Goal: Check status: Check status

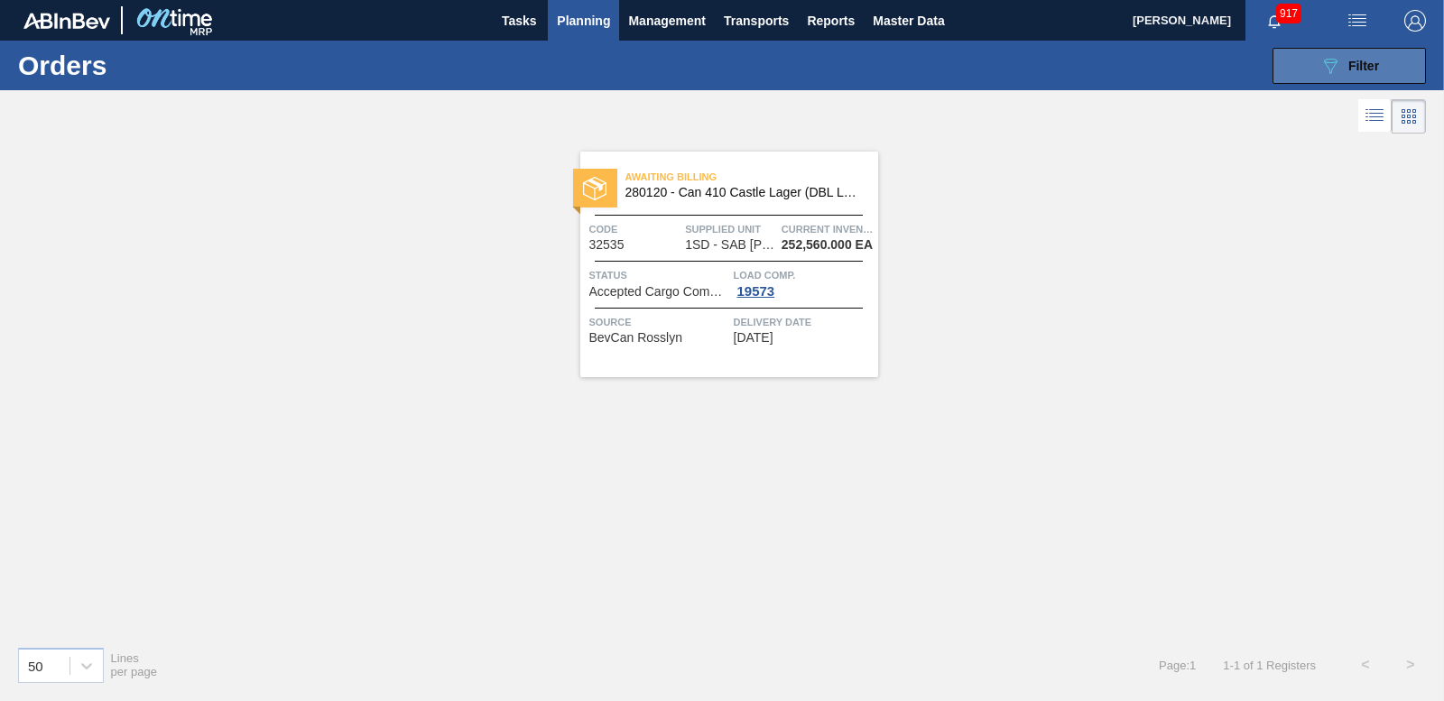
click at [1369, 60] on span "Filter" at bounding box center [1364, 66] width 31 height 14
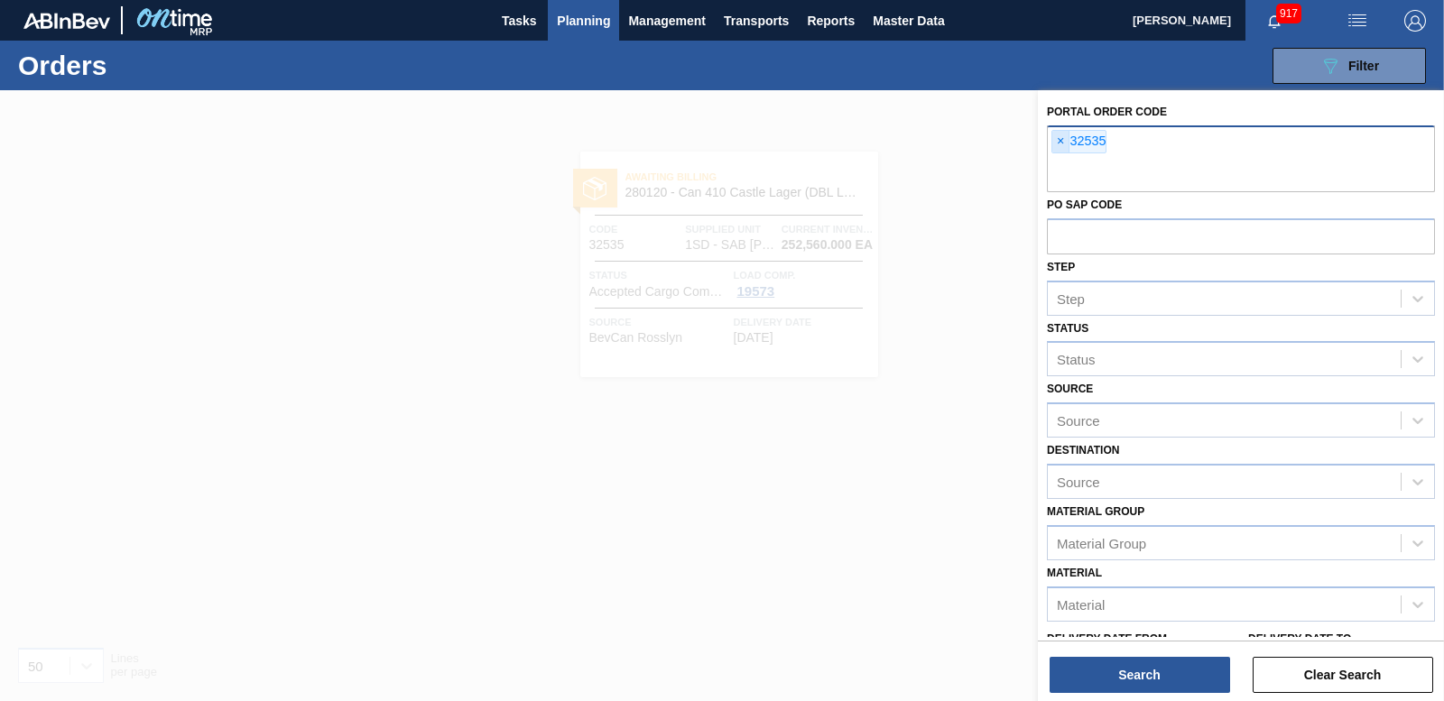
click at [1061, 142] on span "×" at bounding box center [1060, 142] width 17 height 22
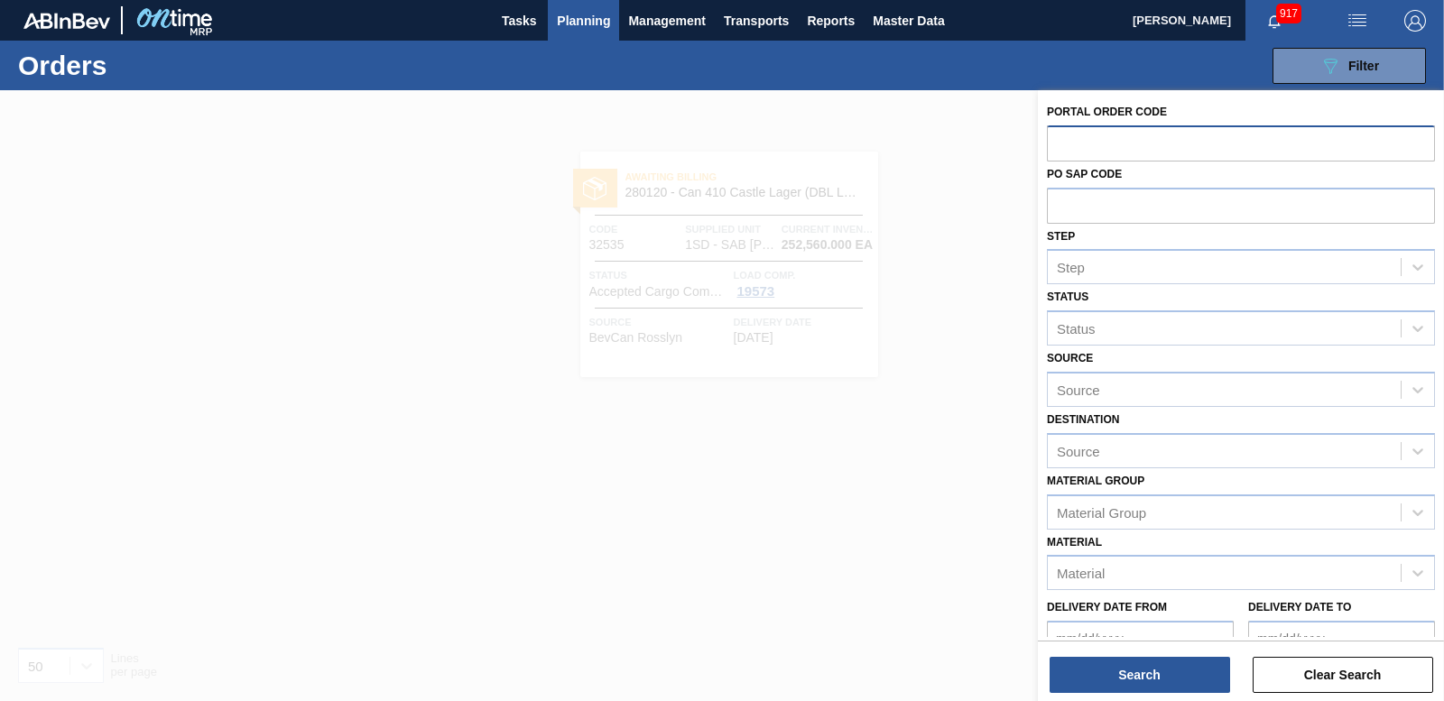
click at [572, 23] on span "Planning" at bounding box center [583, 21] width 53 height 22
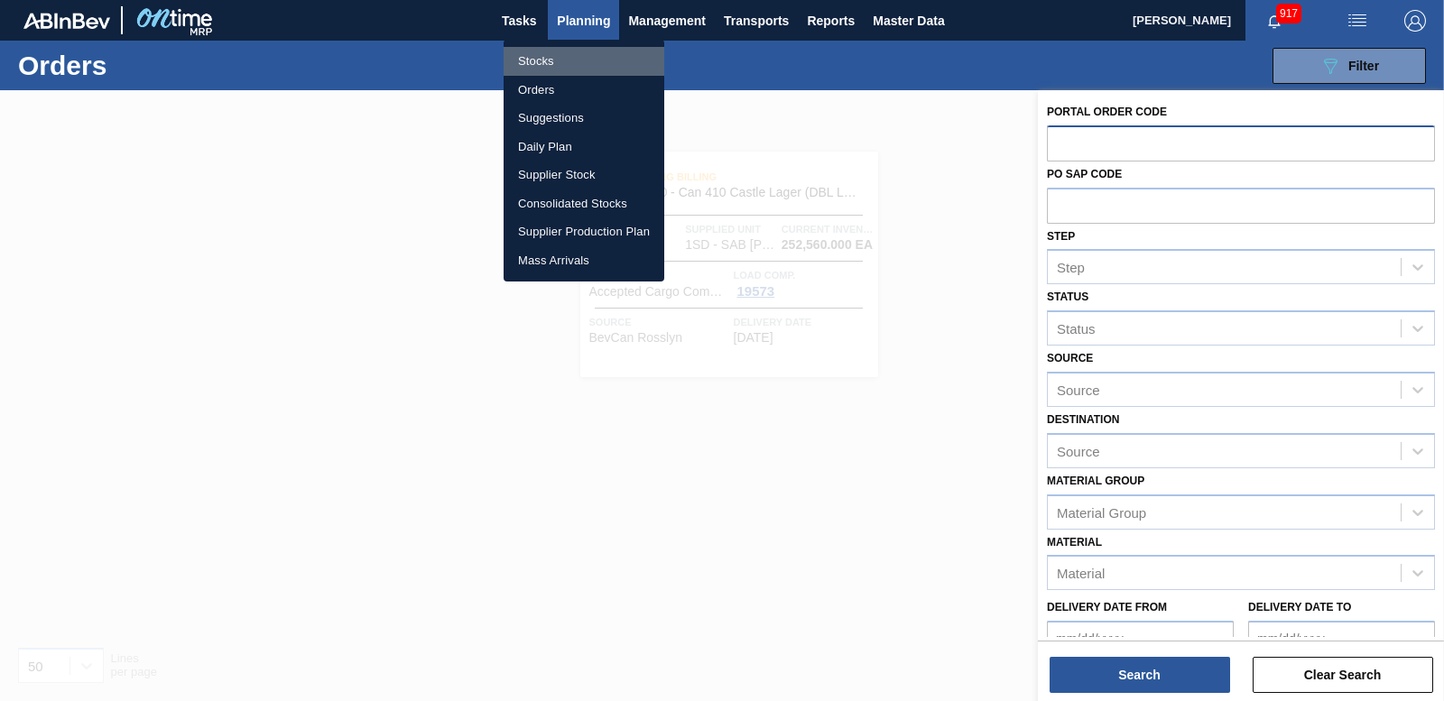
click at [539, 65] on li "Stocks" at bounding box center [584, 61] width 161 height 29
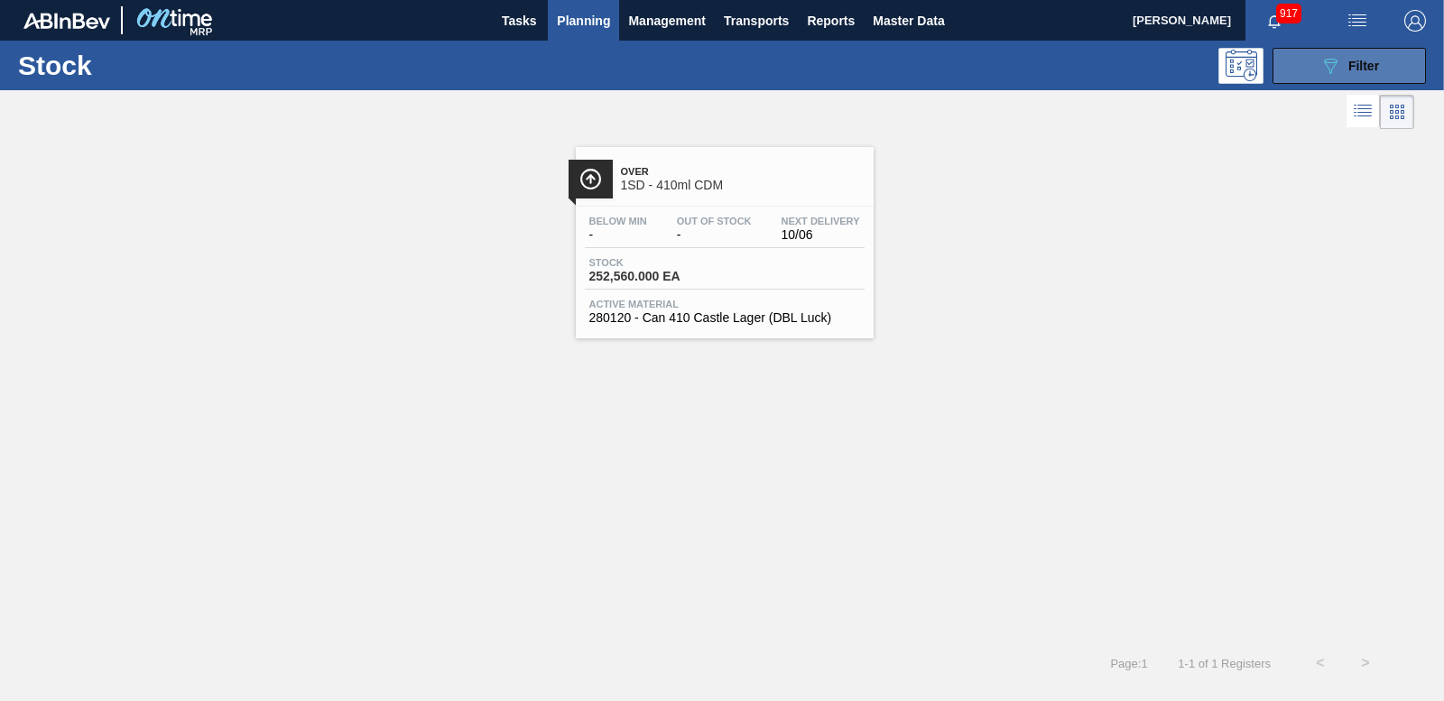
click at [1313, 65] on button "089F7B8B-B2A5-4AFE-B5C0-19BA573D28AC Filter" at bounding box center [1349, 66] width 153 height 36
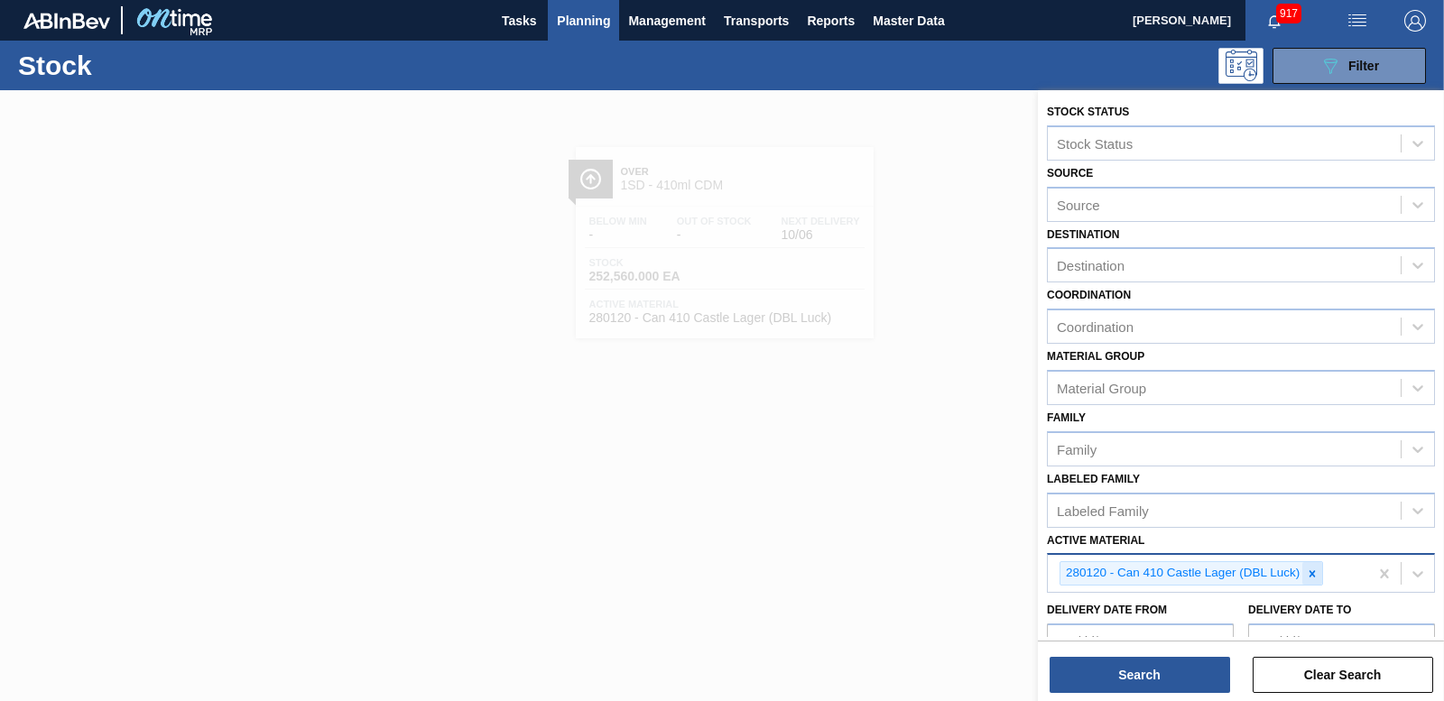
click at [1310, 570] on icon at bounding box center [1312, 574] width 13 height 13
type Material "280122"
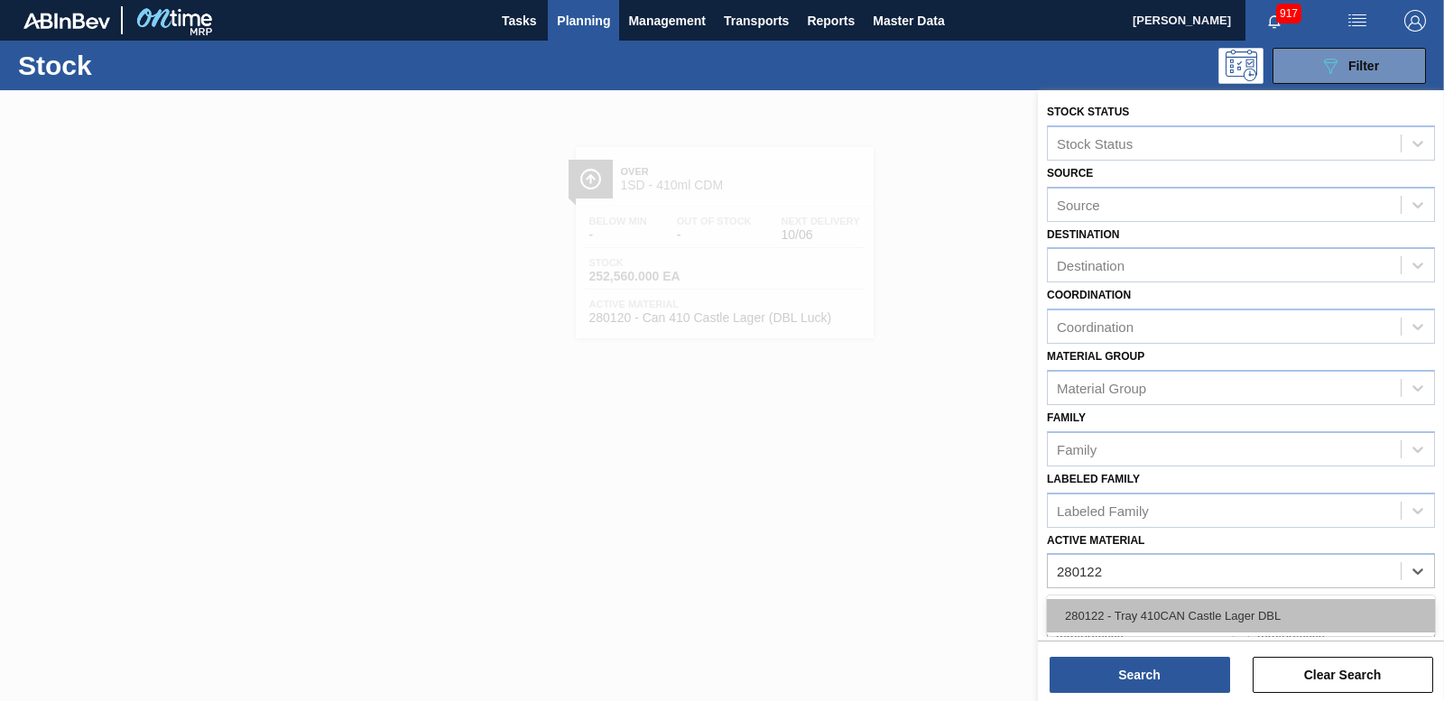
click at [1200, 611] on div "280122 - Tray 410CAN Castle Lager DBL" at bounding box center [1241, 615] width 388 height 33
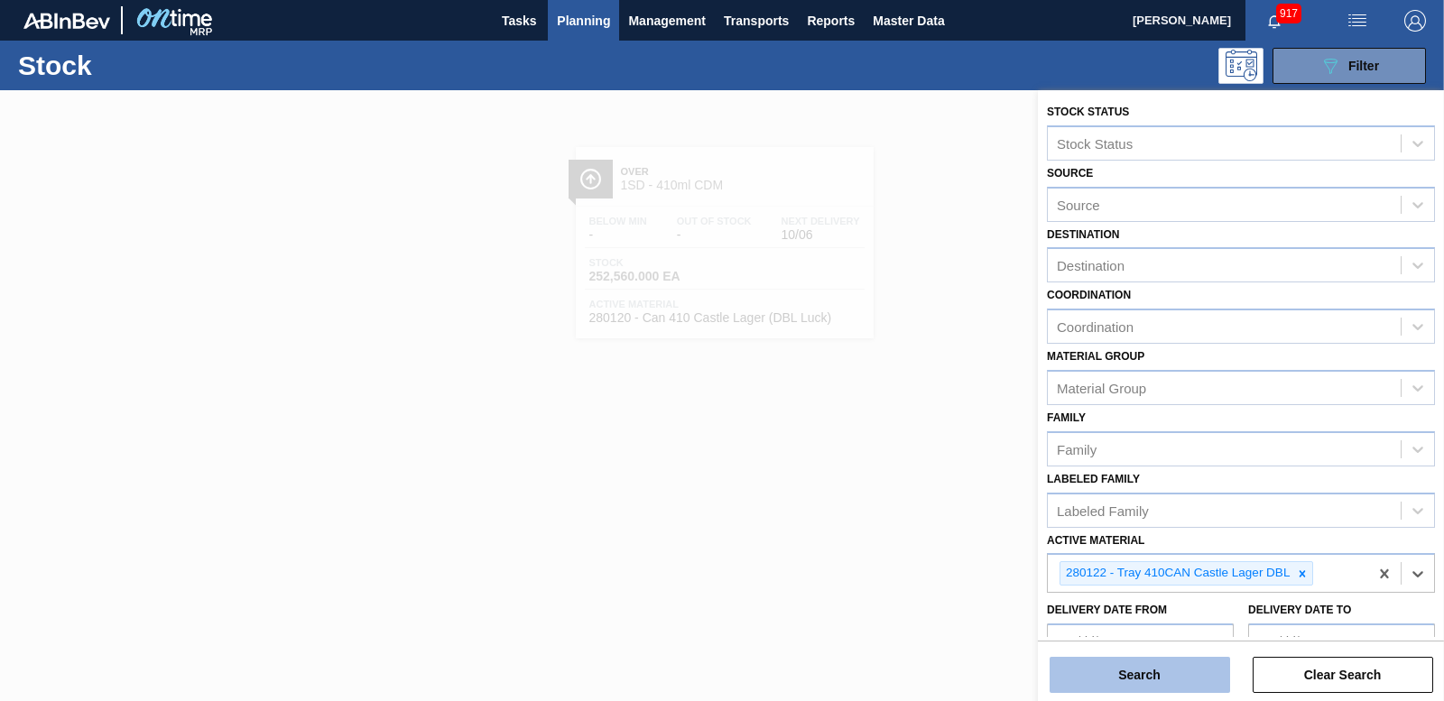
click at [1162, 662] on button "Search" at bounding box center [1140, 675] width 181 height 36
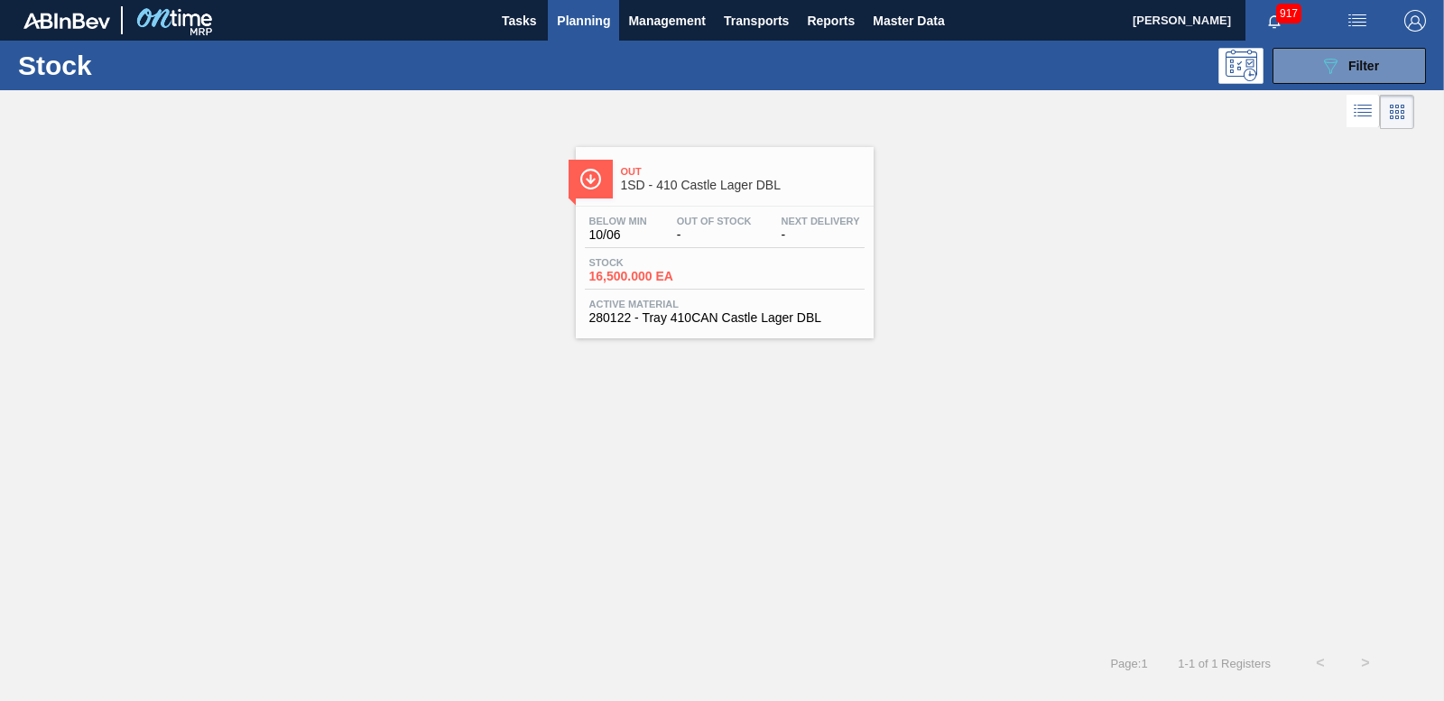
click at [620, 276] on span "16,500.000 EA" at bounding box center [652, 277] width 126 height 14
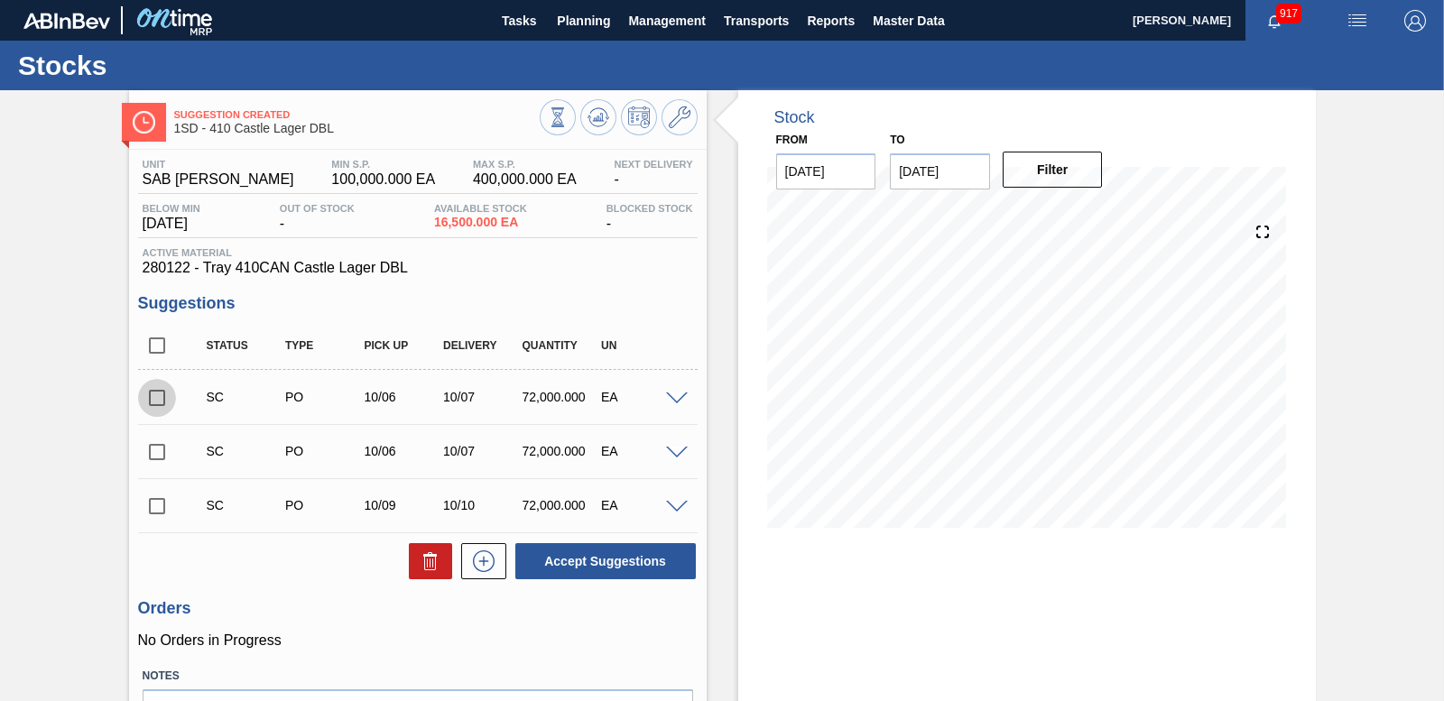
click at [152, 393] on input "checkbox" at bounding box center [157, 398] width 38 height 38
click at [156, 402] on input "checkbox" at bounding box center [157, 398] width 38 height 38
checkbox input "false"
click at [154, 498] on input "checkbox" at bounding box center [157, 506] width 38 height 38
click at [679, 507] on span at bounding box center [677, 508] width 22 height 14
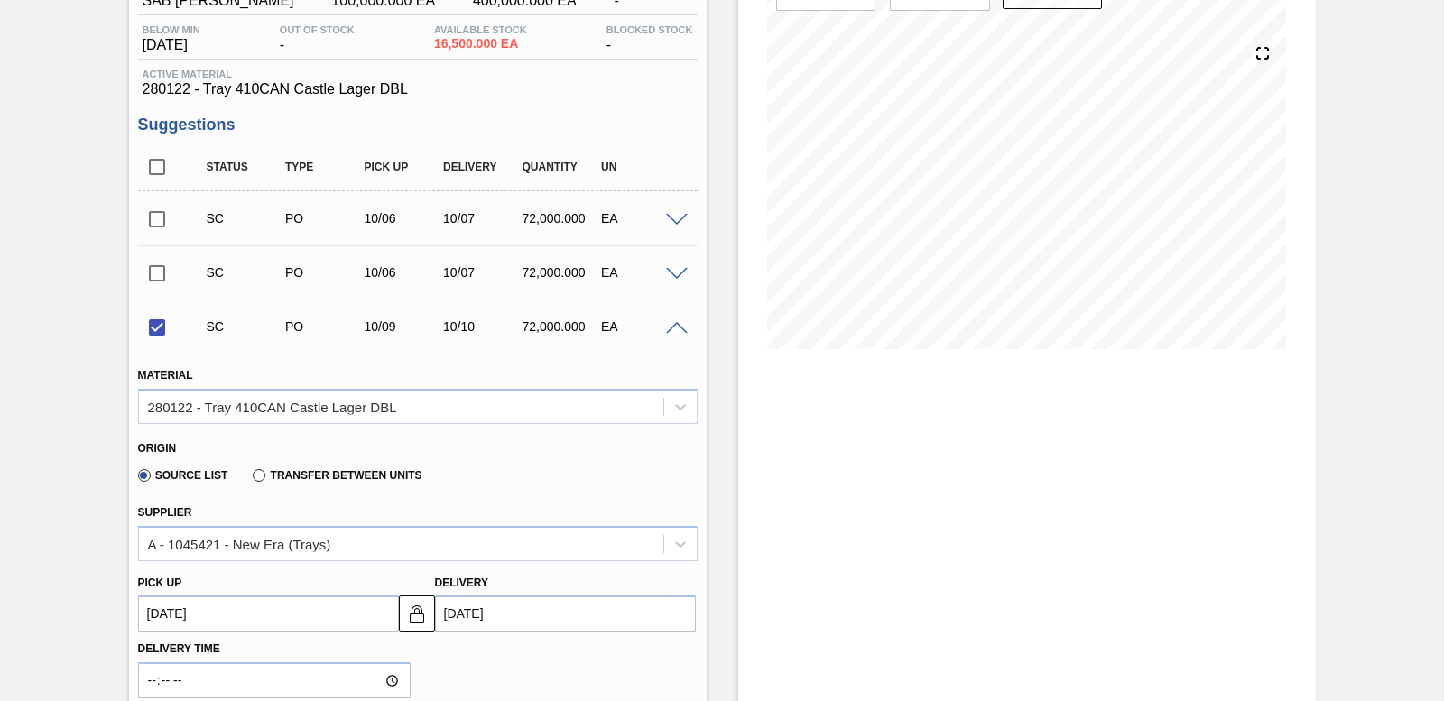
scroll to position [181, 0]
click at [677, 327] on span at bounding box center [677, 327] width 22 height 14
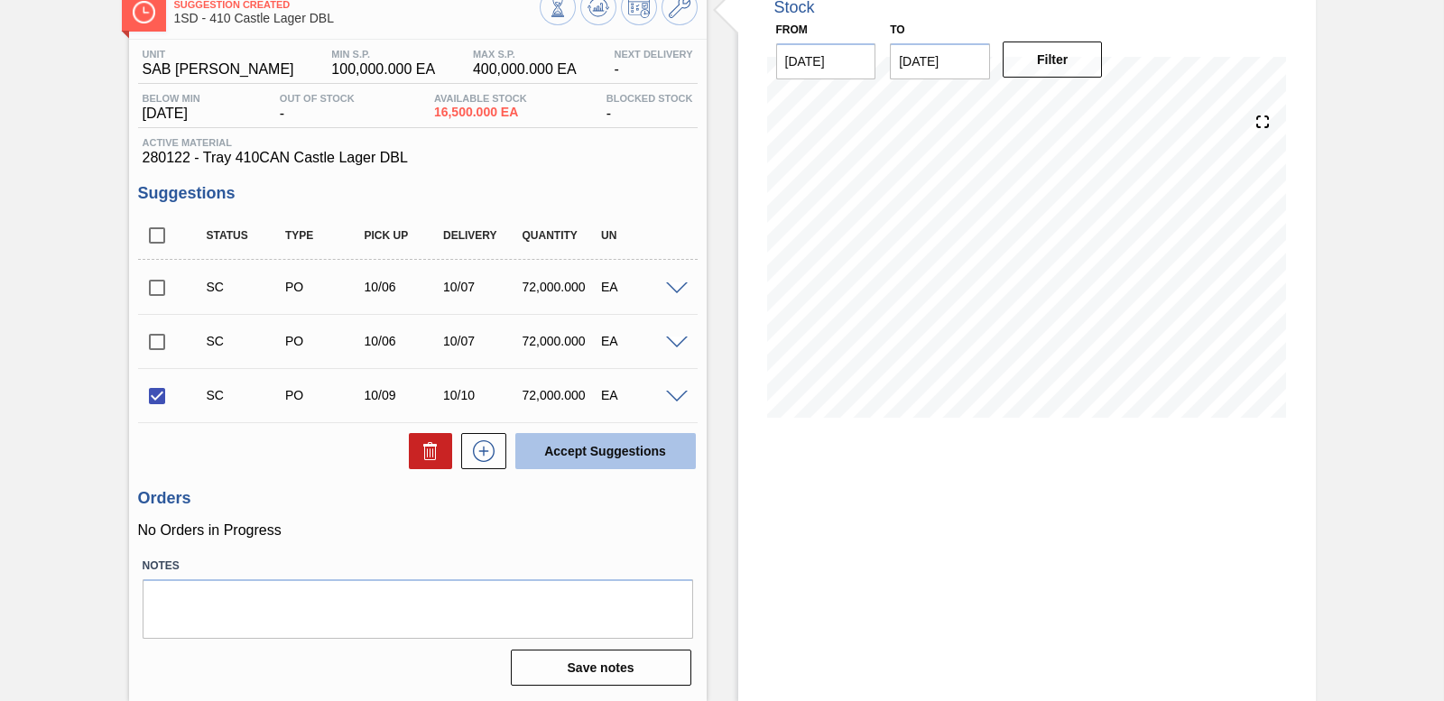
click at [602, 450] on button "Accept Suggestions" at bounding box center [605, 451] width 181 height 36
checkbox input "false"
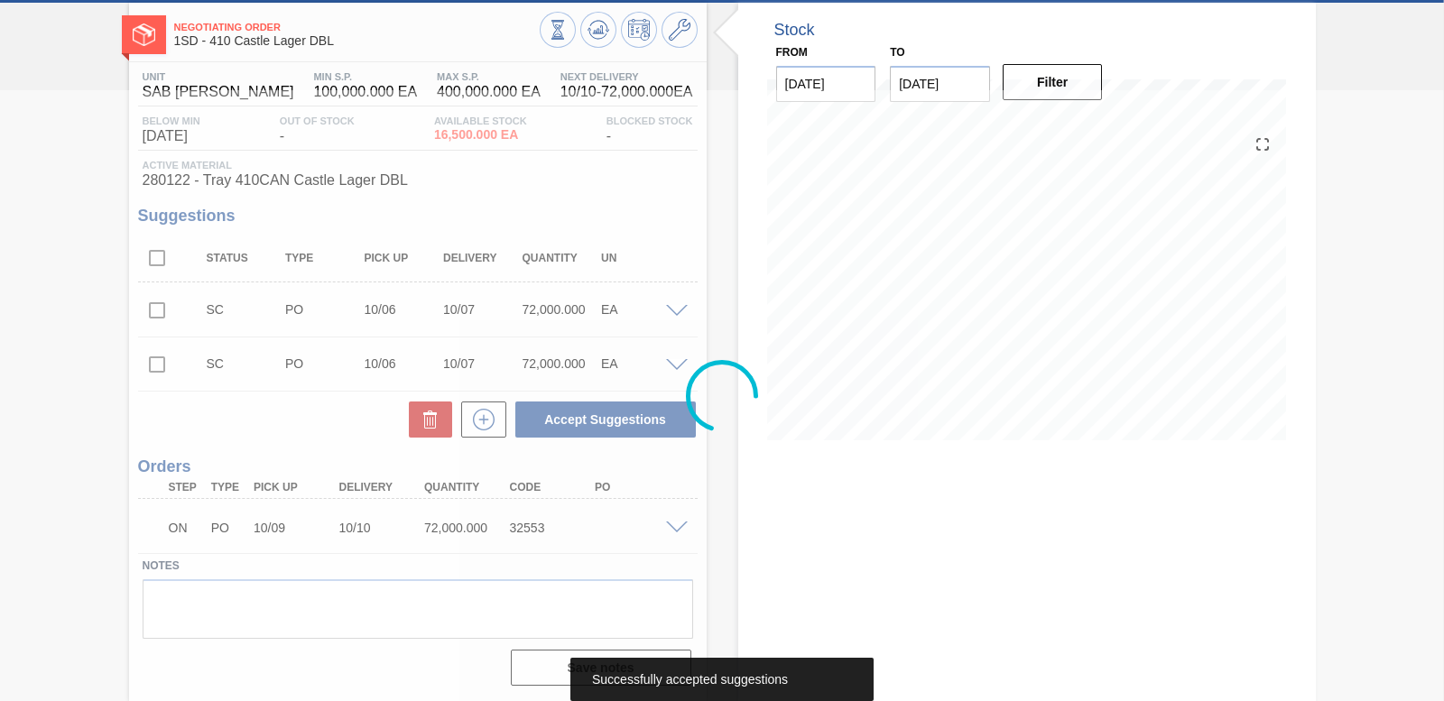
scroll to position [88, 0]
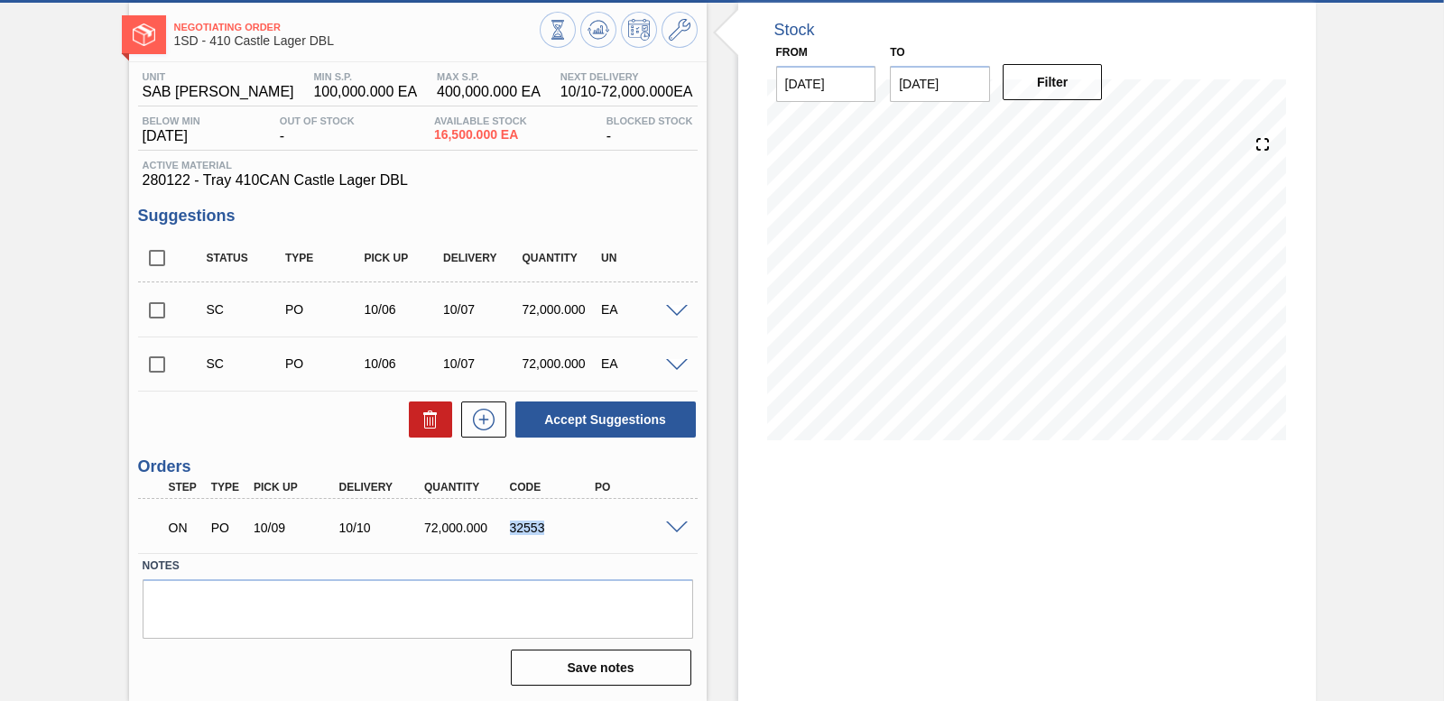
drag, startPoint x: 511, startPoint y: 527, endPoint x: 553, endPoint y: 537, distance: 43.6
click at [553, 537] on div "ON PO 10/09 10/10 72,000.000 32553" at bounding box center [413, 526] width 512 height 36
copy div "32553"
click at [678, 524] on span at bounding box center [677, 529] width 22 height 14
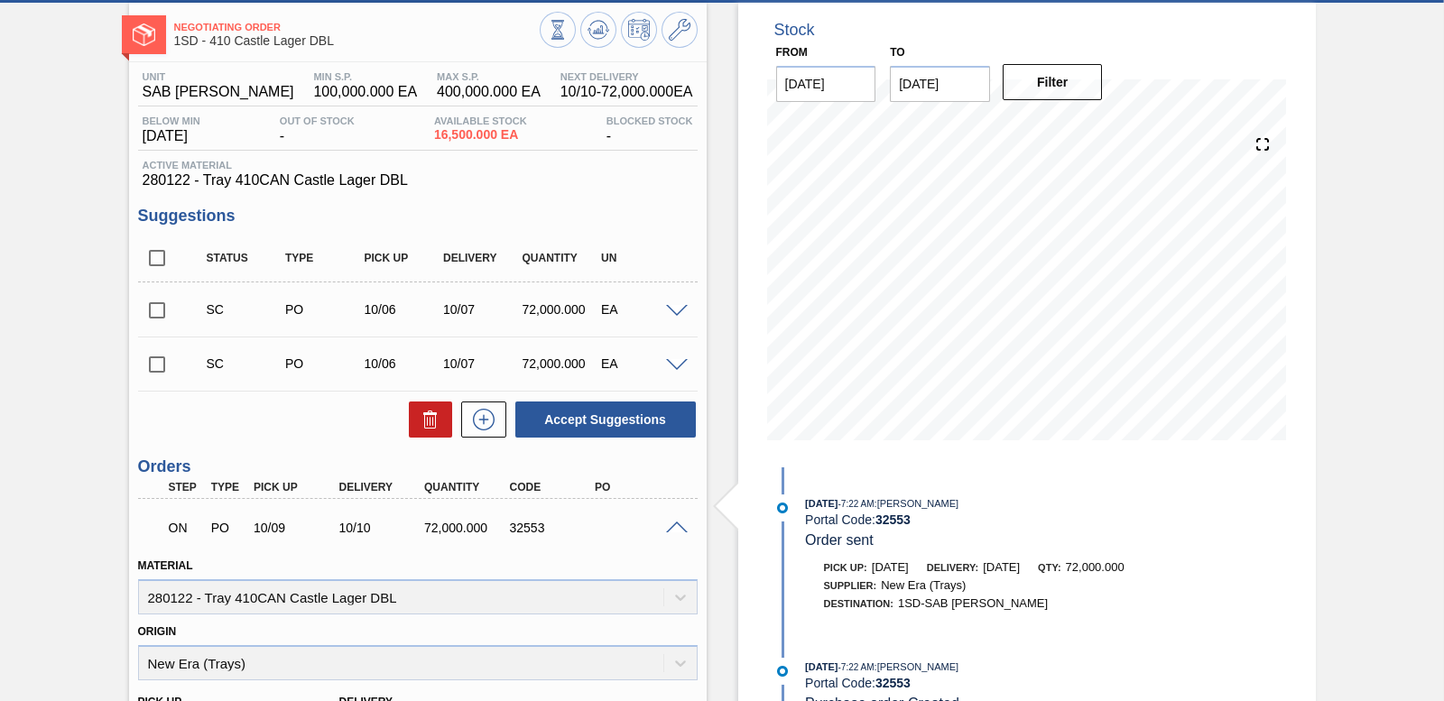
scroll to position [178, 0]
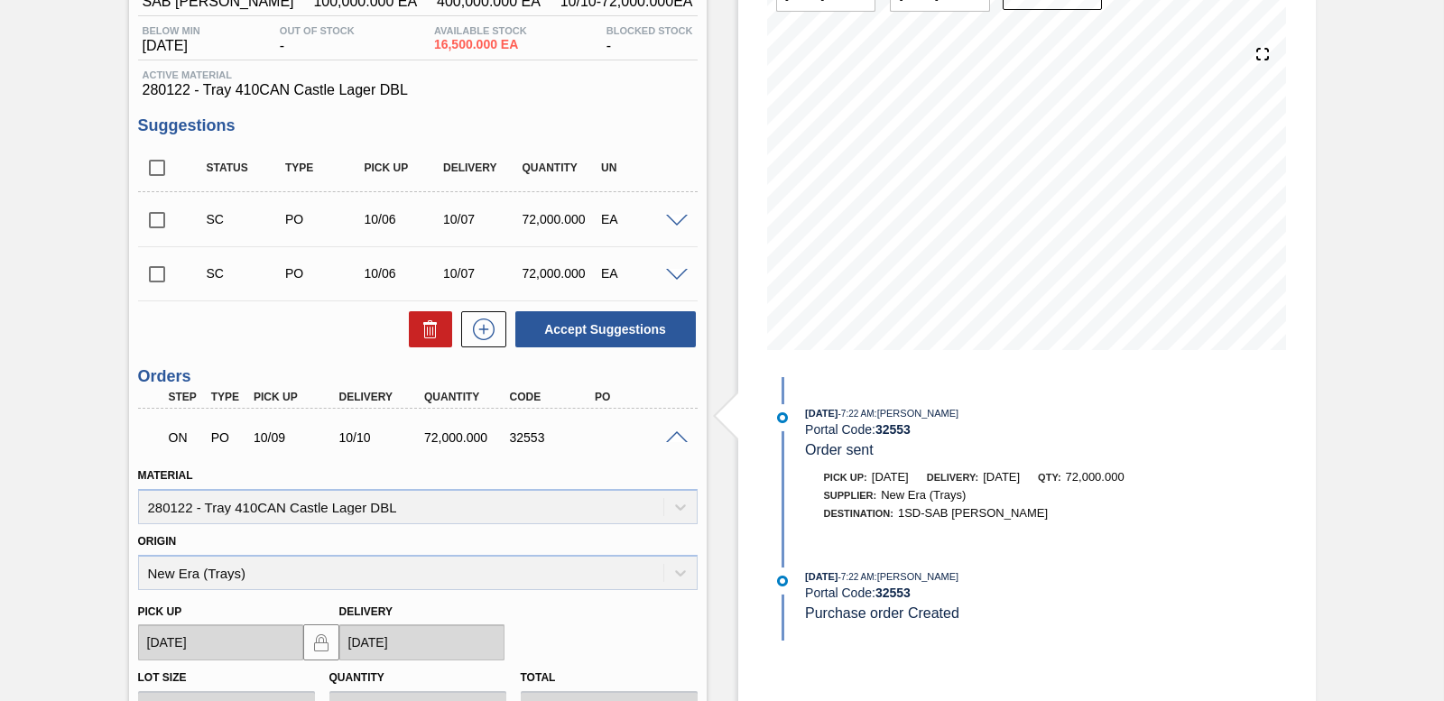
click at [673, 430] on div "ON PO 10/09 10/10 72,000.000 32553" at bounding box center [418, 435] width 560 height 45
click at [674, 435] on span at bounding box center [677, 438] width 22 height 14
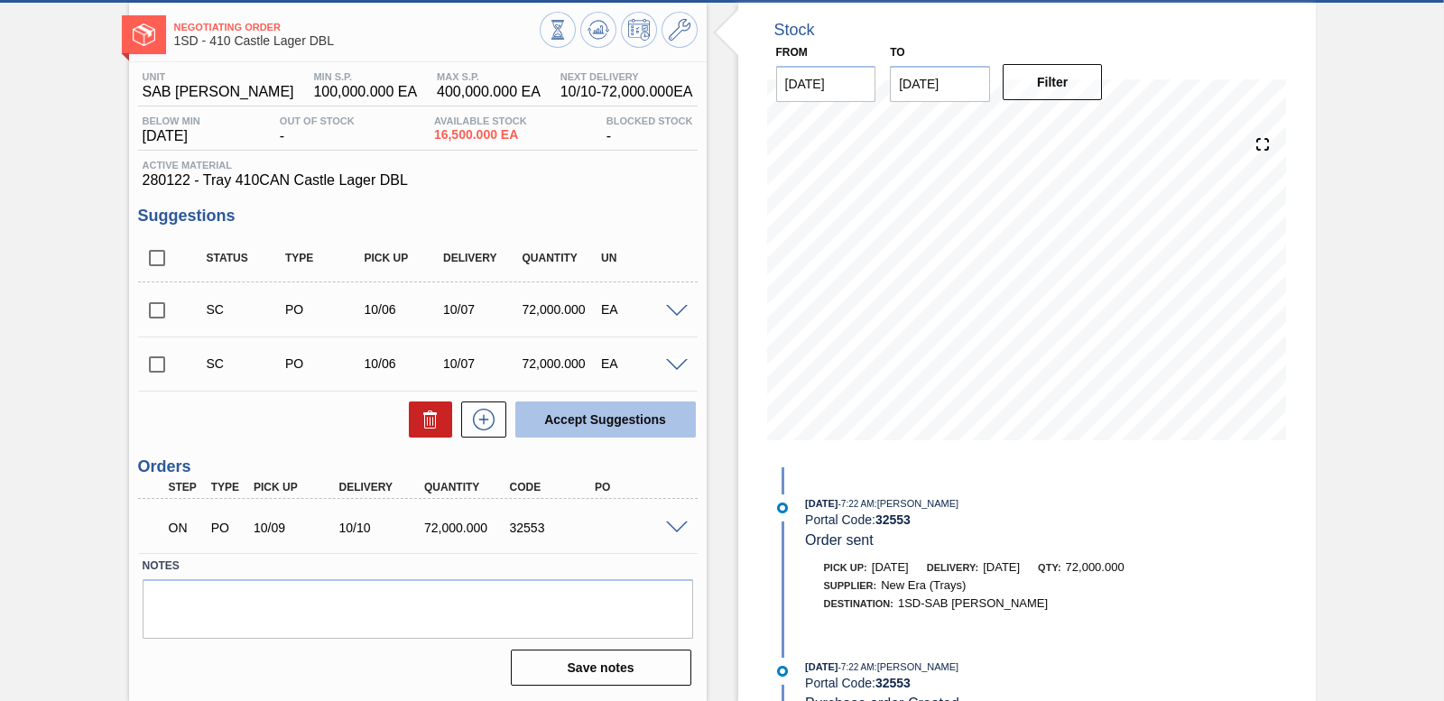
scroll to position [88, 0]
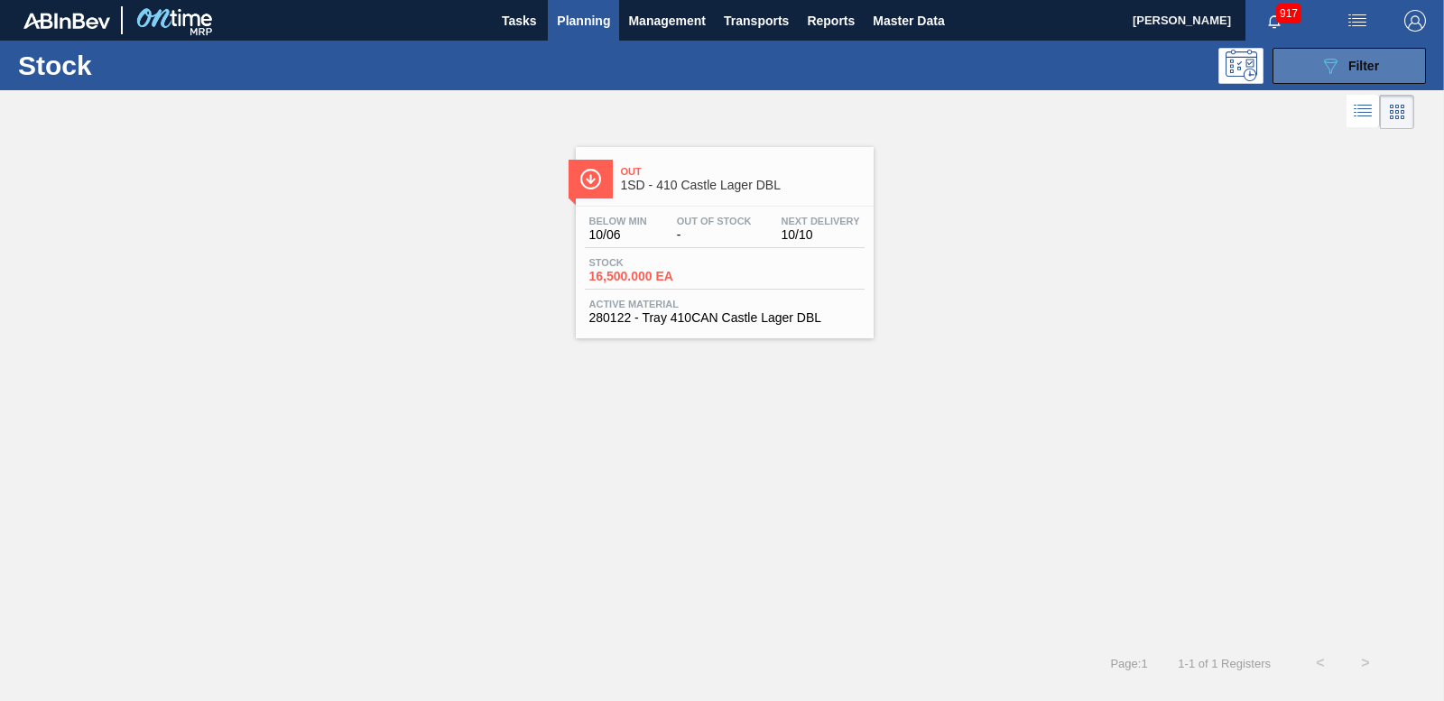
click at [1347, 74] on div "089F7B8B-B2A5-4AFE-B5C0-19BA573D28AC Filter" at bounding box center [1350, 66] width 60 height 22
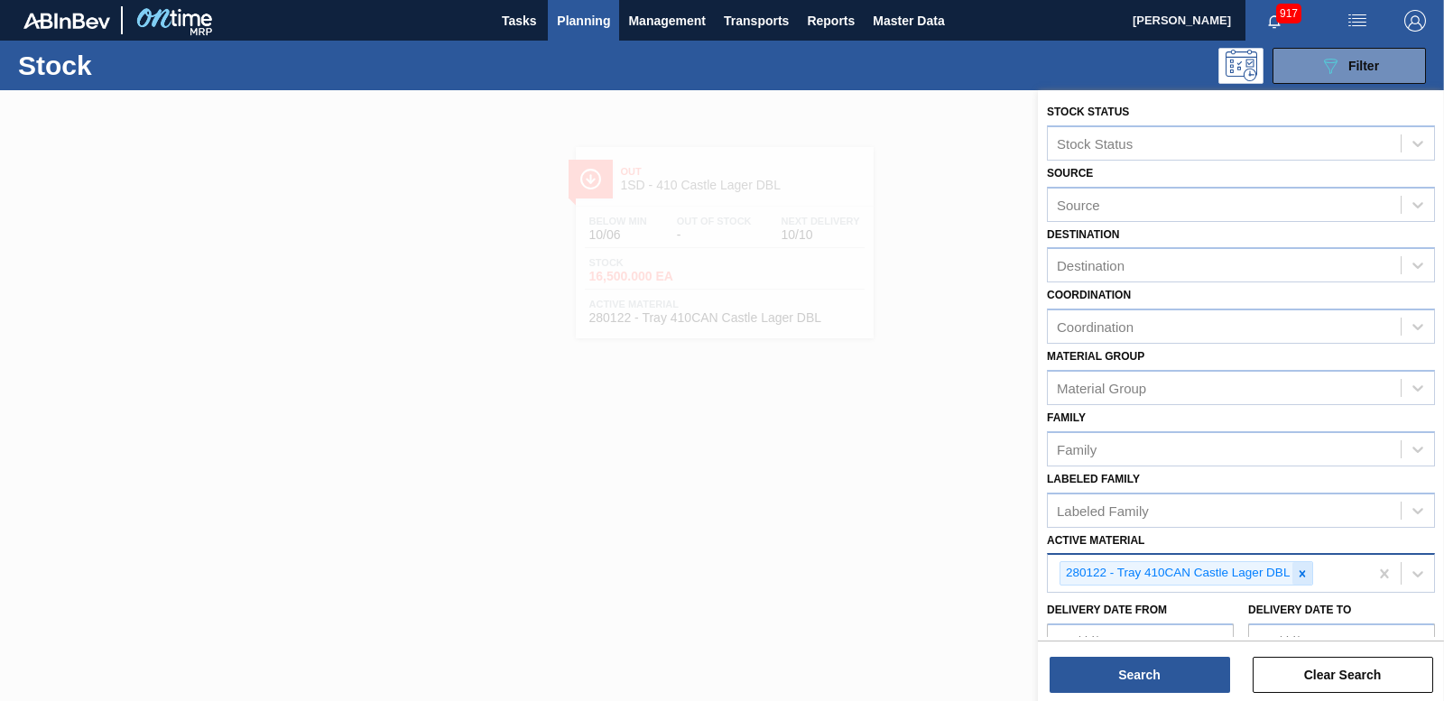
click at [1297, 570] on icon at bounding box center [1302, 574] width 13 height 13
type Material "282232"
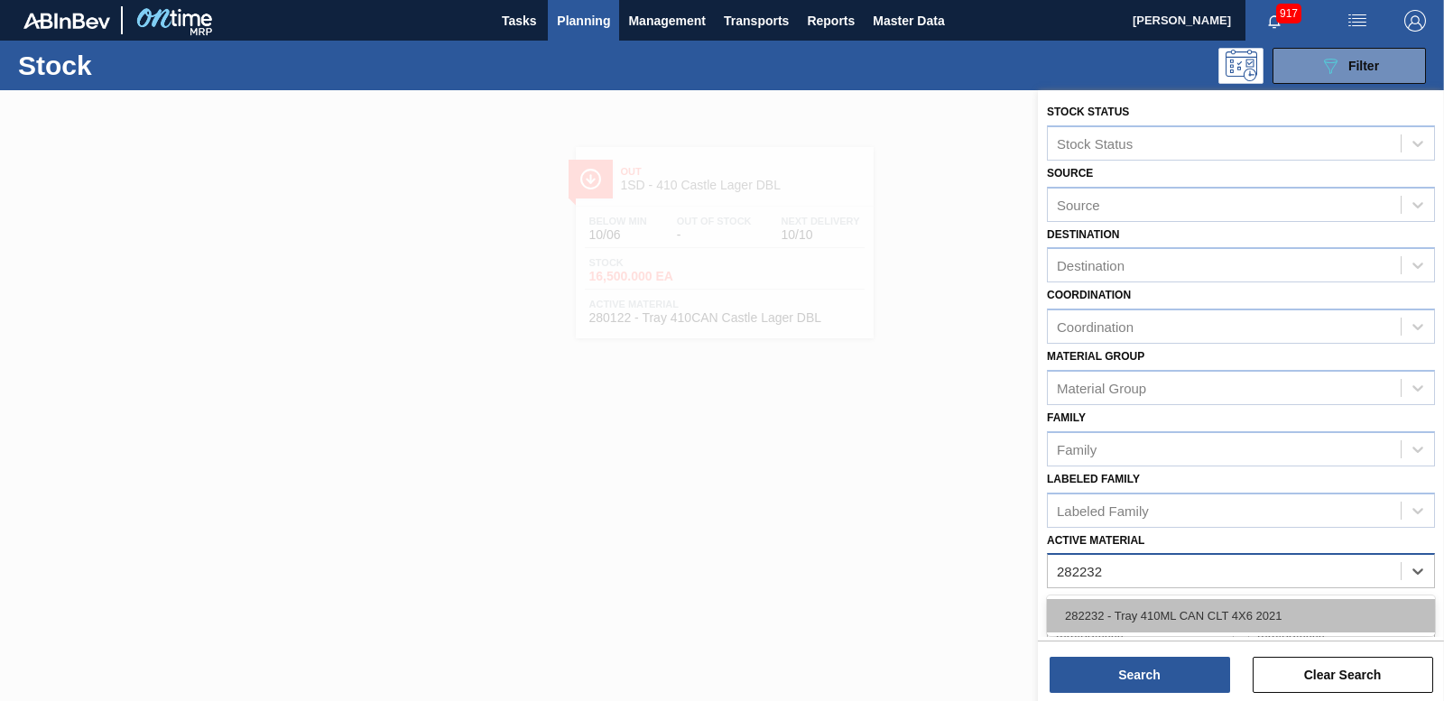
click at [1247, 619] on div "282232 - Tray 410ML CAN CLT 4X6 2021" at bounding box center [1241, 615] width 388 height 33
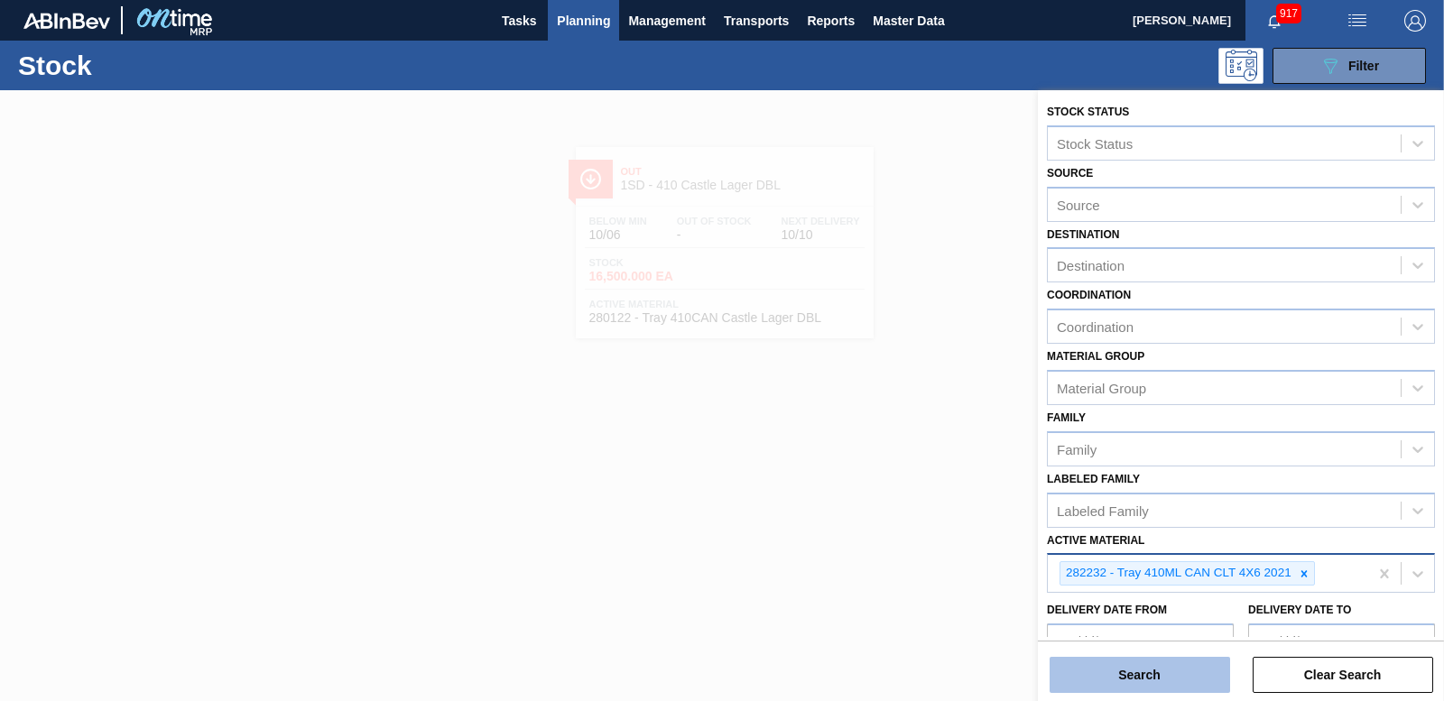
click at [1167, 677] on button "Search" at bounding box center [1140, 675] width 181 height 36
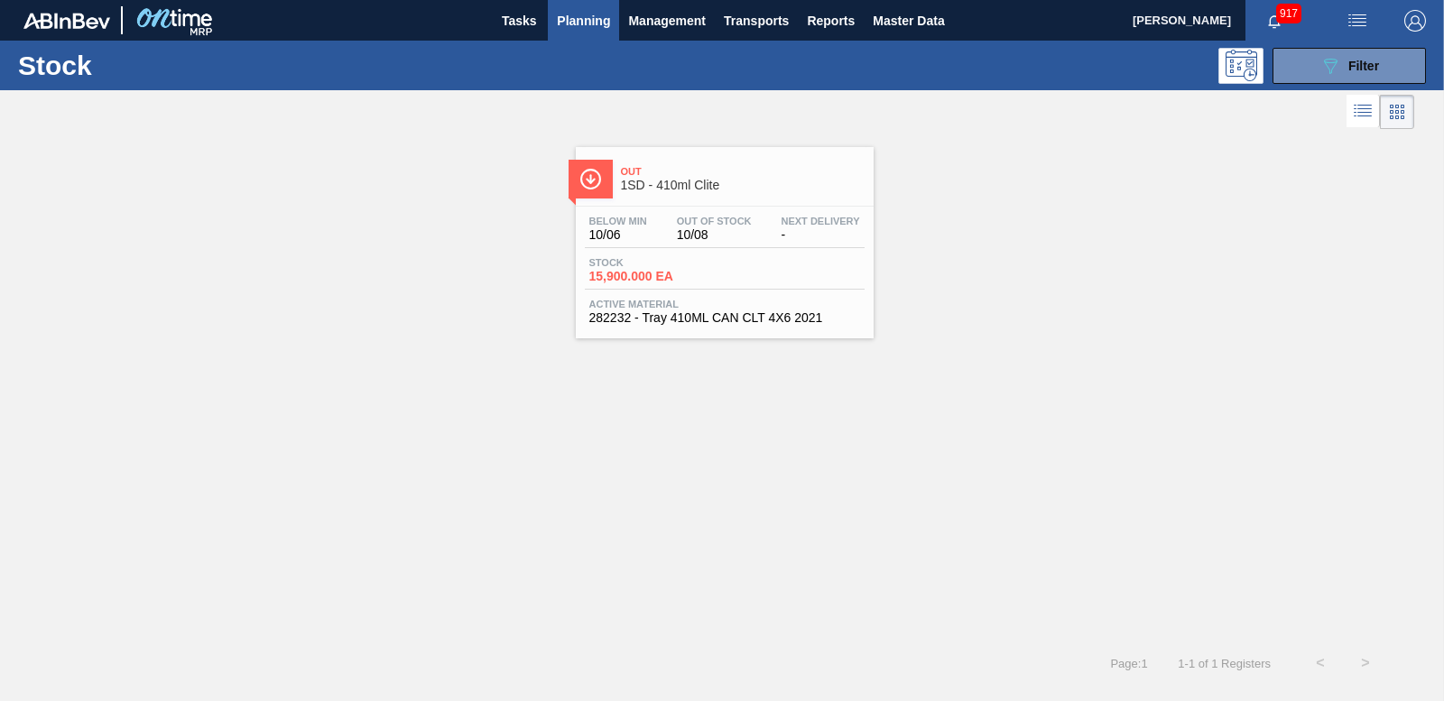
click at [647, 276] on span "15,900.000 EA" at bounding box center [652, 277] width 126 height 14
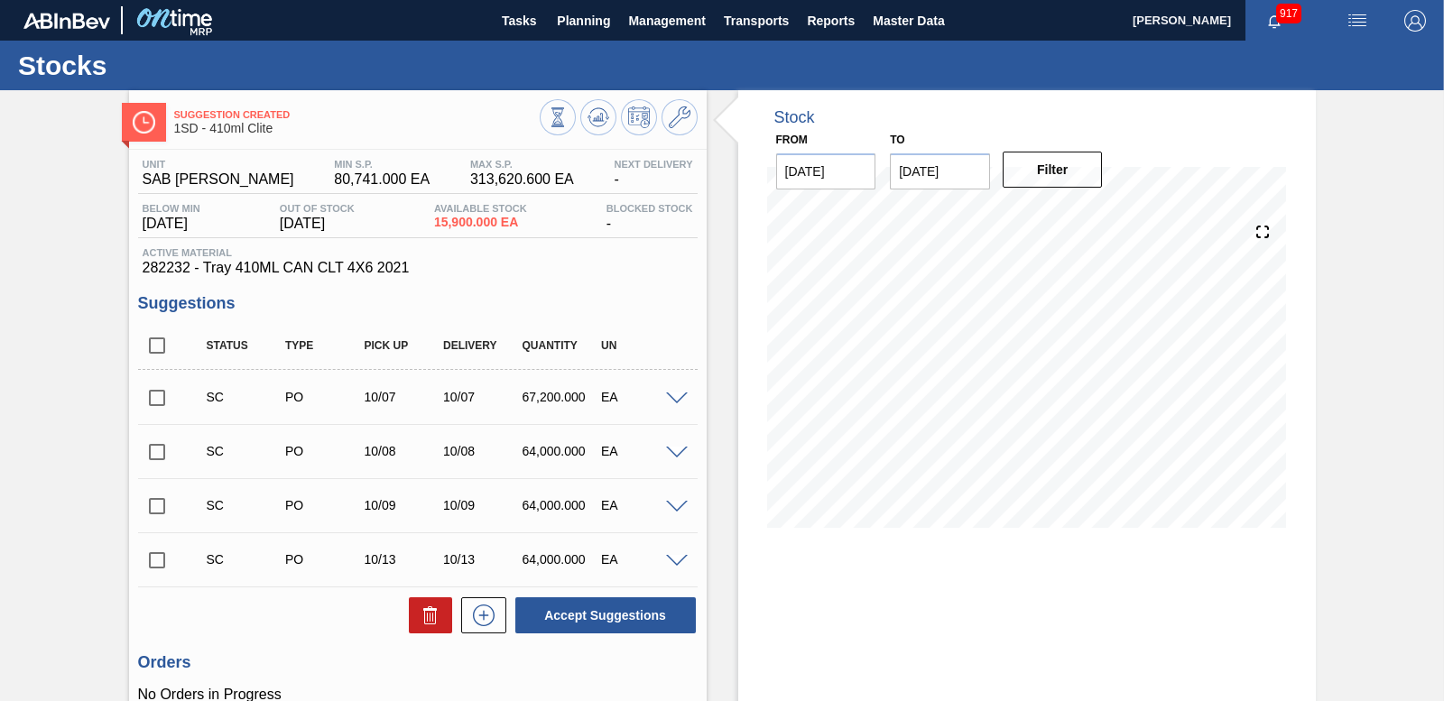
click at [680, 394] on span at bounding box center [677, 400] width 22 height 14
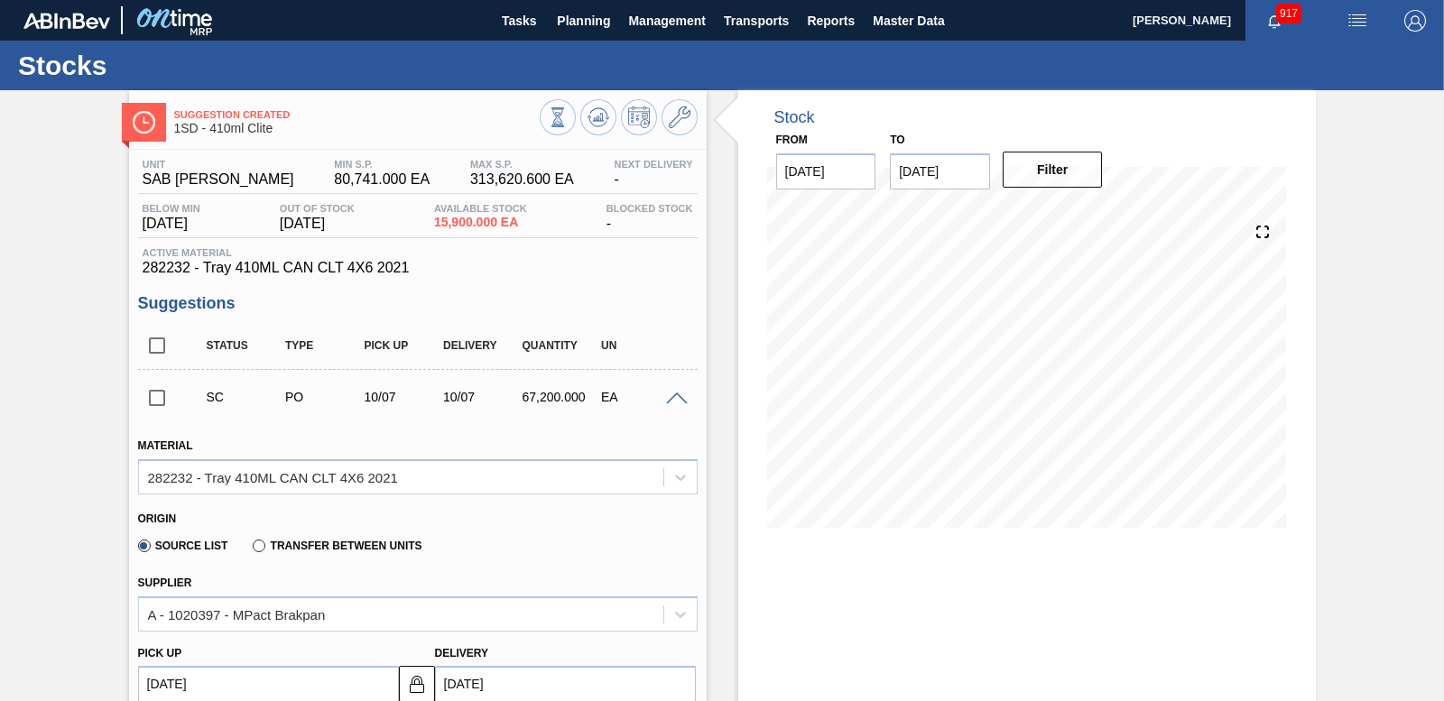
click at [680, 394] on span at bounding box center [677, 400] width 22 height 14
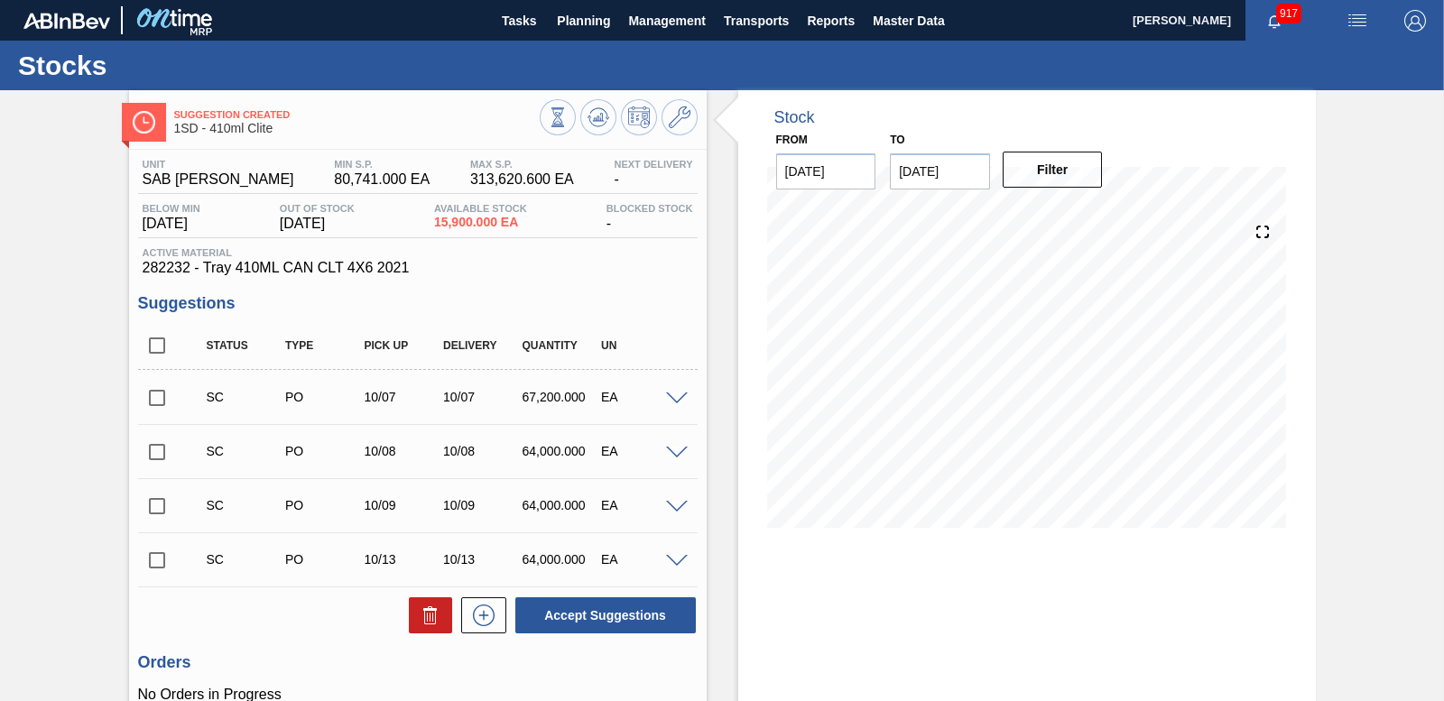
click at [672, 506] on span at bounding box center [677, 508] width 22 height 14
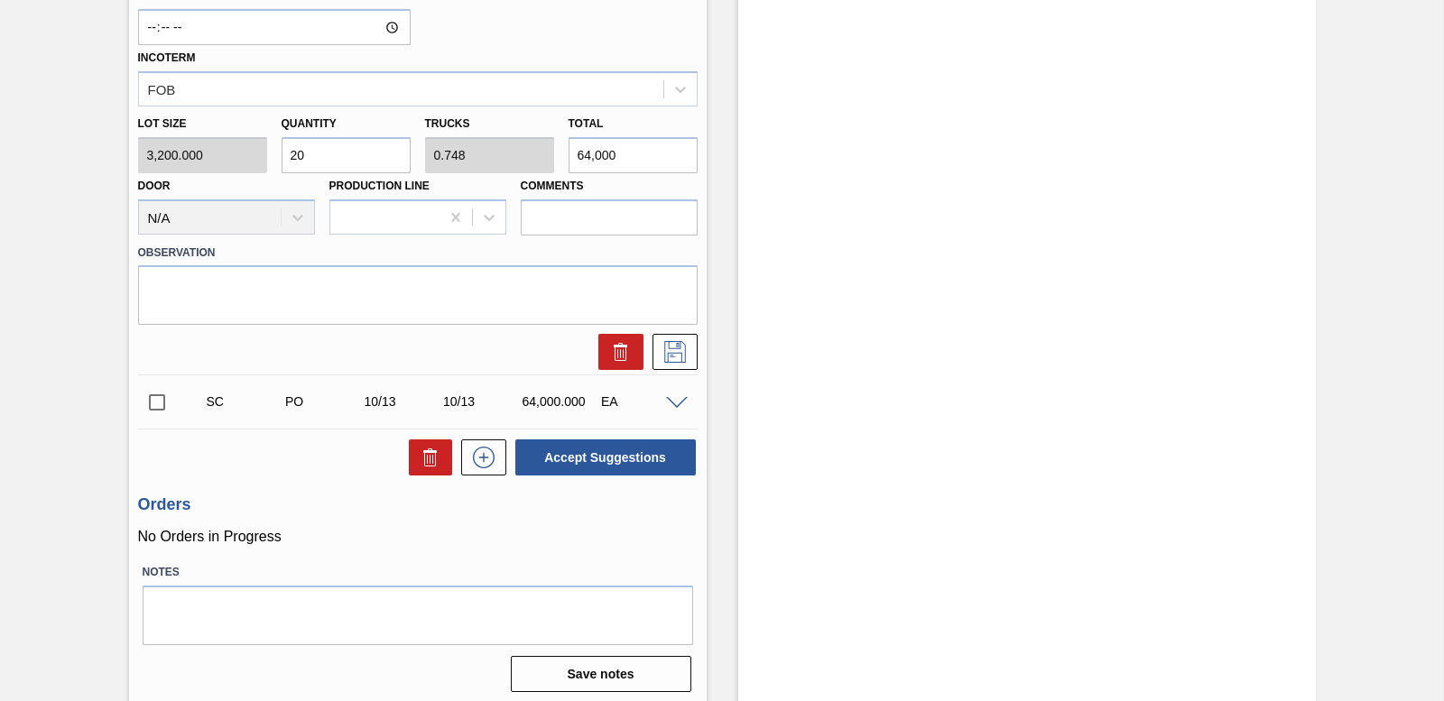
scroll to position [839, 0]
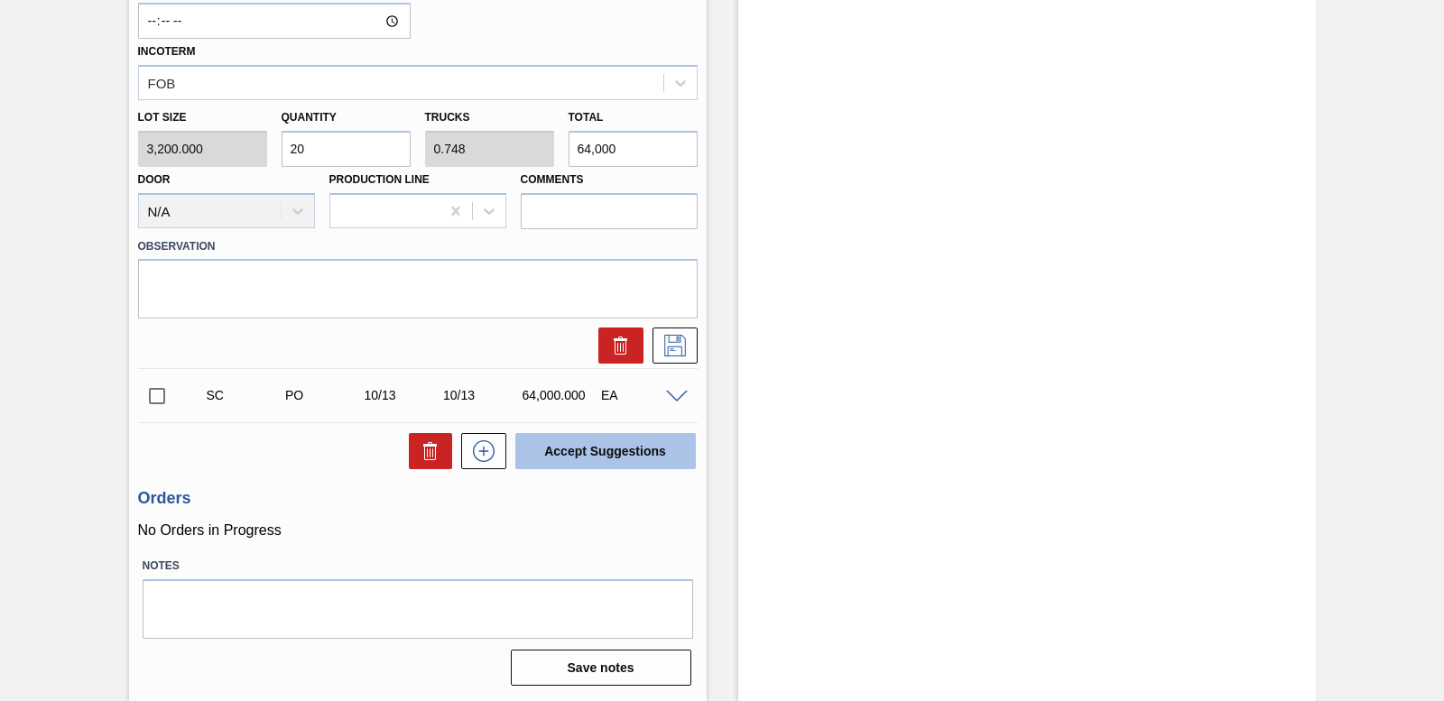
click at [575, 461] on button "Accept Suggestions" at bounding box center [605, 451] width 181 height 36
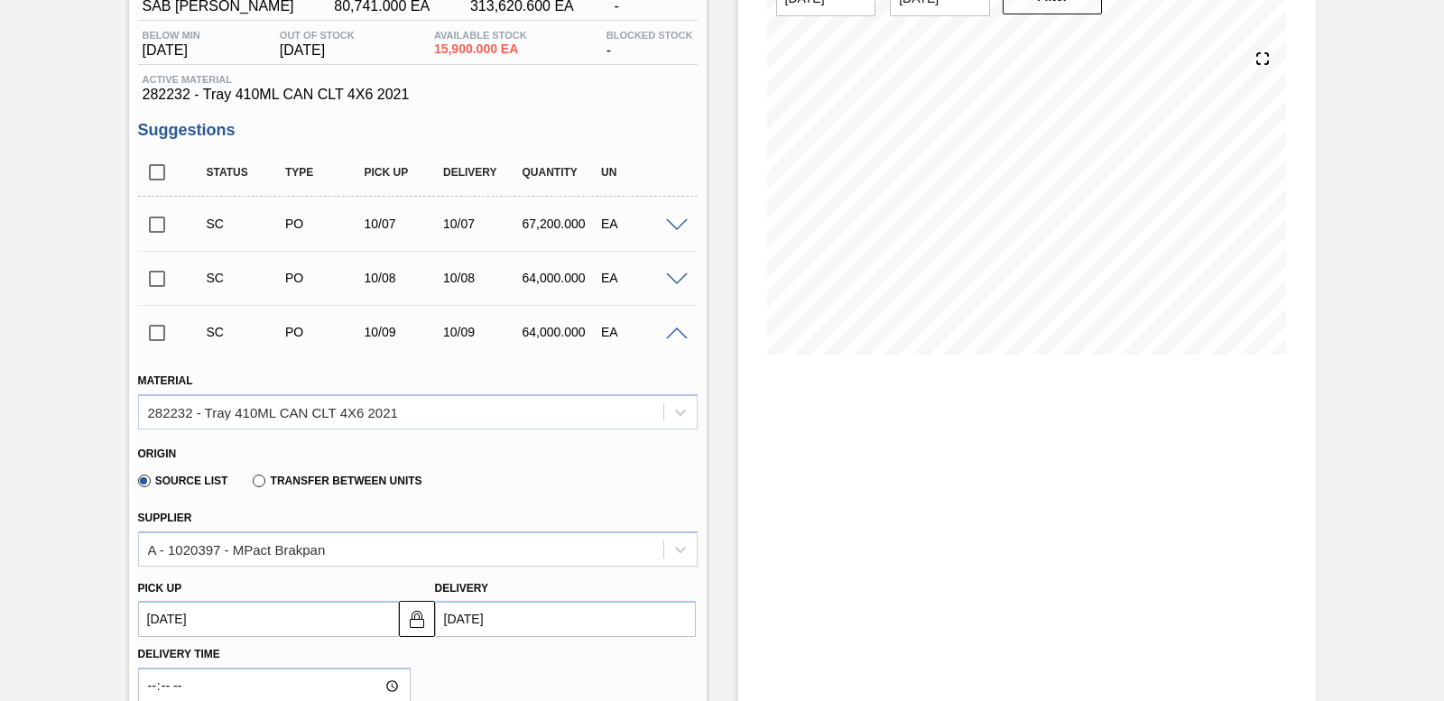
scroll to position [181, 0]
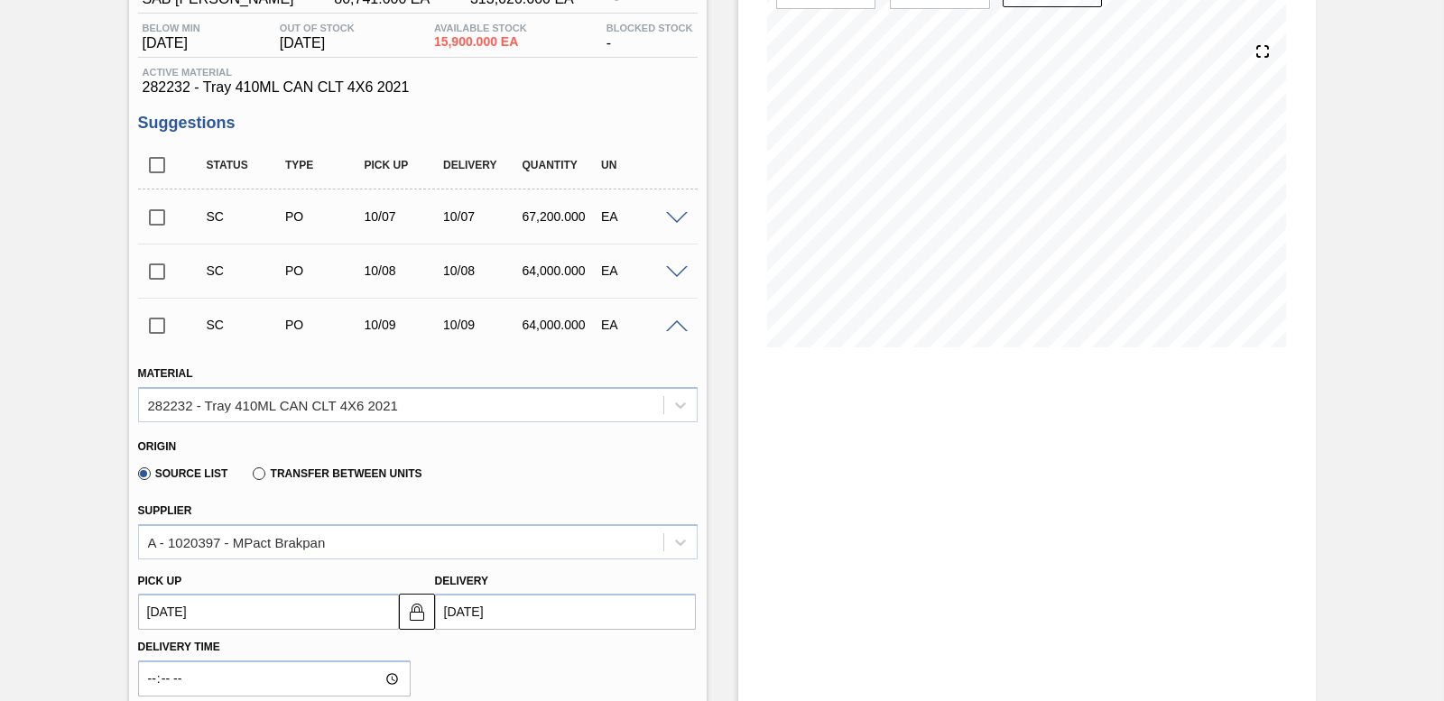
click at [672, 324] on span at bounding box center [677, 327] width 22 height 14
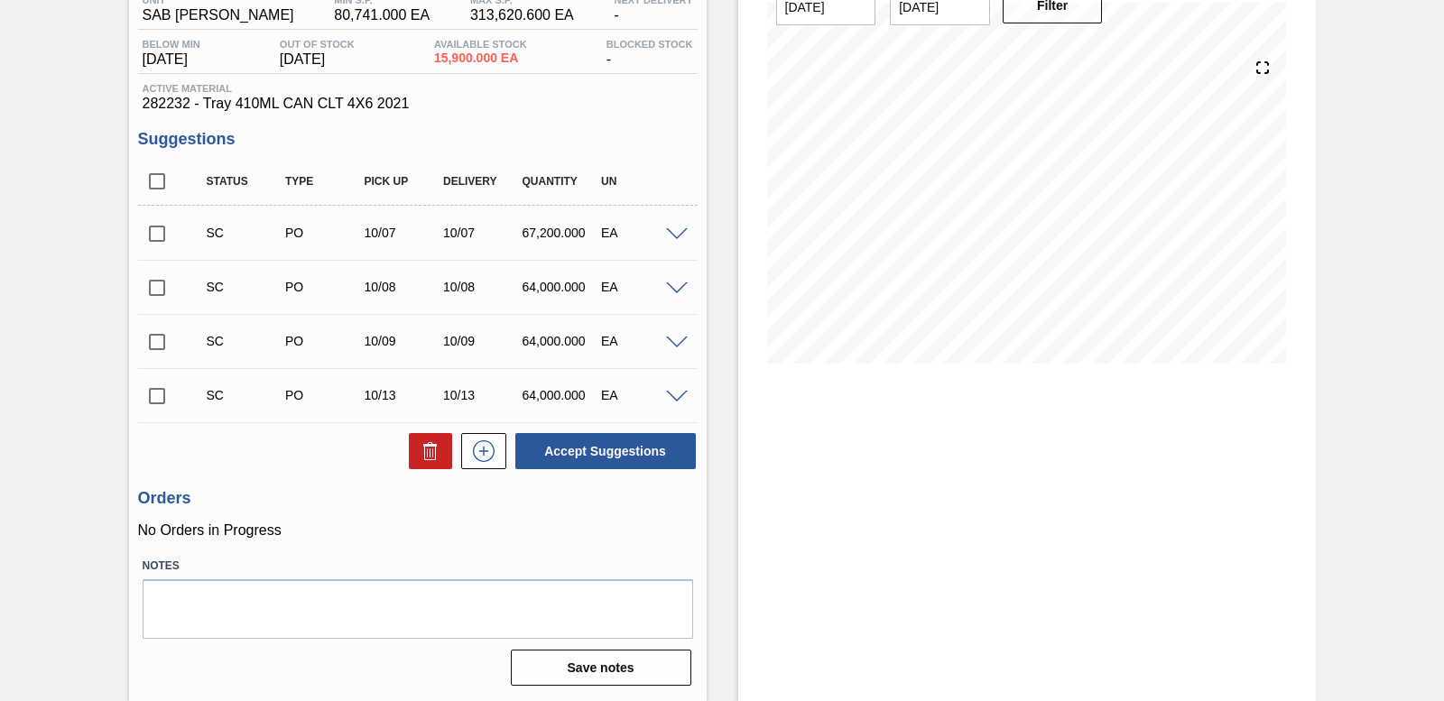
click at [672, 337] on span at bounding box center [677, 344] width 22 height 14
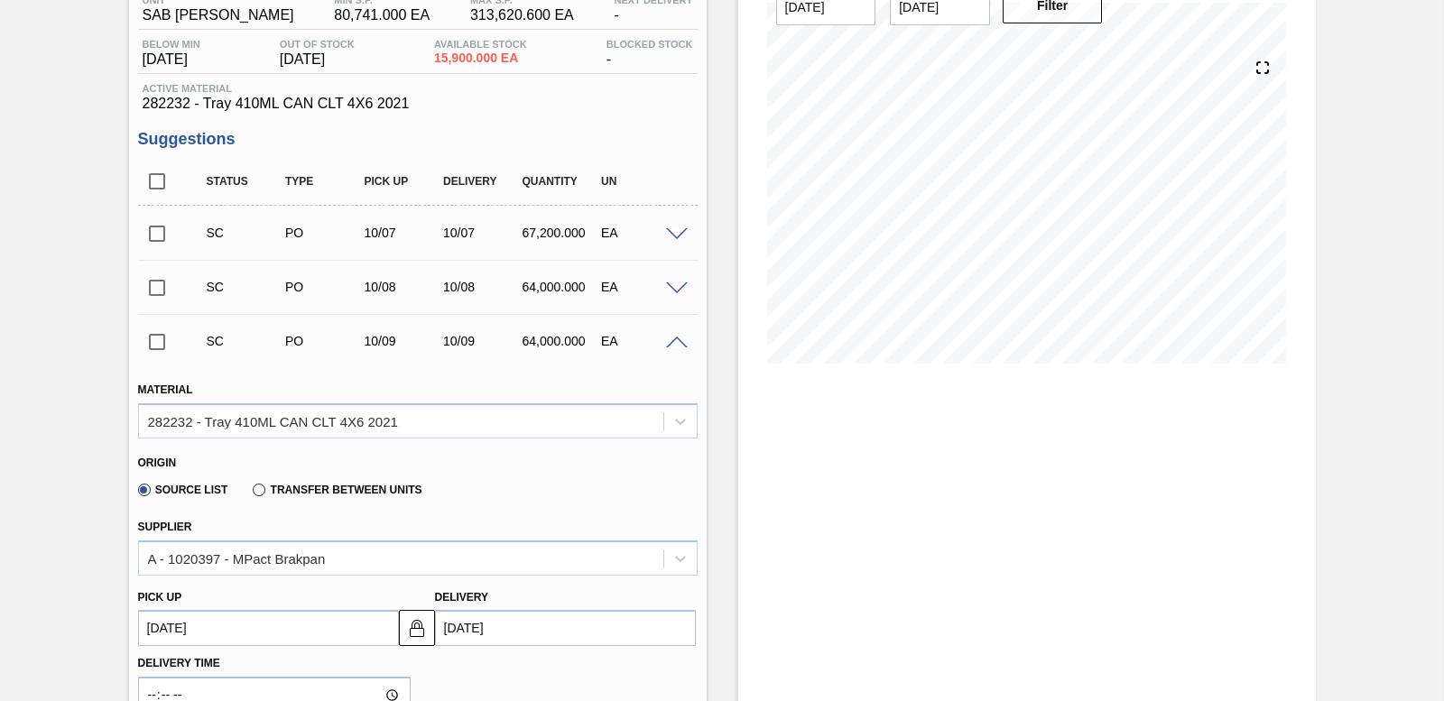
scroll to position [181, 0]
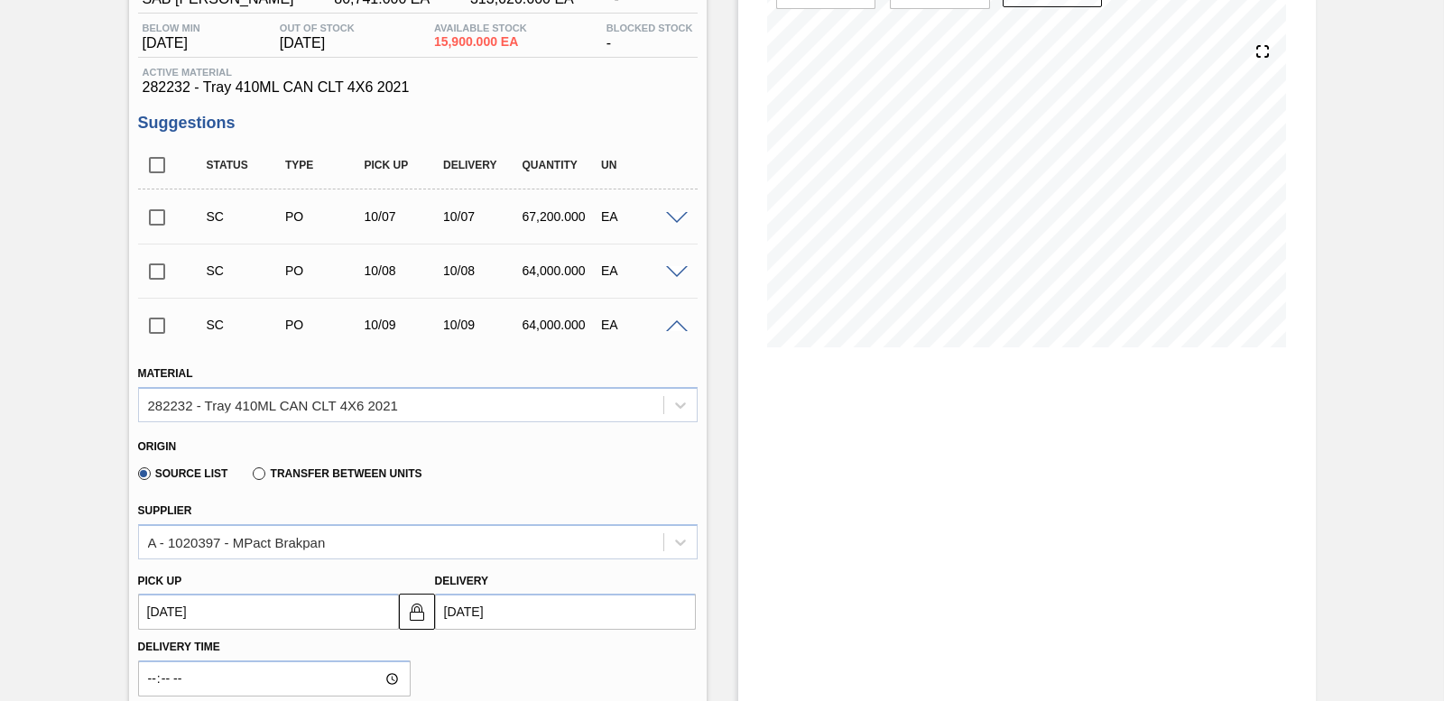
drag, startPoint x: 672, startPoint y: 329, endPoint x: 538, endPoint y: 310, distance: 134.9
click at [672, 328] on span at bounding box center [677, 327] width 22 height 14
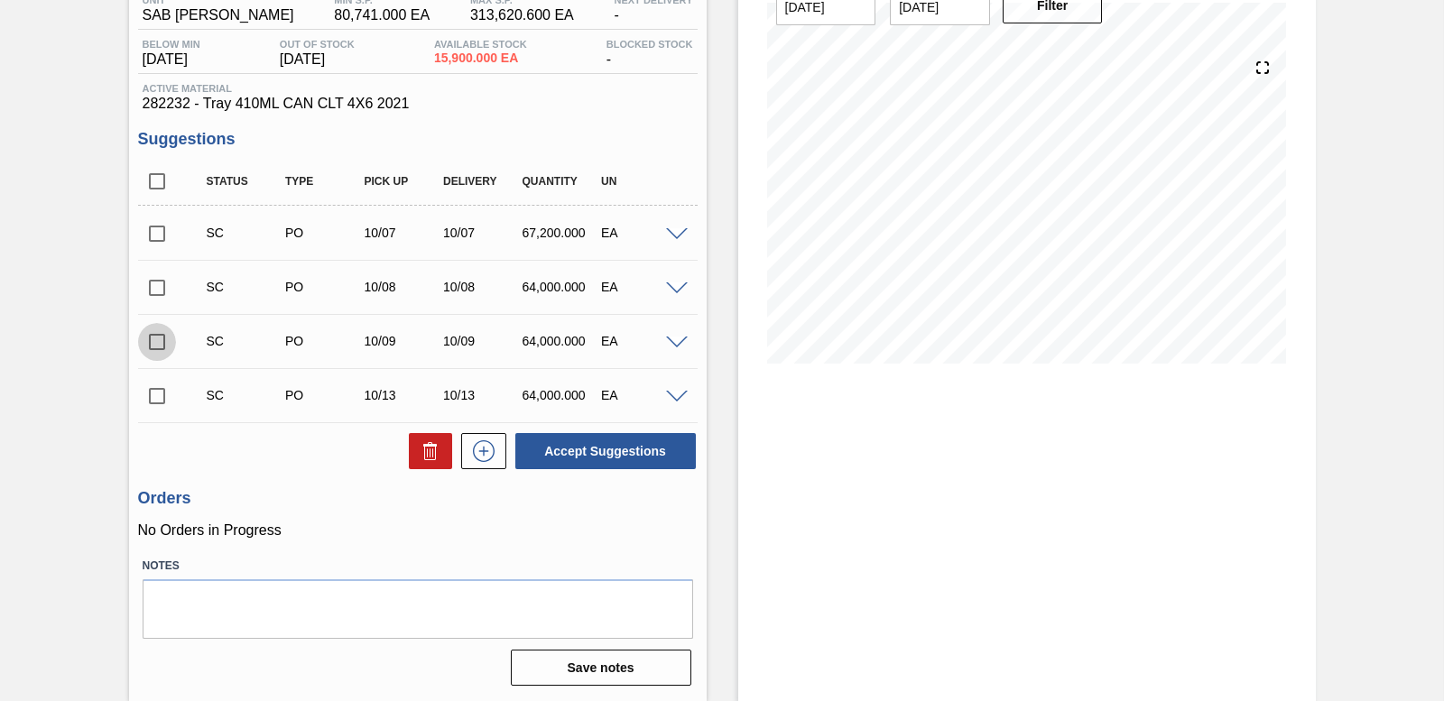
drag, startPoint x: 158, startPoint y: 335, endPoint x: 202, endPoint y: 320, distance: 46.8
click at [161, 330] on input "checkbox" at bounding box center [157, 342] width 38 height 38
click at [579, 458] on button "Accept Suggestions" at bounding box center [605, 451] width 181 height 36
checkbox input "false"
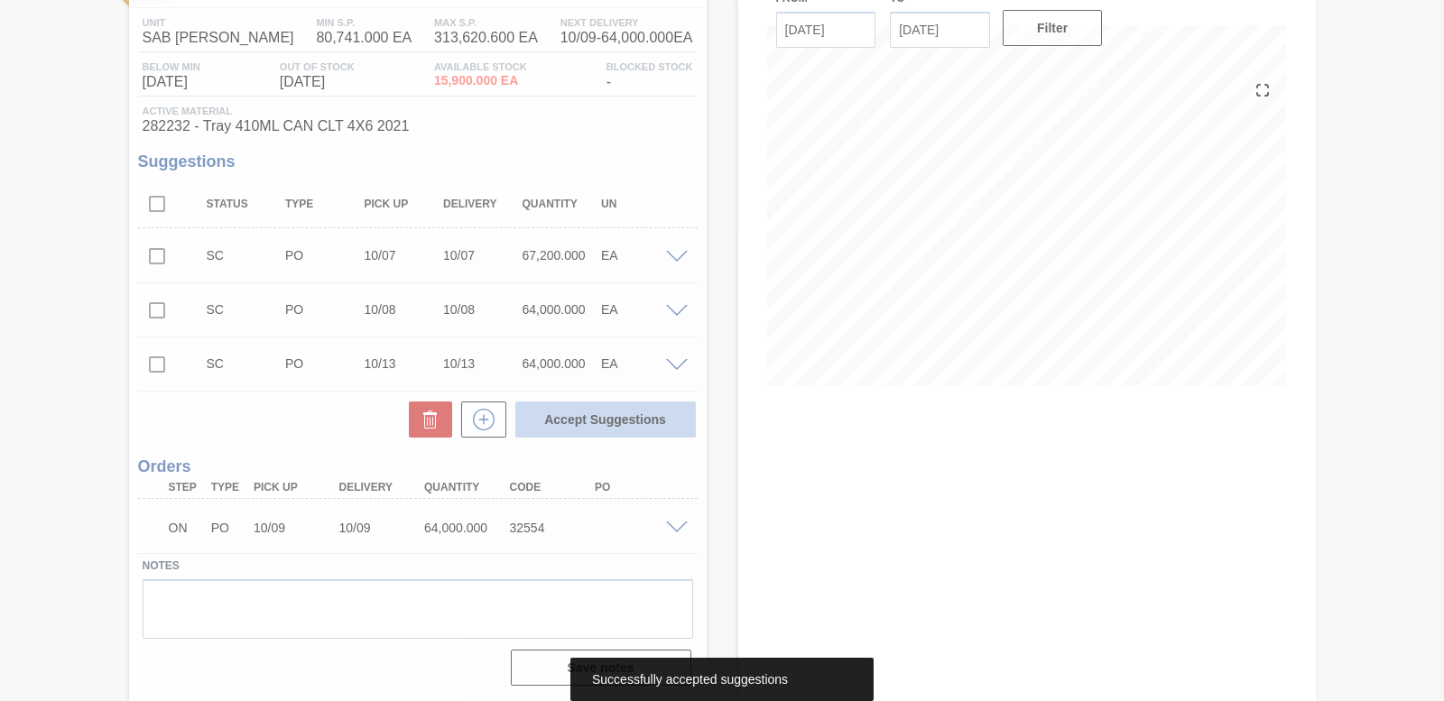
scroll to position [142, 0]
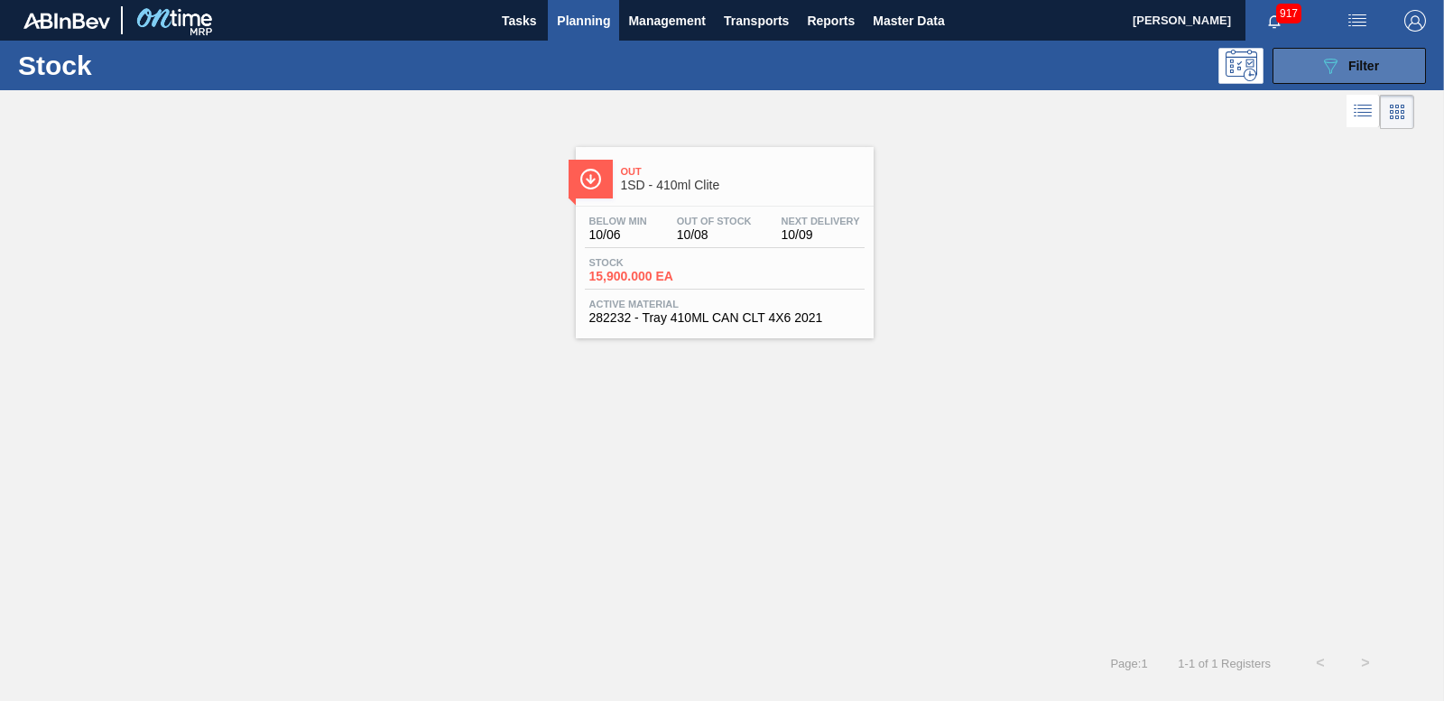
click at [1352, 70] on span "Filter" at bounding box center [1364, 66] width 31 height 14
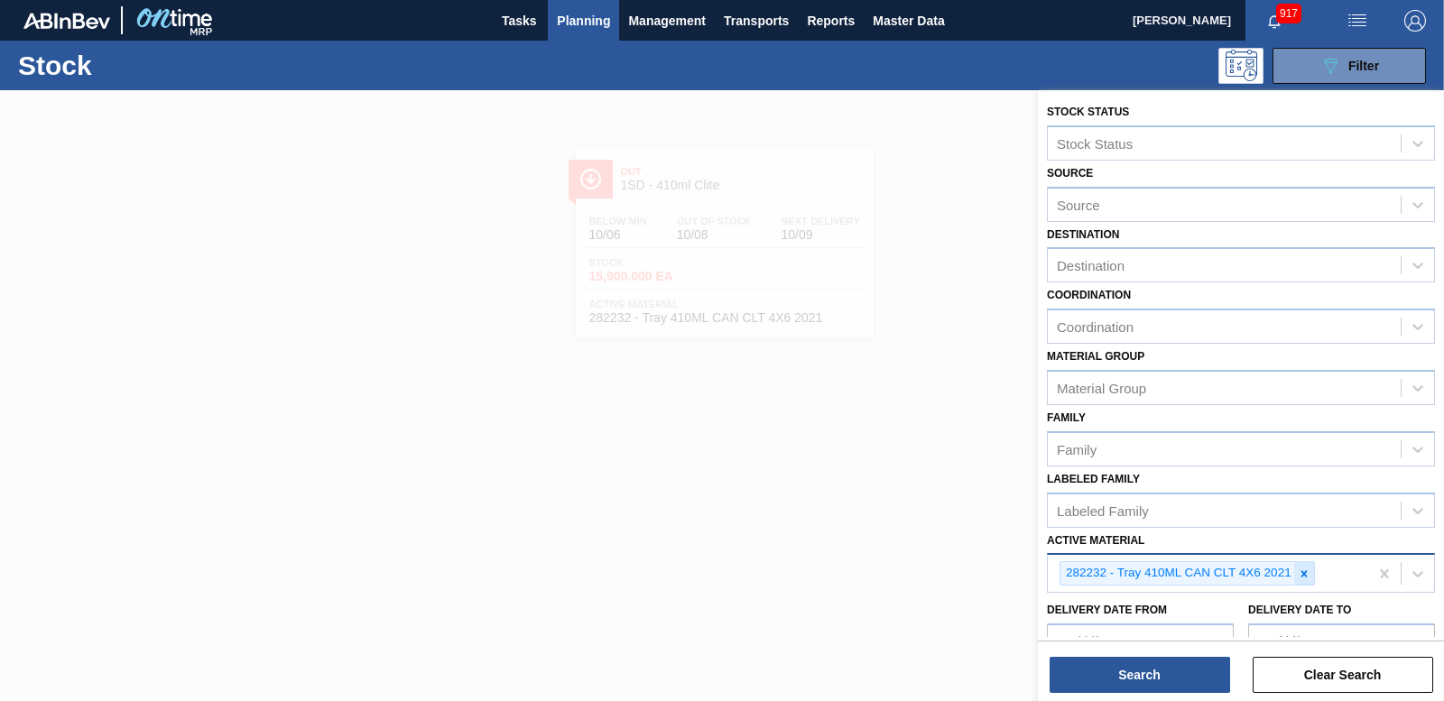
click at [1304, 579] on icon at bounding box center [1304, 574] width 13 height 13
type Material "284709"
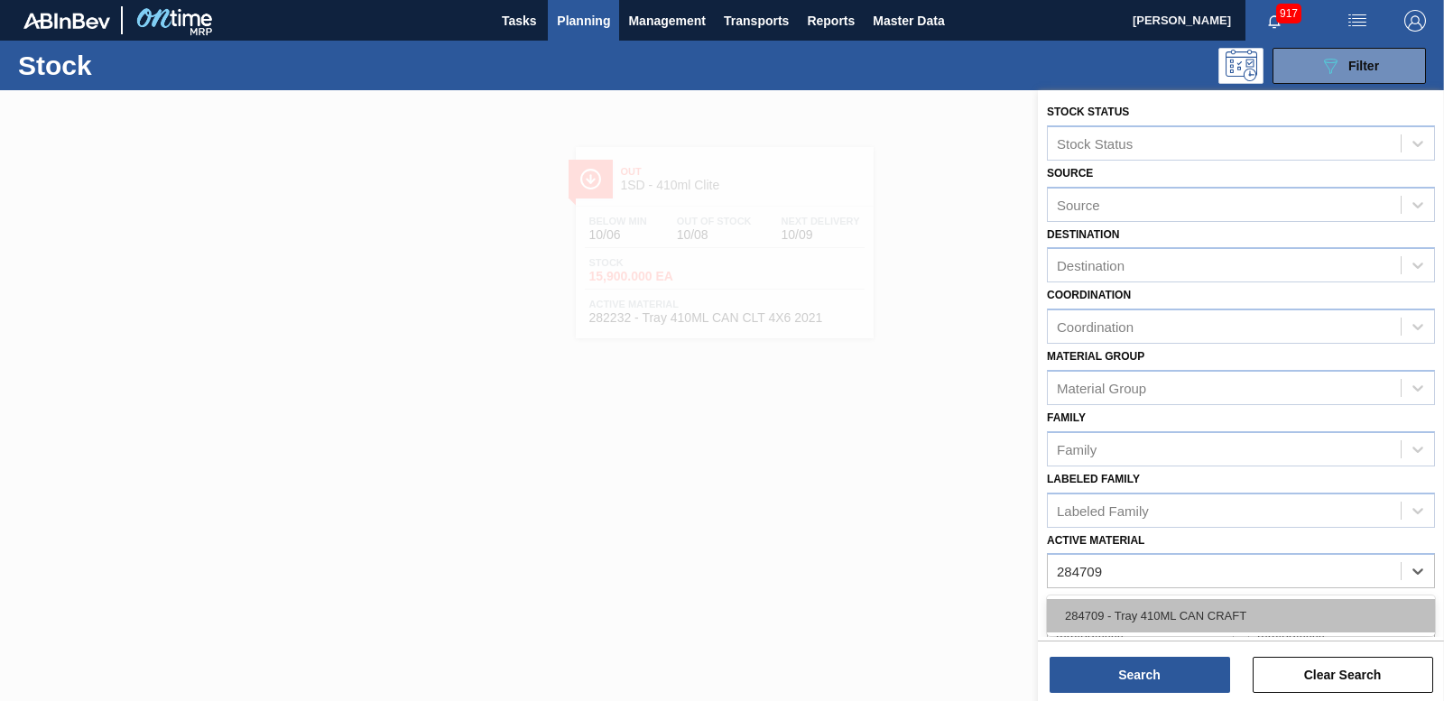
drag, startPoint x: 1260, startPoint y: 616, endPoint x: 1180, endPoint y: 673, distance: 98.9
click at [1259, 616] on div "284709 - Tray 410ML CAN CRAFT" at bounding box center [1241, 615] width 388 height 33
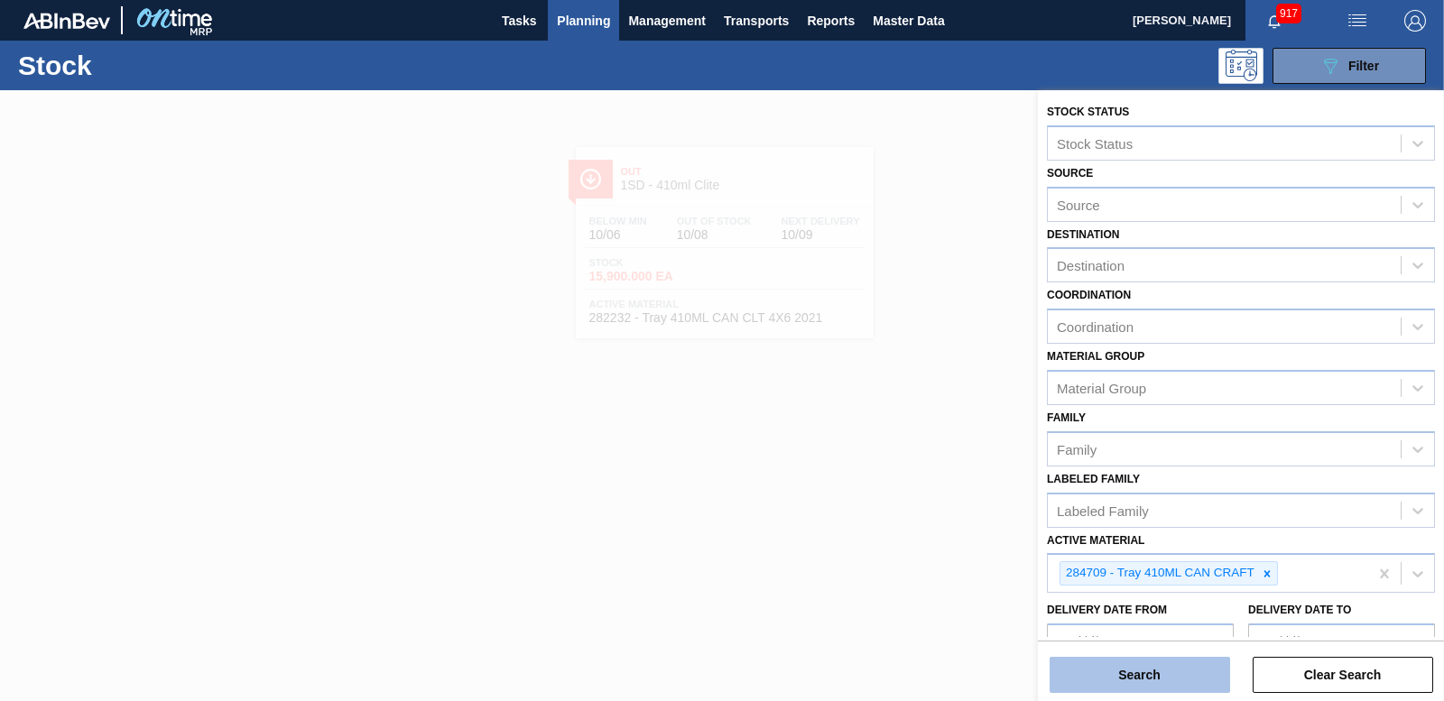
click at [1108, 681] on button "Search" at bounding box center [1140, 675] width 181 height 36
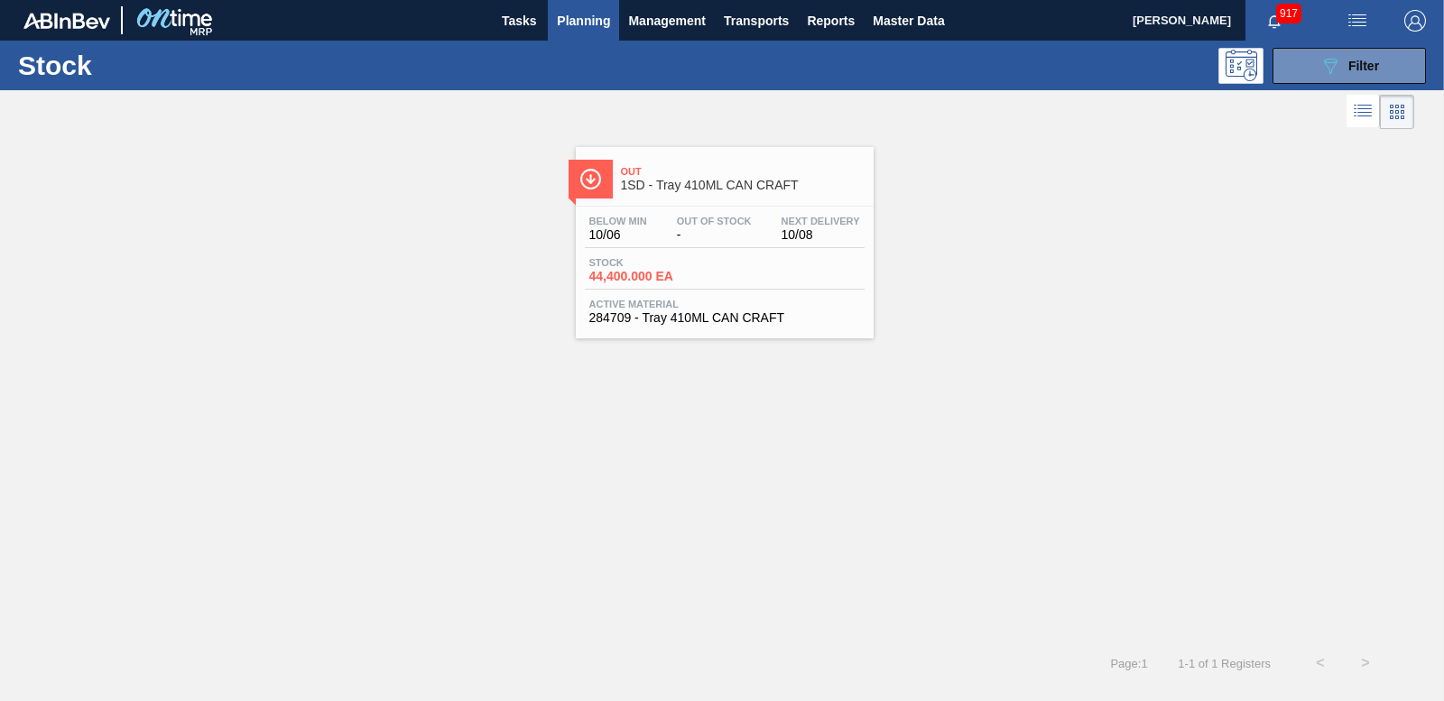
click at [648, 270] on span "44,400.000 EA" at bounding box center [652, 277] width 126 height 14
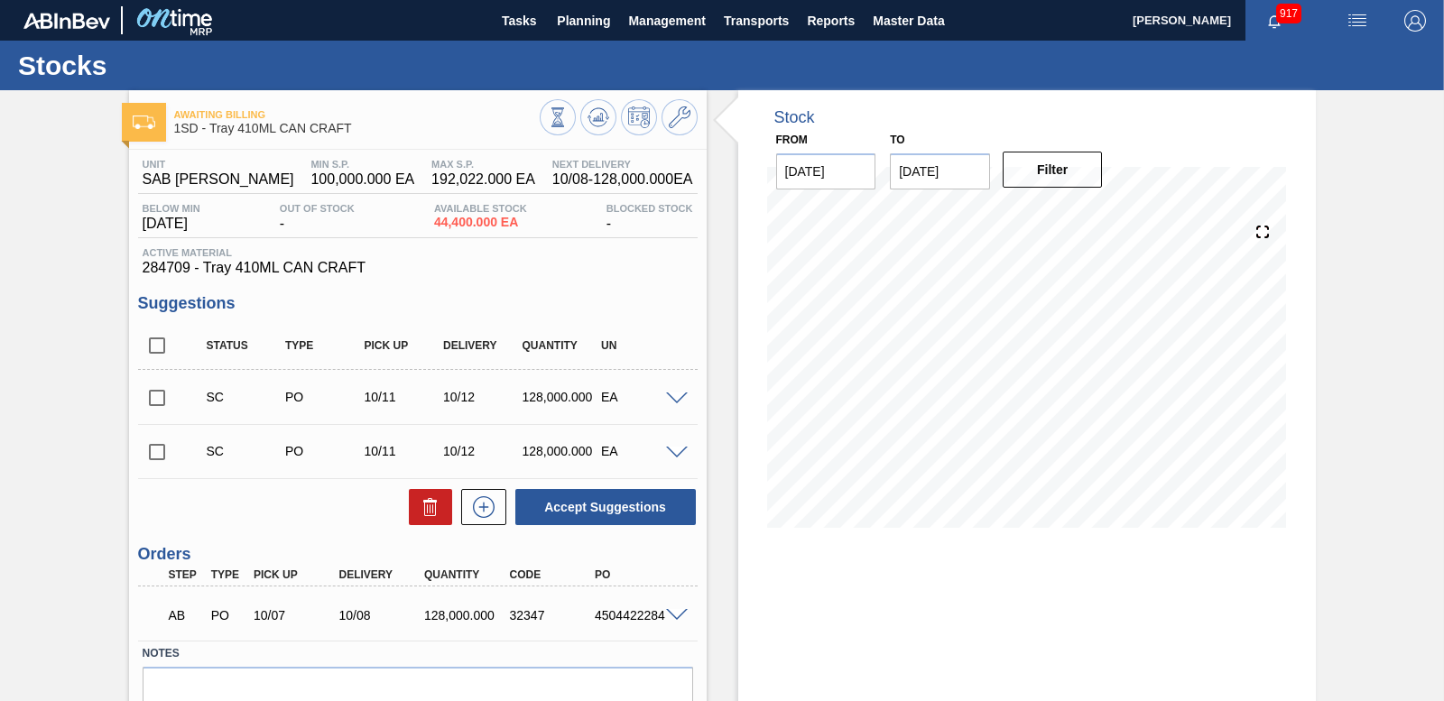
click at [152, 394] on input "checkbox" at bounding box center [157, 398] width 38 height 38
click at [635, 512] on button "Accept Suggestions" at bounding box center [605, 507] width 181 height 36
checkbox input "false"
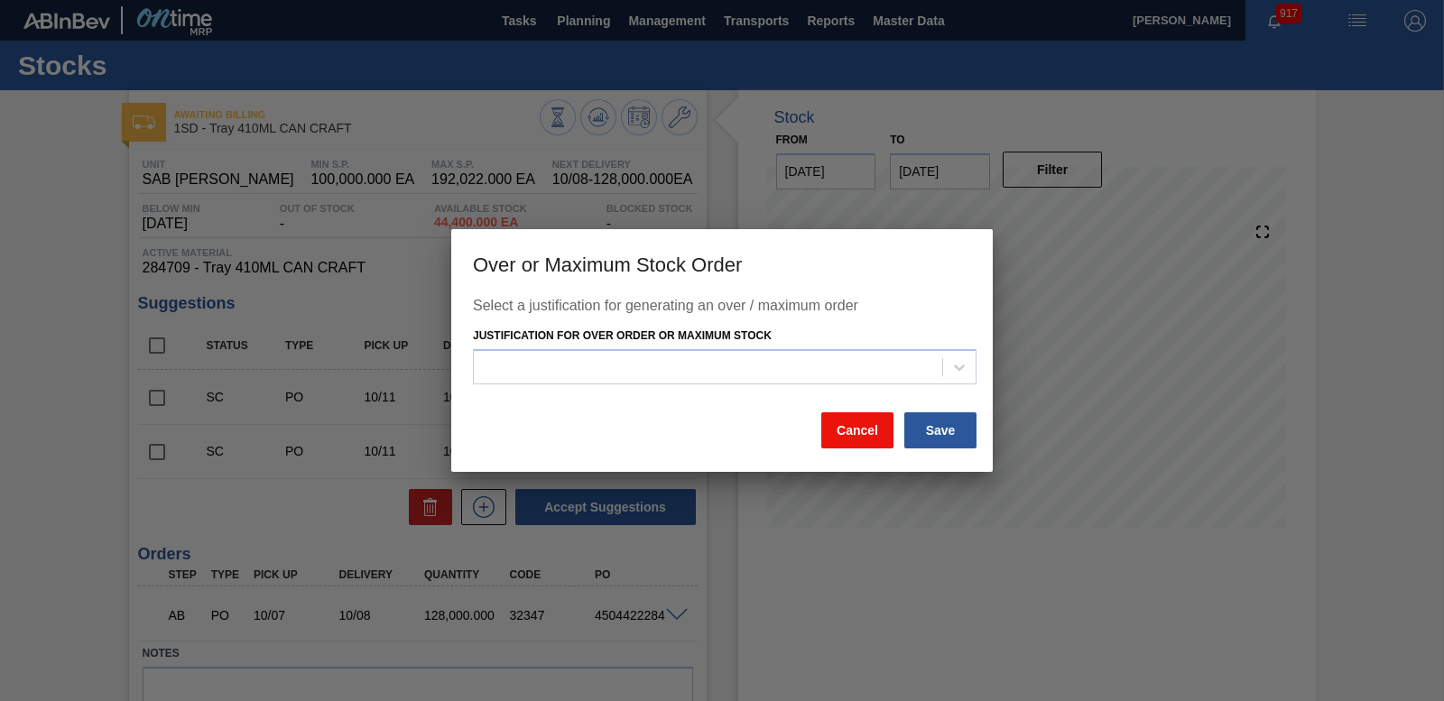
click at [864, 433] on button "Cancel" at bounding box center [857, 430] width 72 height 36
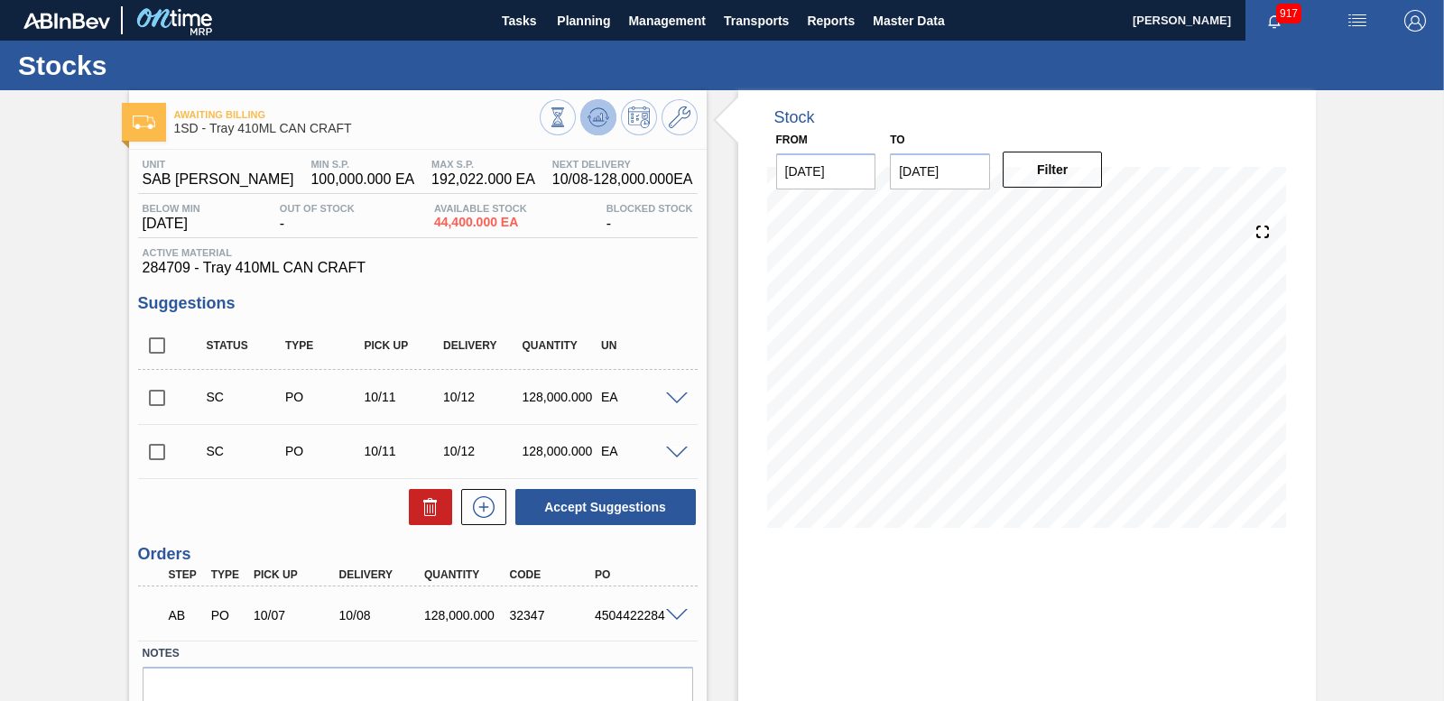
click at [598, 107] on icon at bounding box center [599, 118] width 22 height 22
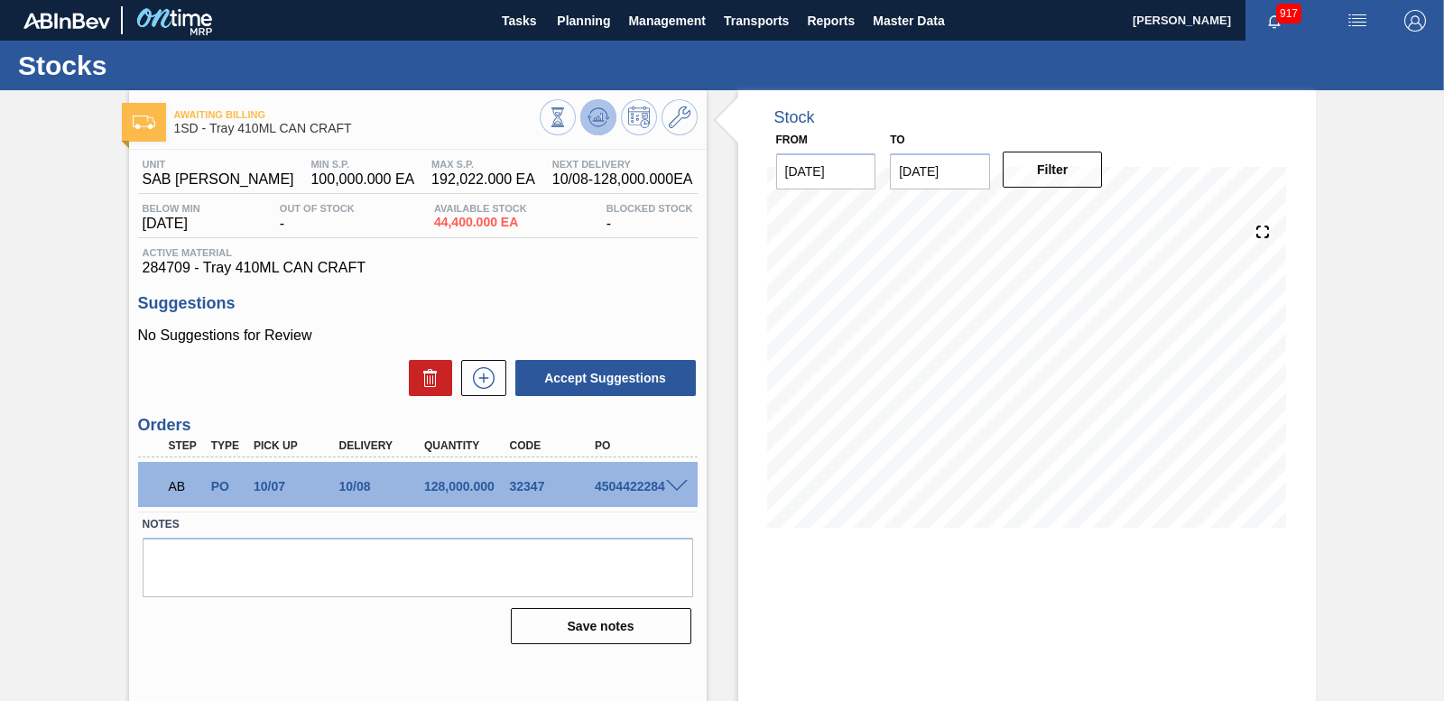
click at [591, 115] on icon at bounding box center [599, 118] width 22 height 22
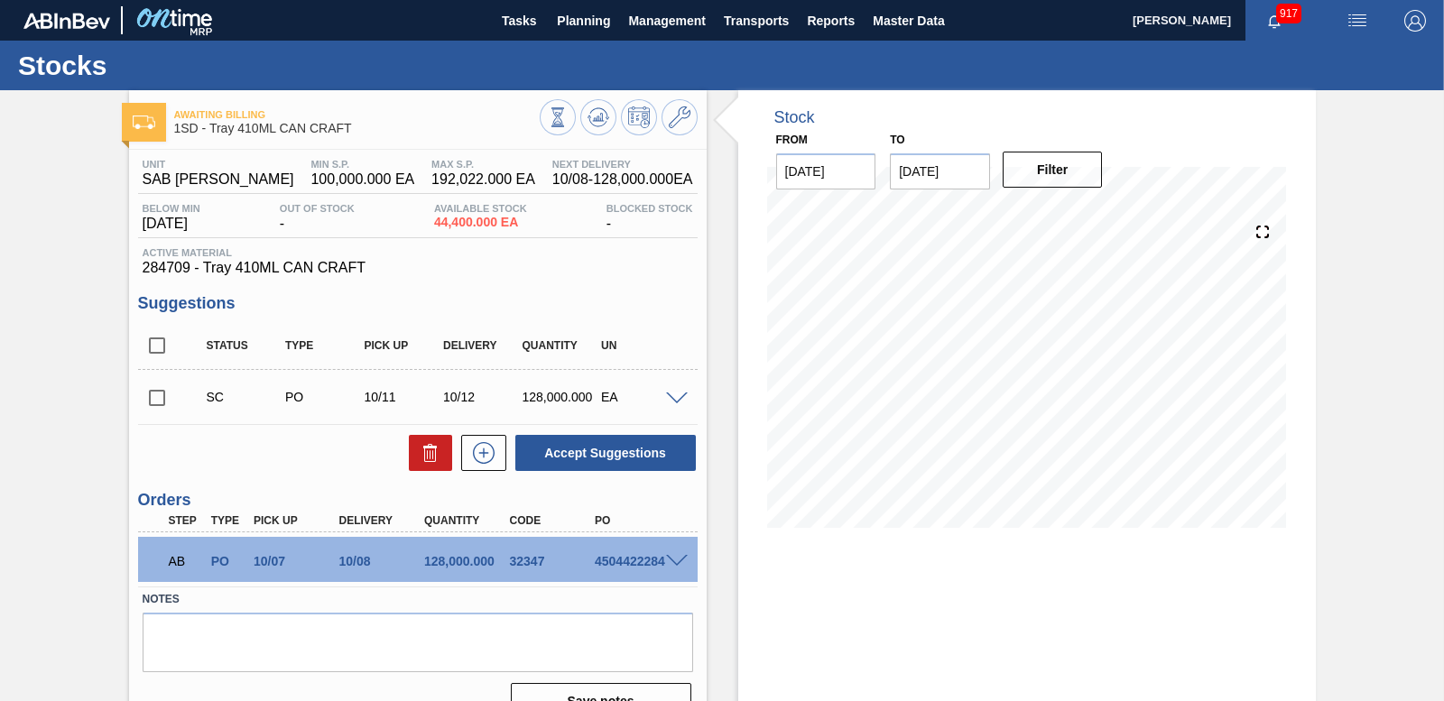
click at [153, 400] on input "checkbox" at bounding box center [157, 398] width 38 height 38
click at [604, 449] on button "Accept Suggestions" at bounding box center [605, 453] width 181 height 36
checkbox input "false"
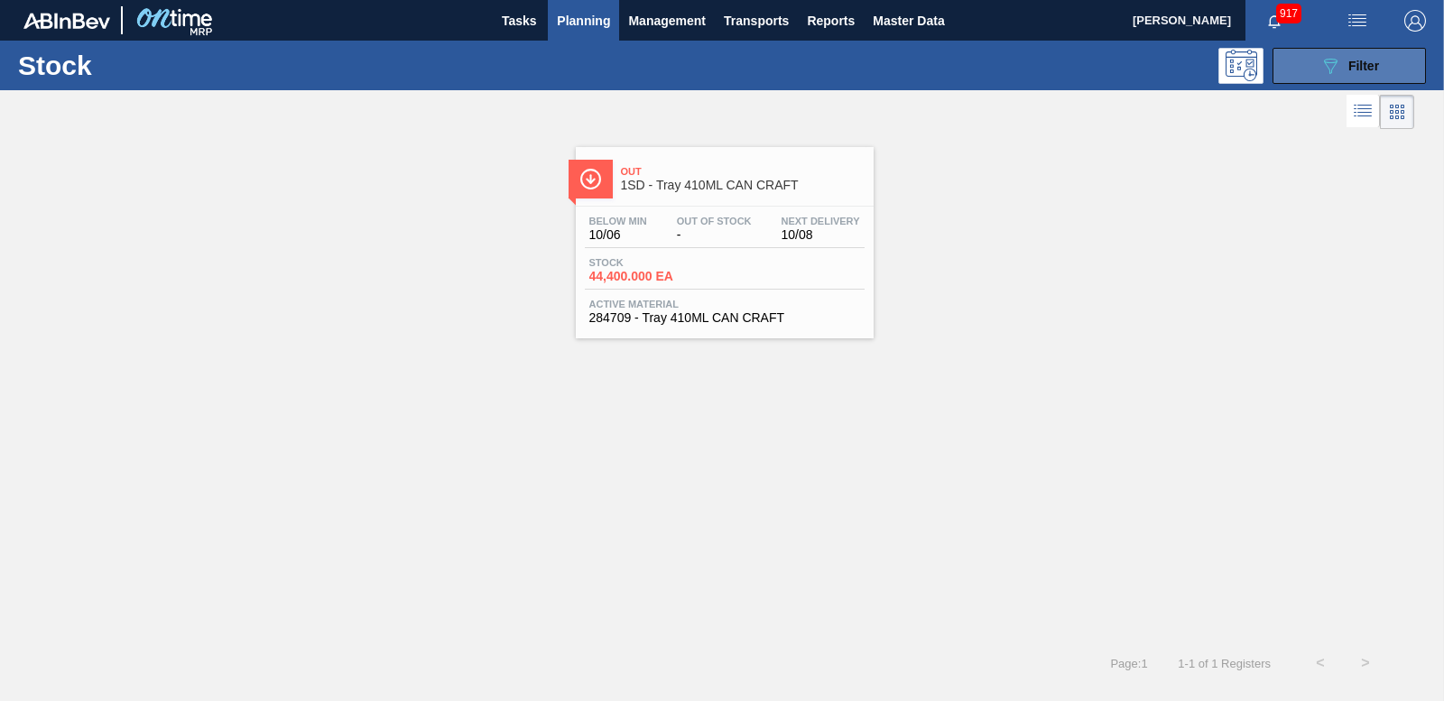
click at [1346, 65] on div "089F7B8B-B2A5-4AFE-B5C0-19BA573D28AC Filter" at bounding box center [1350, 66] width 60 height 22
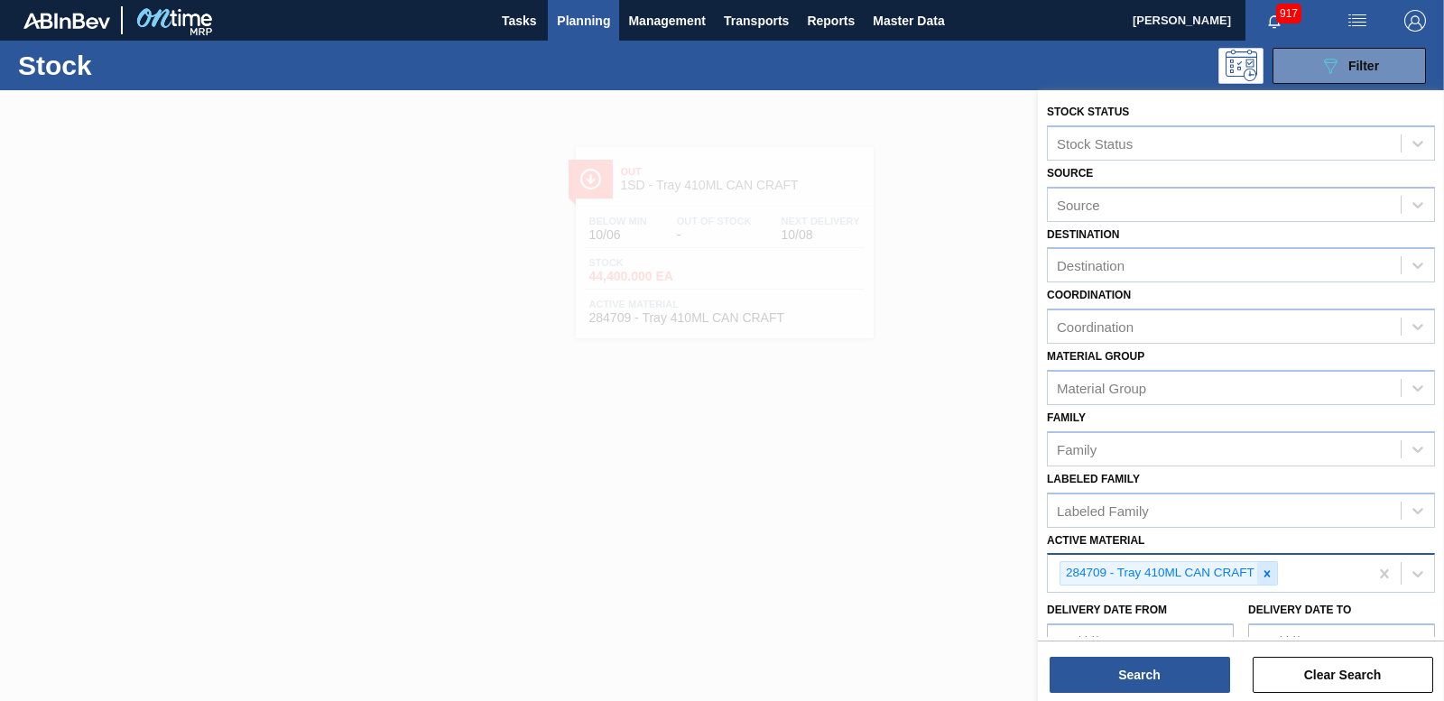
click at [1267, 570] on icon at bounding box center [1267, 574] width 13 height 13
click at [580, 12] on span "Planning" at bounding box center [583, 21] width 53 height 22
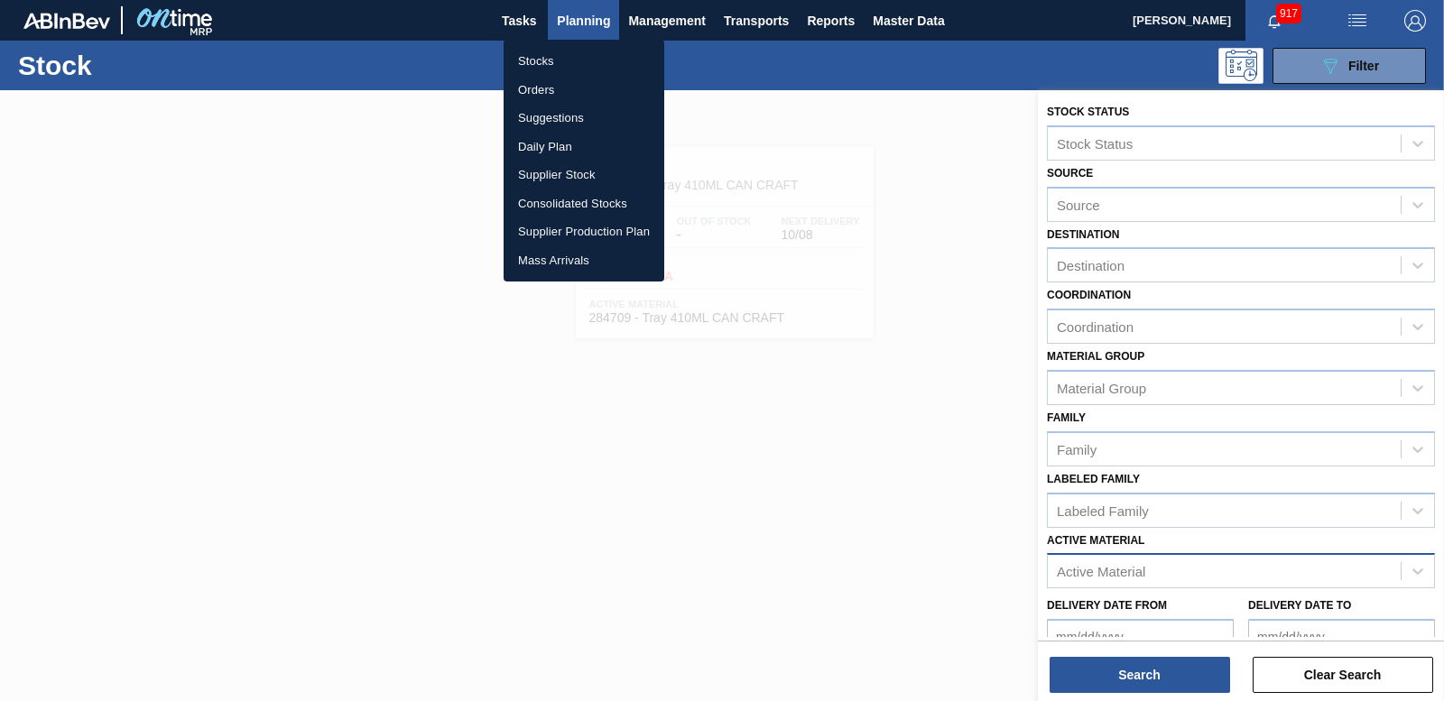
click at [540, 87] on li "Orders" at bounding box center [584, 90] width 161 height 29
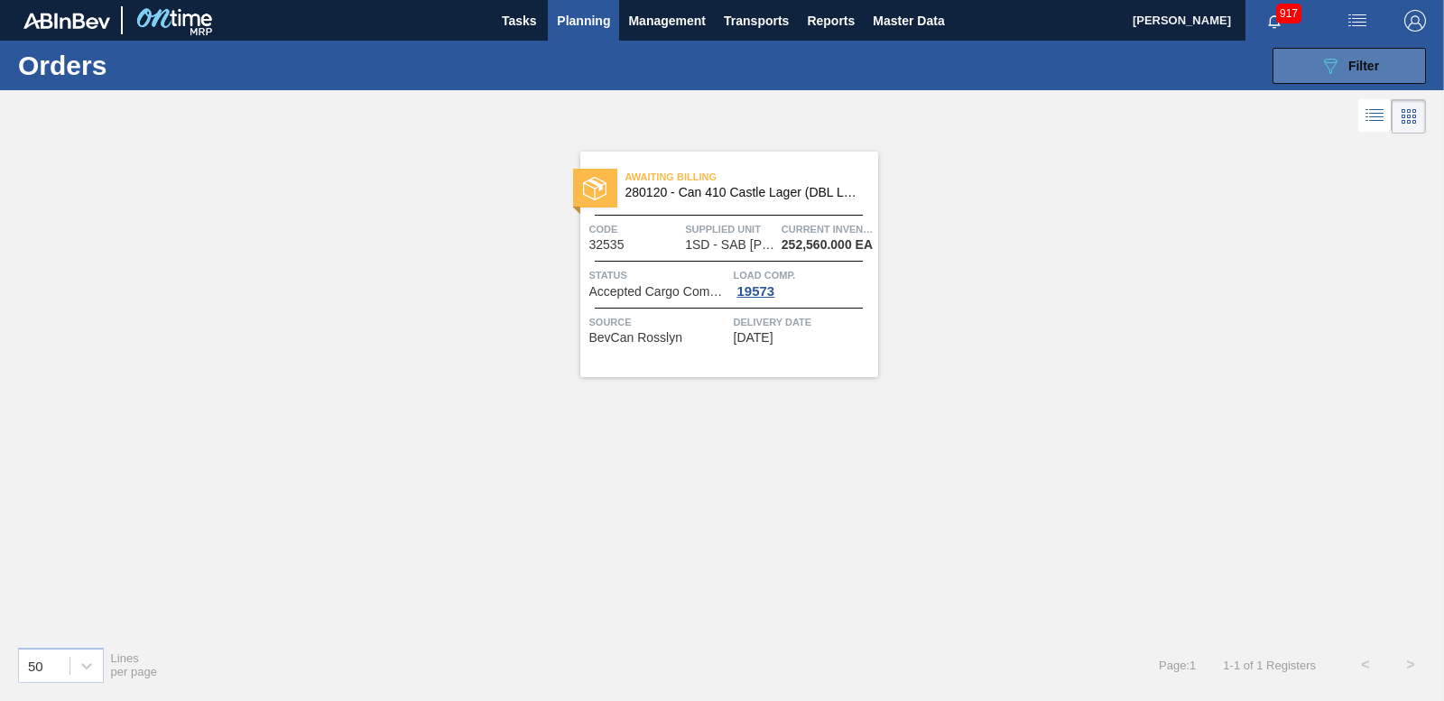
click at [1326, 60] on icon at bounding box center [1331, 66] width 14 height 15
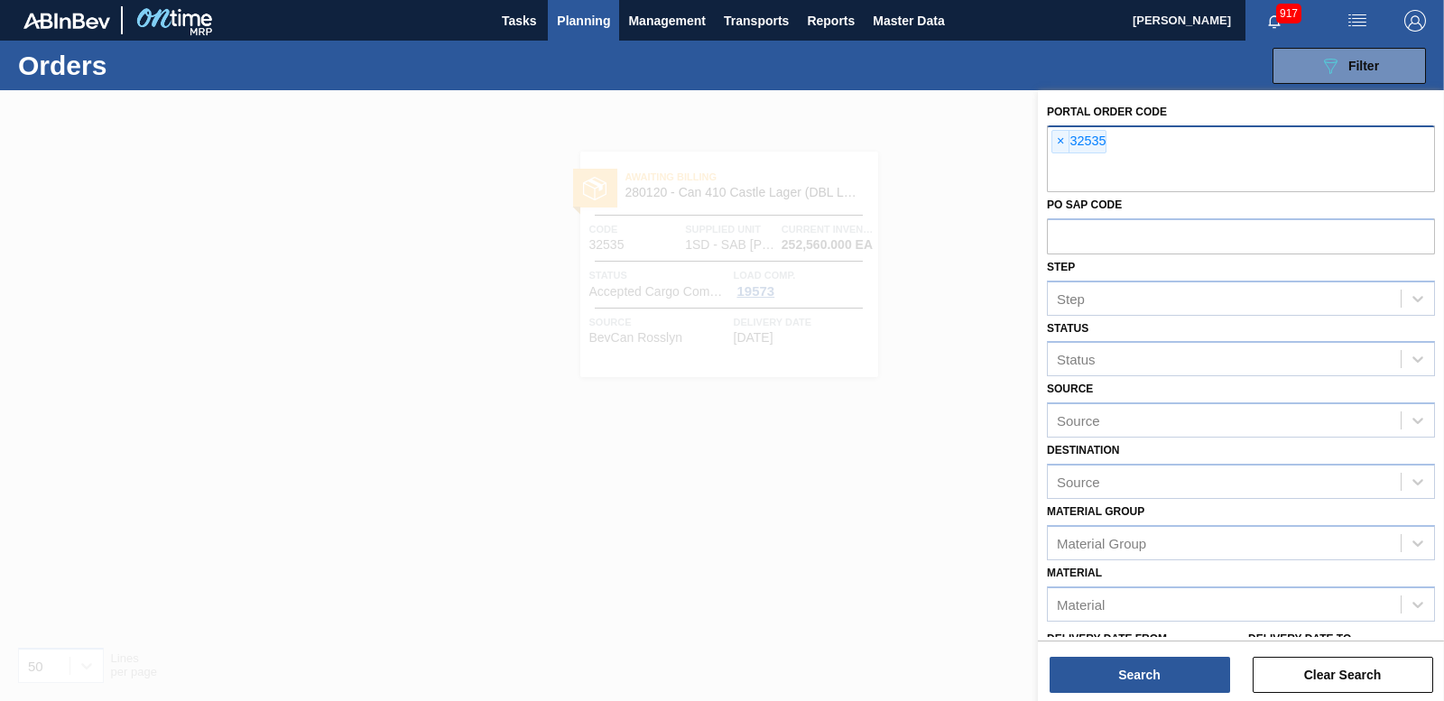
click at [1053, 144] on span "×" at bounding box center [1060, 142] width 17 height 22
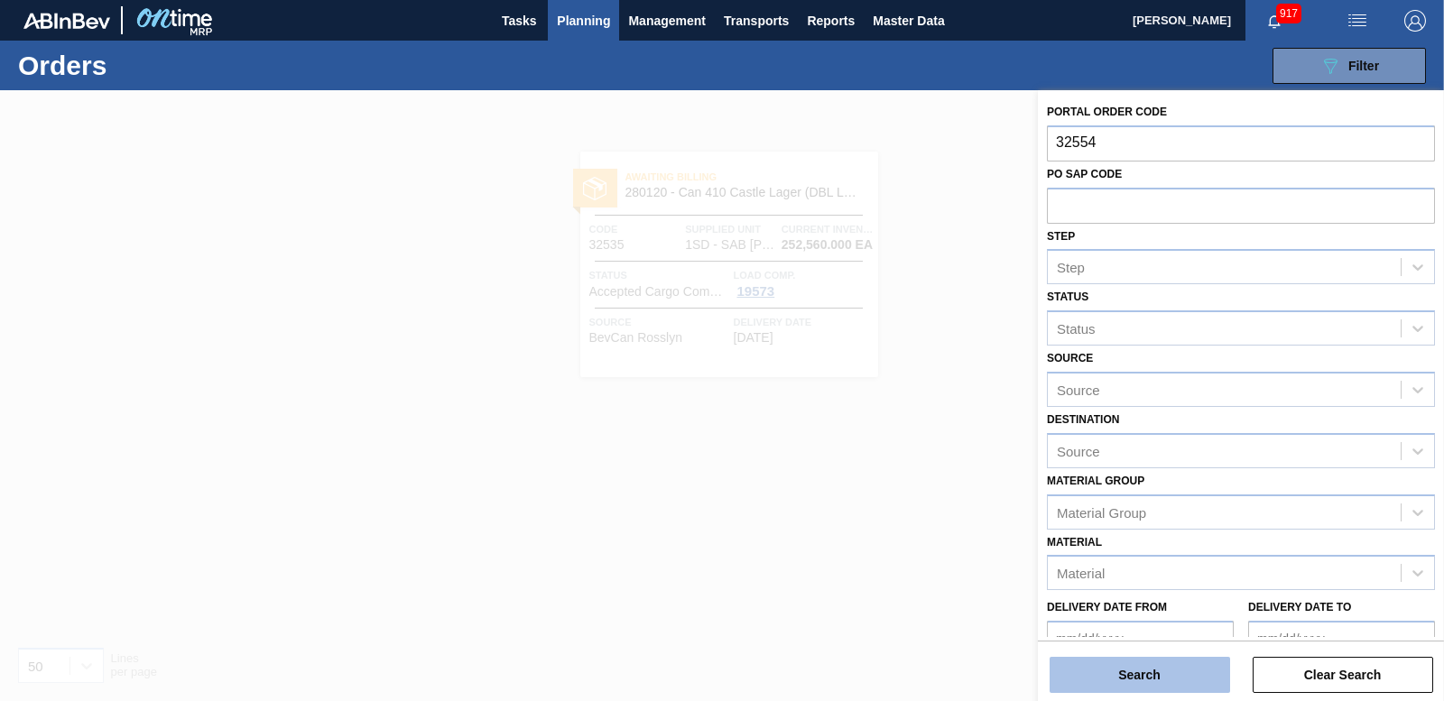
type input "32554"
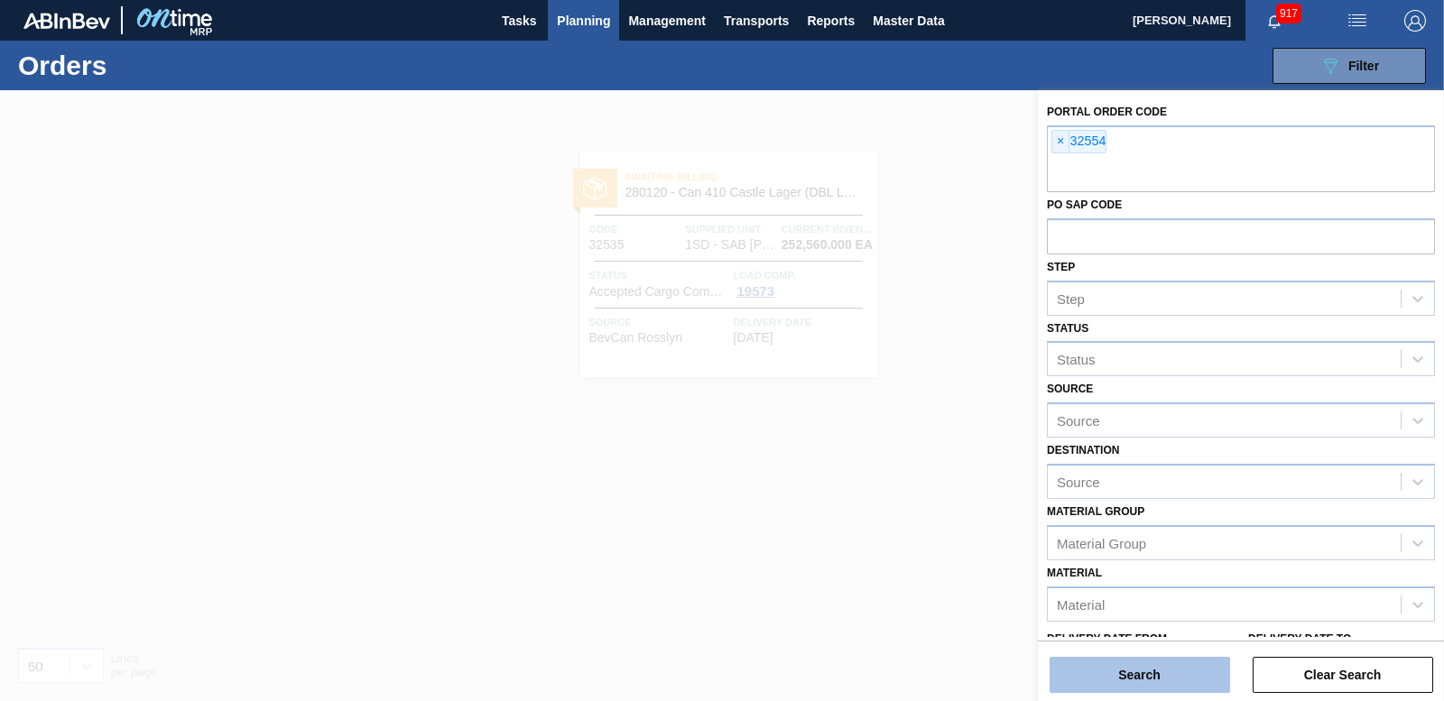
click at [1174, 661] on button "Search" at bounding box center [1140, 675] width 181 height 36
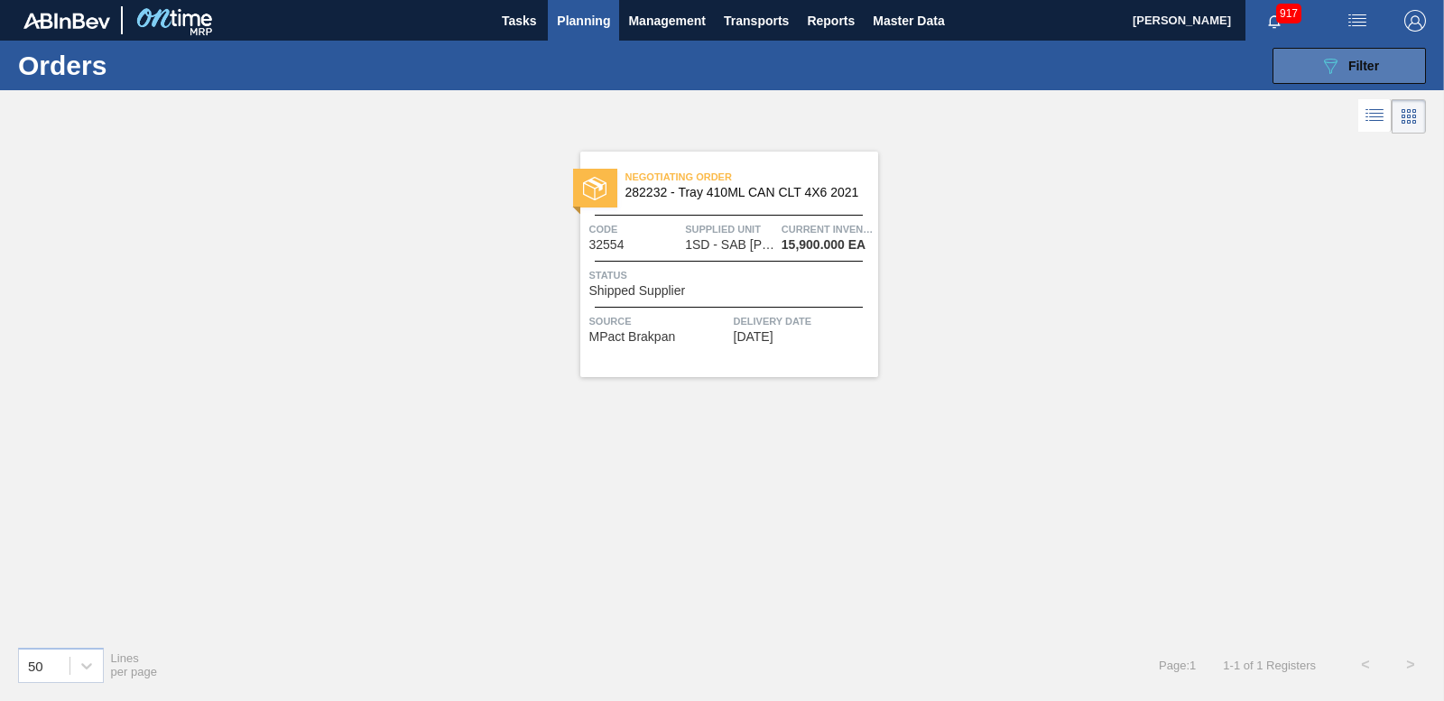
click at [1313, 69] on button "089F7B8B-B2A5-4AFE-B5C0-19BA573D28AC Filter" at bounding box center [1349, 66] width 153 height 36
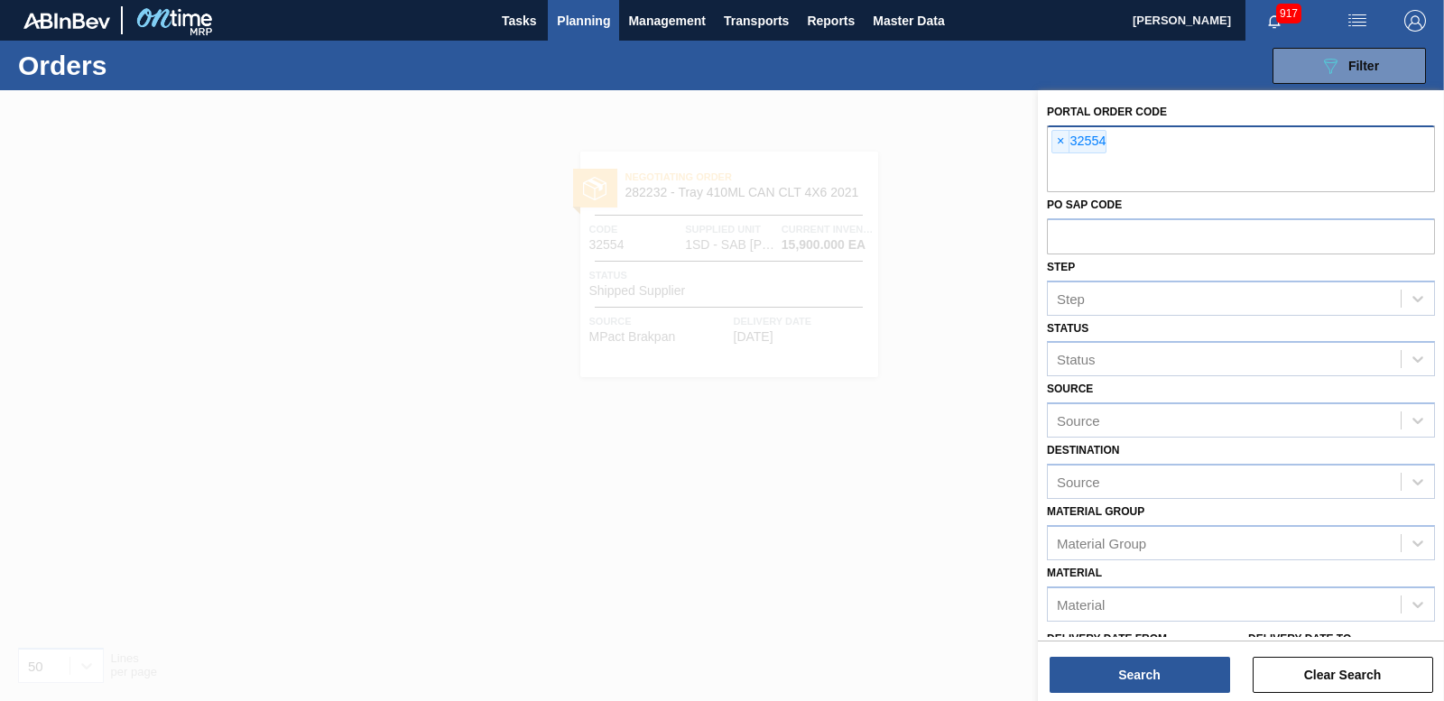
click at [1055, 139] on span "×" at bounding box center [1060, 142] width 17 height 22
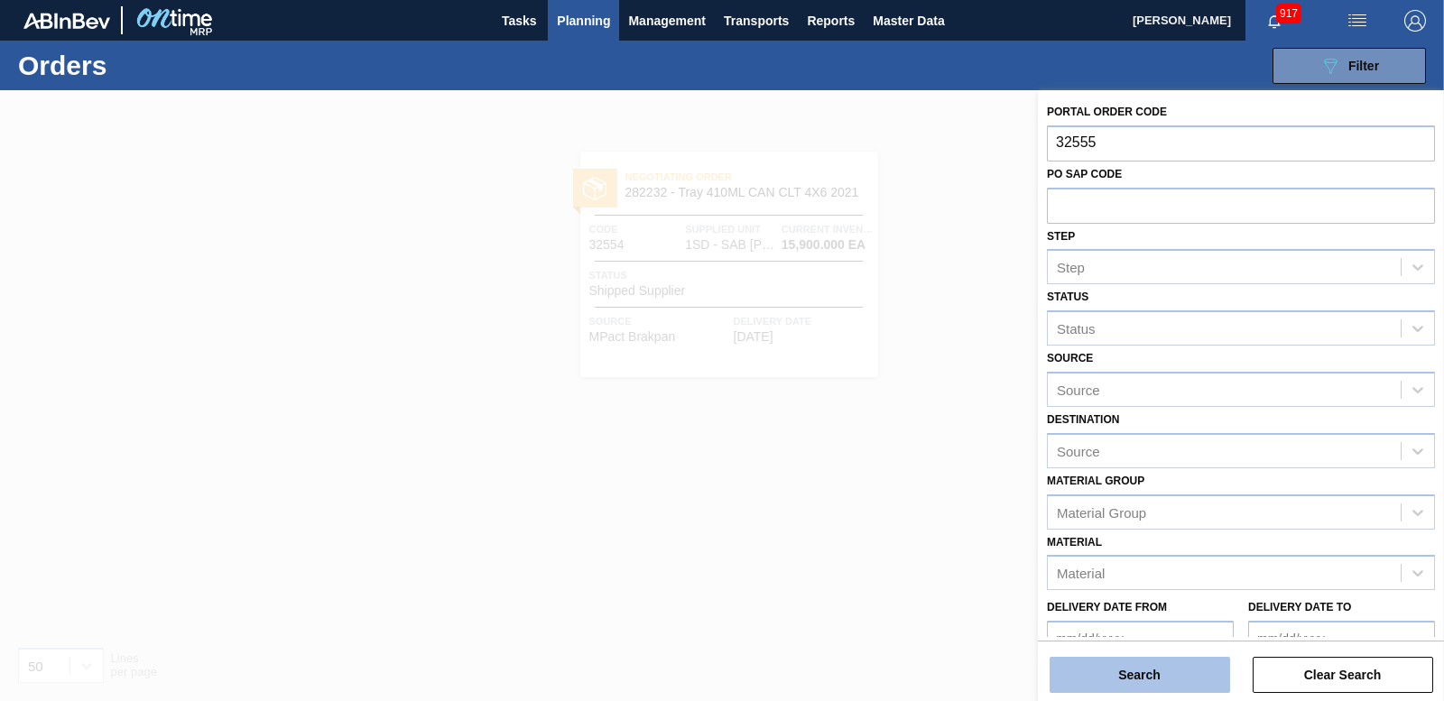
type input "32555"
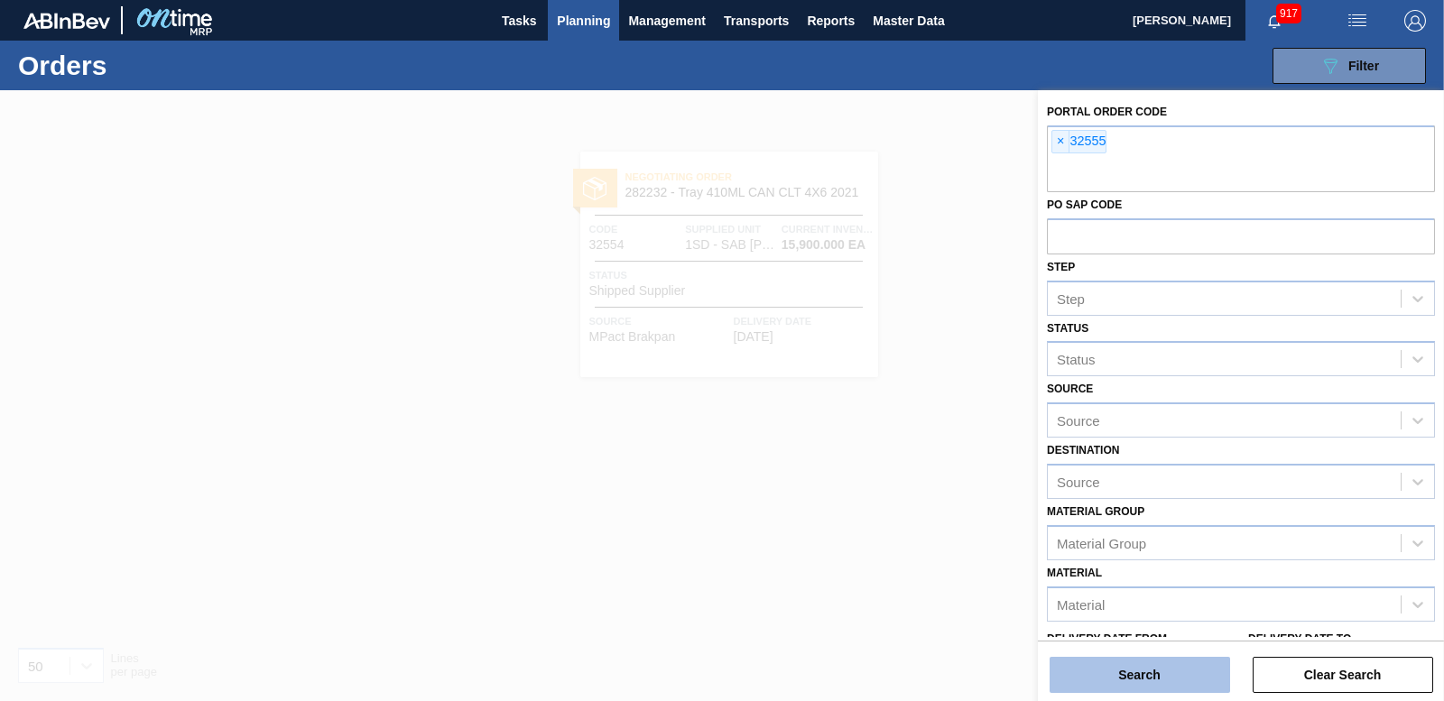
click at [1171, 662] on button "Search" at bounding box center [1140, 675] width 181 height 36
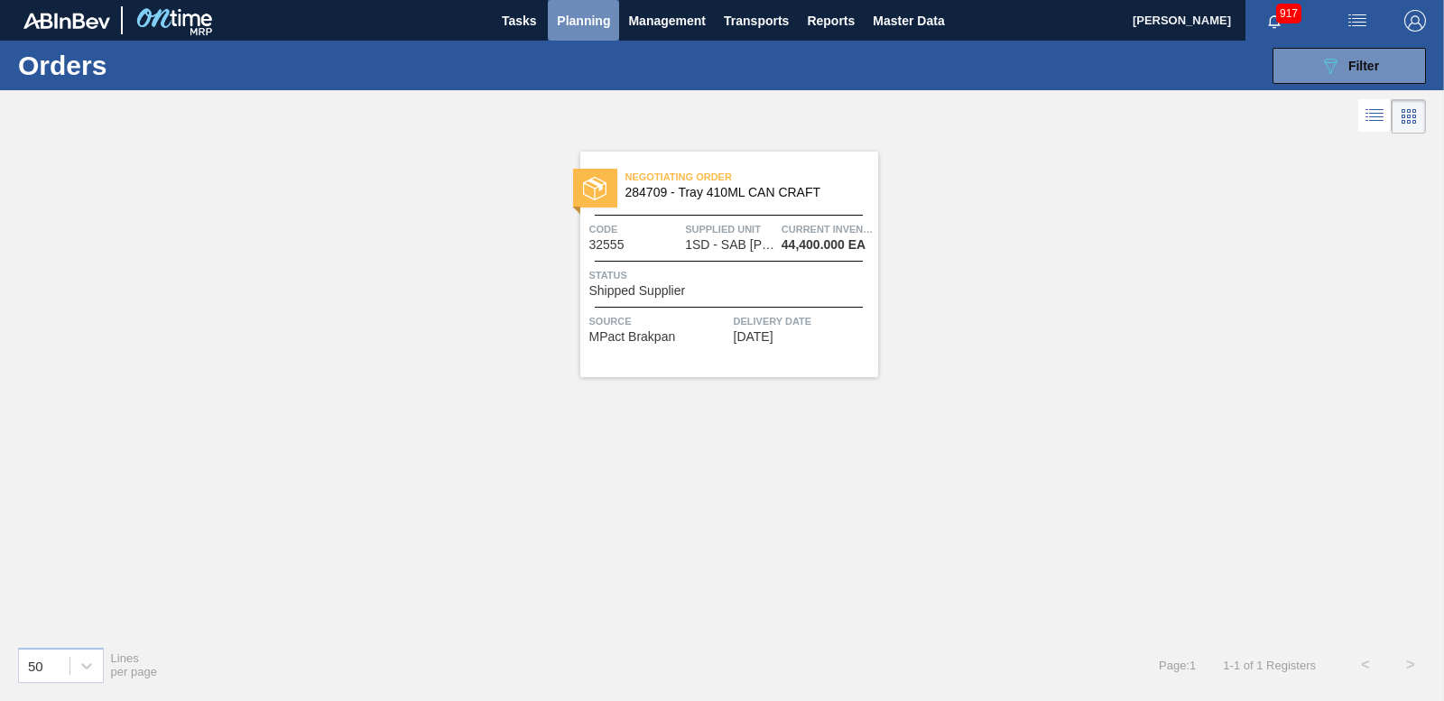
click at [575, 24] on span "Planning" at bounding box center [583, 21] width 53 height 22
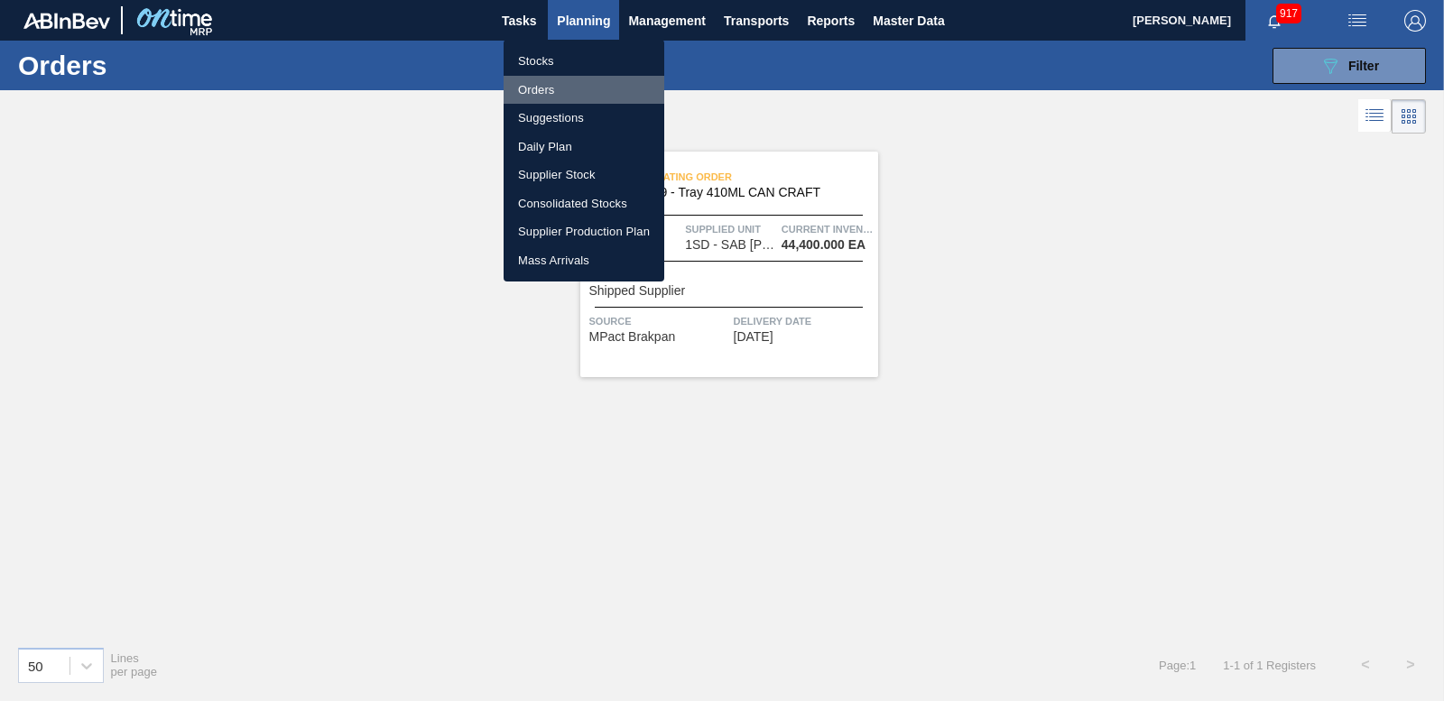
click at [546, 84] on li "Orders" at bounding box center [584, 90] width 161 height 29
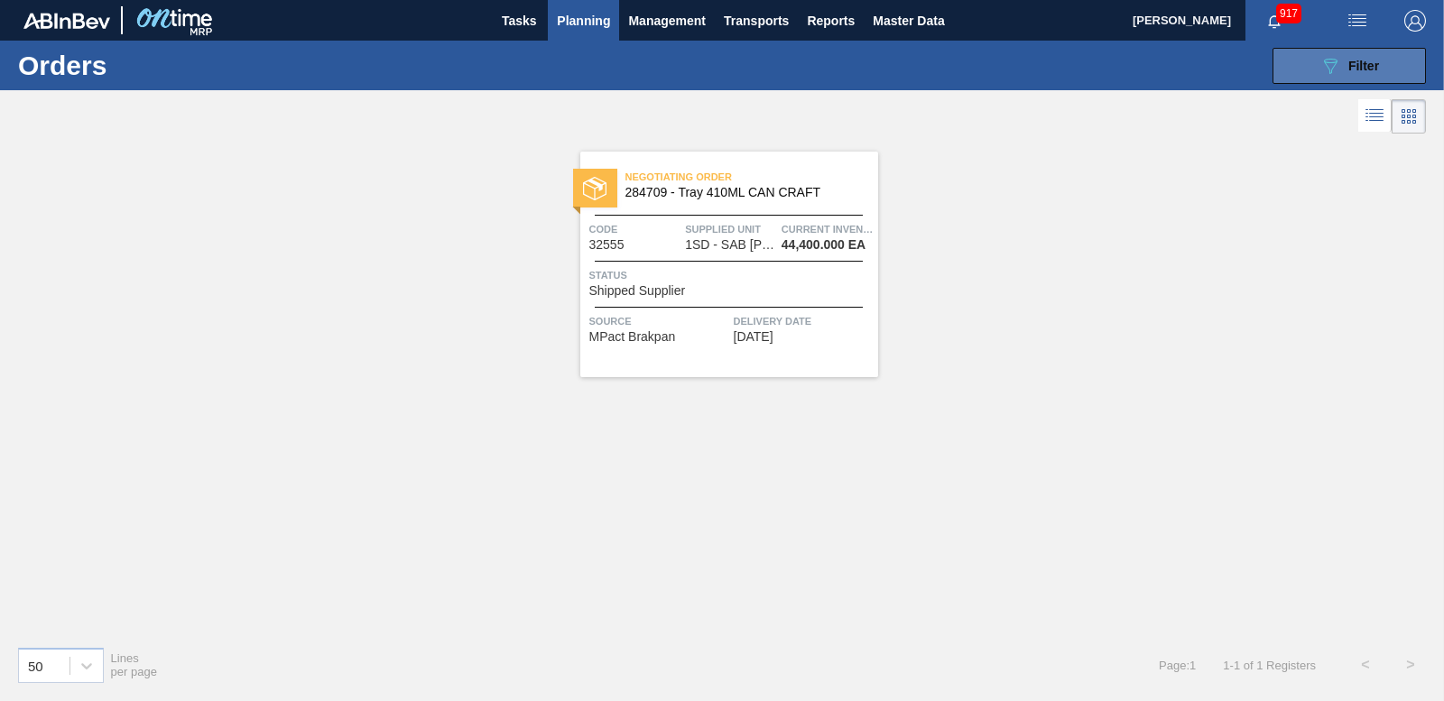
click at [1383, 63] on button "089F7B8B-B2A5-4AFE-B5C0-19BA573D28AC Filter" at bounding box center [1349, 66] width 153 height 36
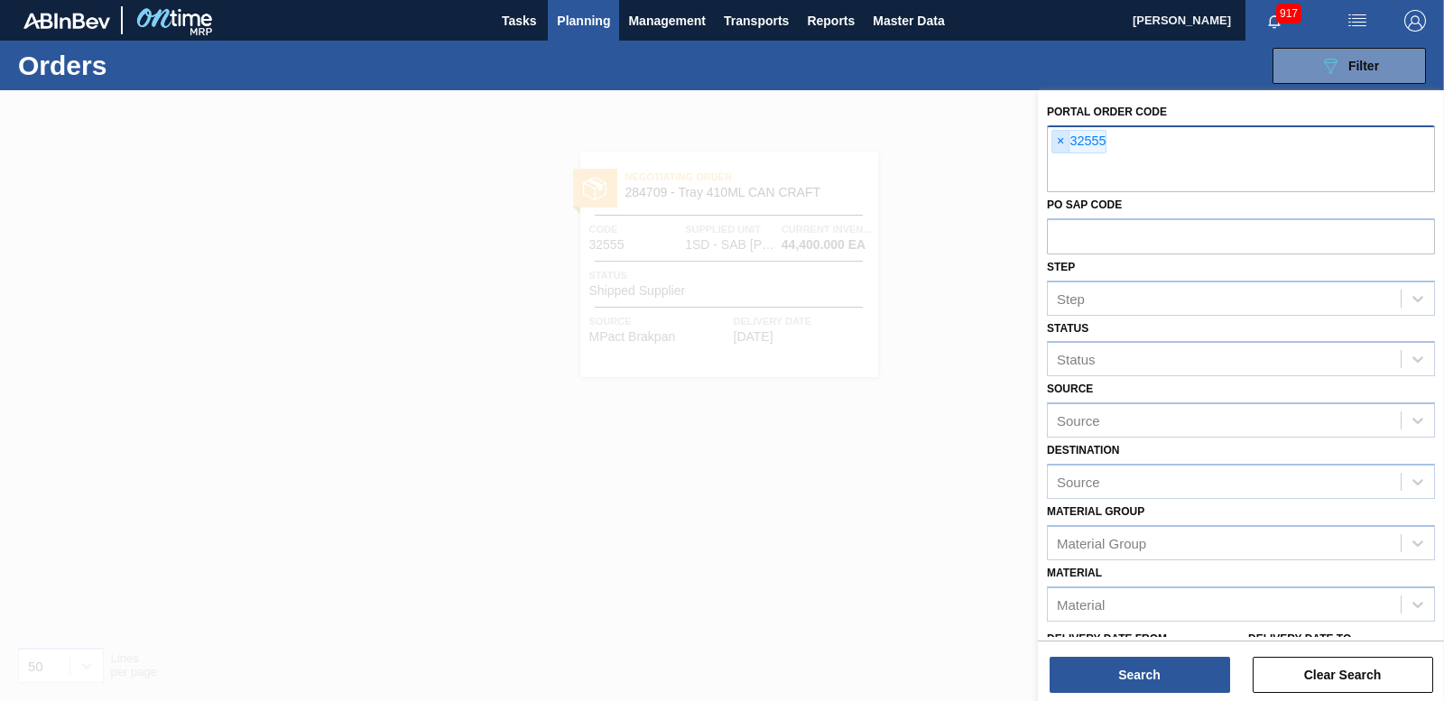
click at [1062, 145] on span "×" at bounding box center [1060, 142] width 17 height 22
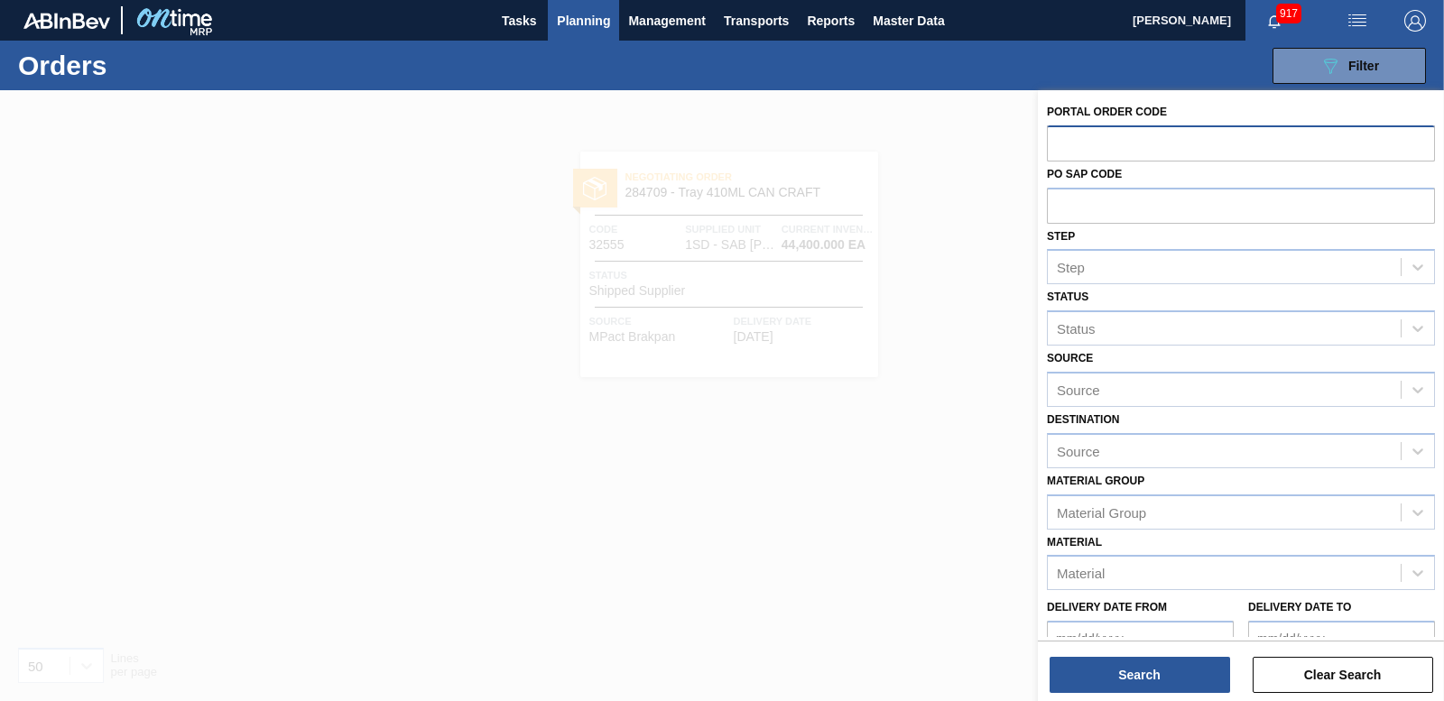
paste input "32525"
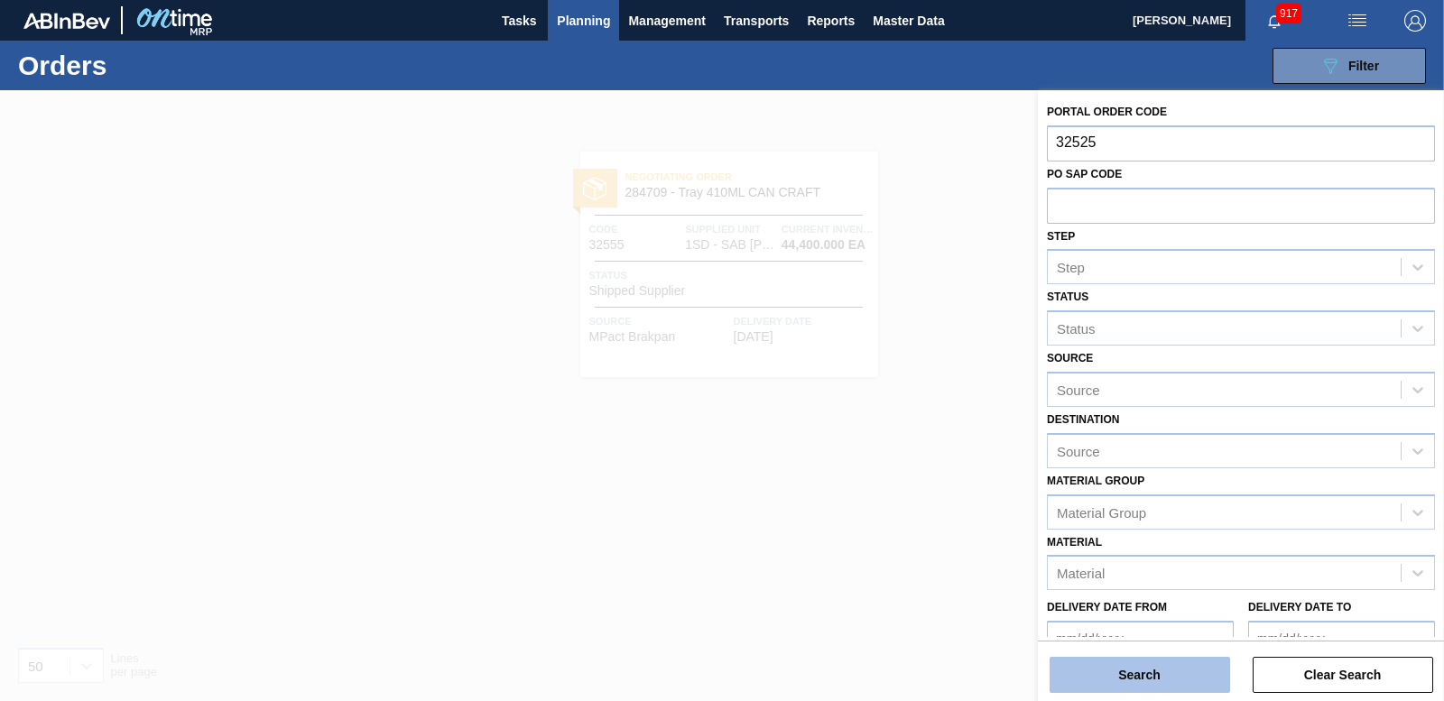
type input "32525"
click at [1158, 668] on button "Search" at bounding box center [1140, 675] width 181 height 36
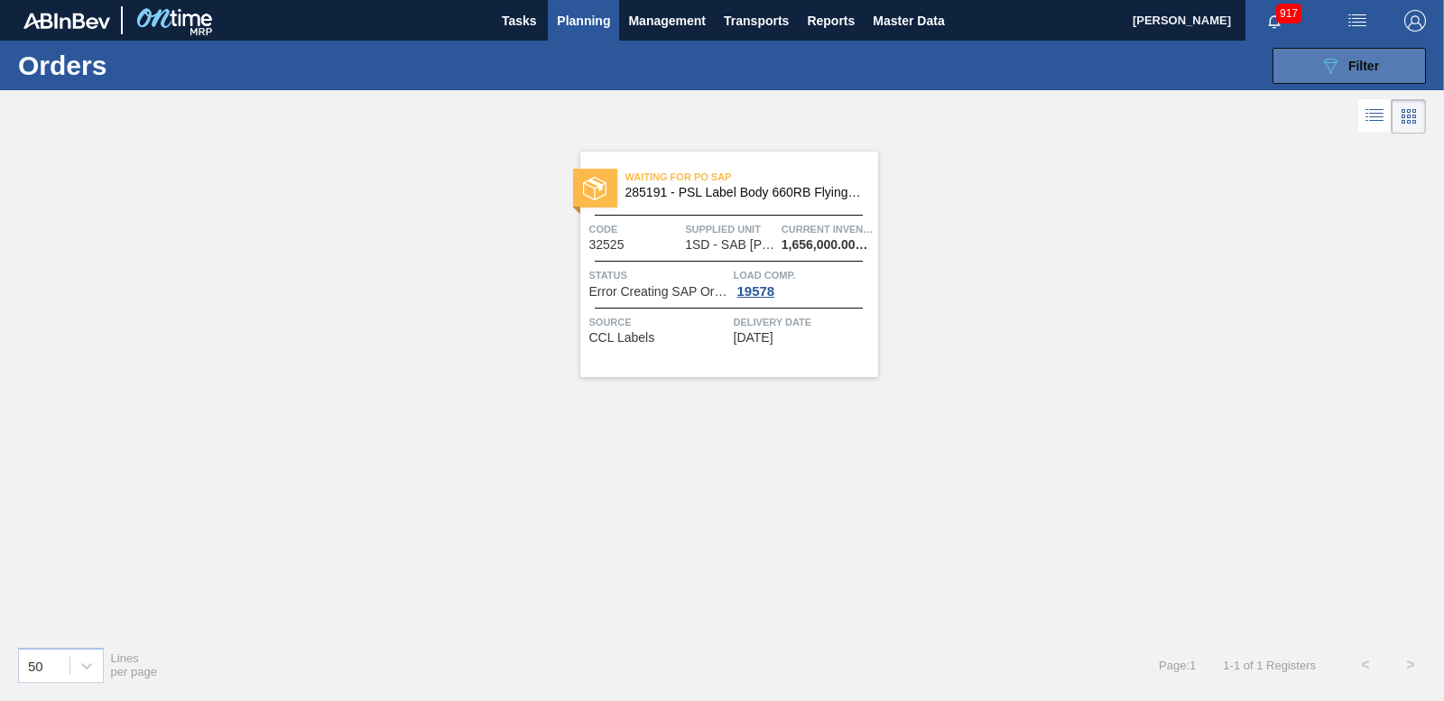
click at [1321, 55] on icon "089F7B8B-B2A5-4AFE-B5C0-19BA573D28AC" at bounding box center [1331, 66] width 22 height 22
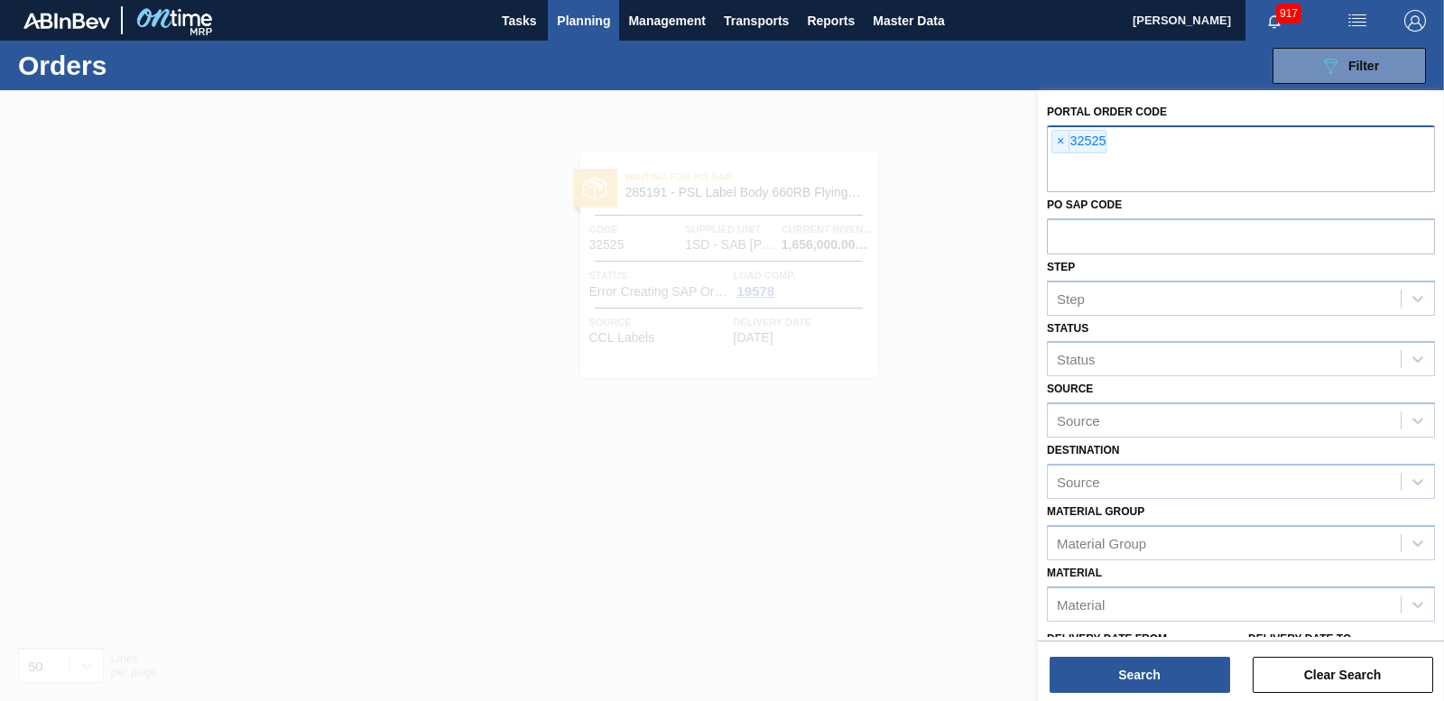
click at [1062, 143] on span "×" at bounding box center [1060, 142] width 17 height 22
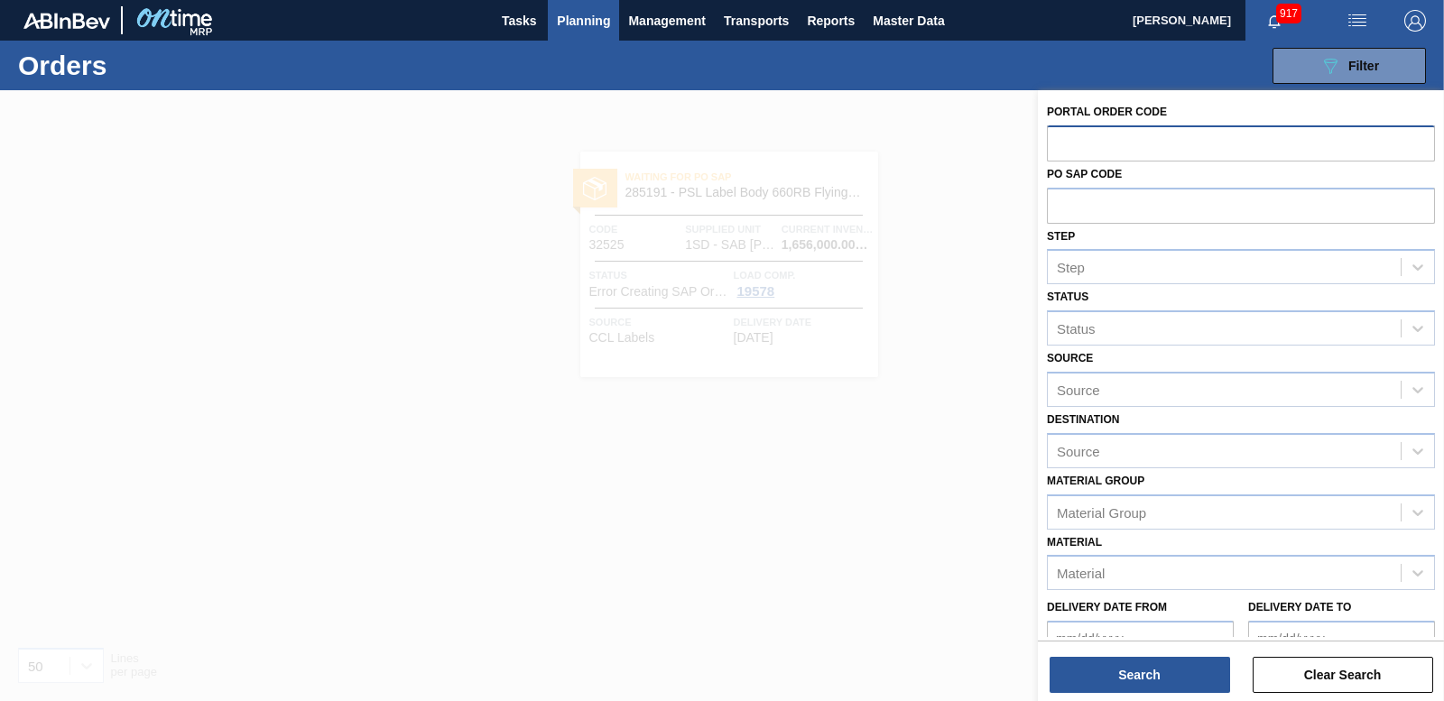
paste input "32526"
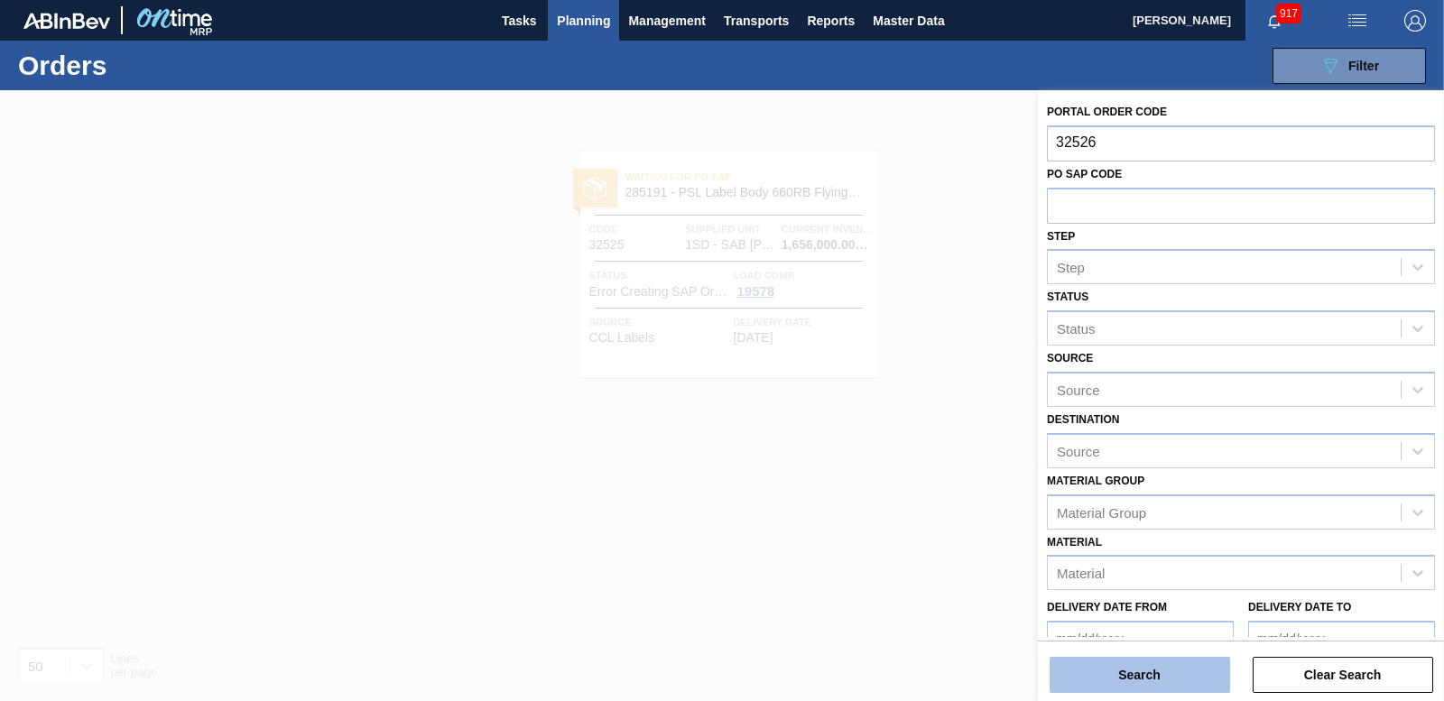
type input "32526"
click at [1160, 680] on button "Search" at bounding box center [1140, 675] width 181 height 36
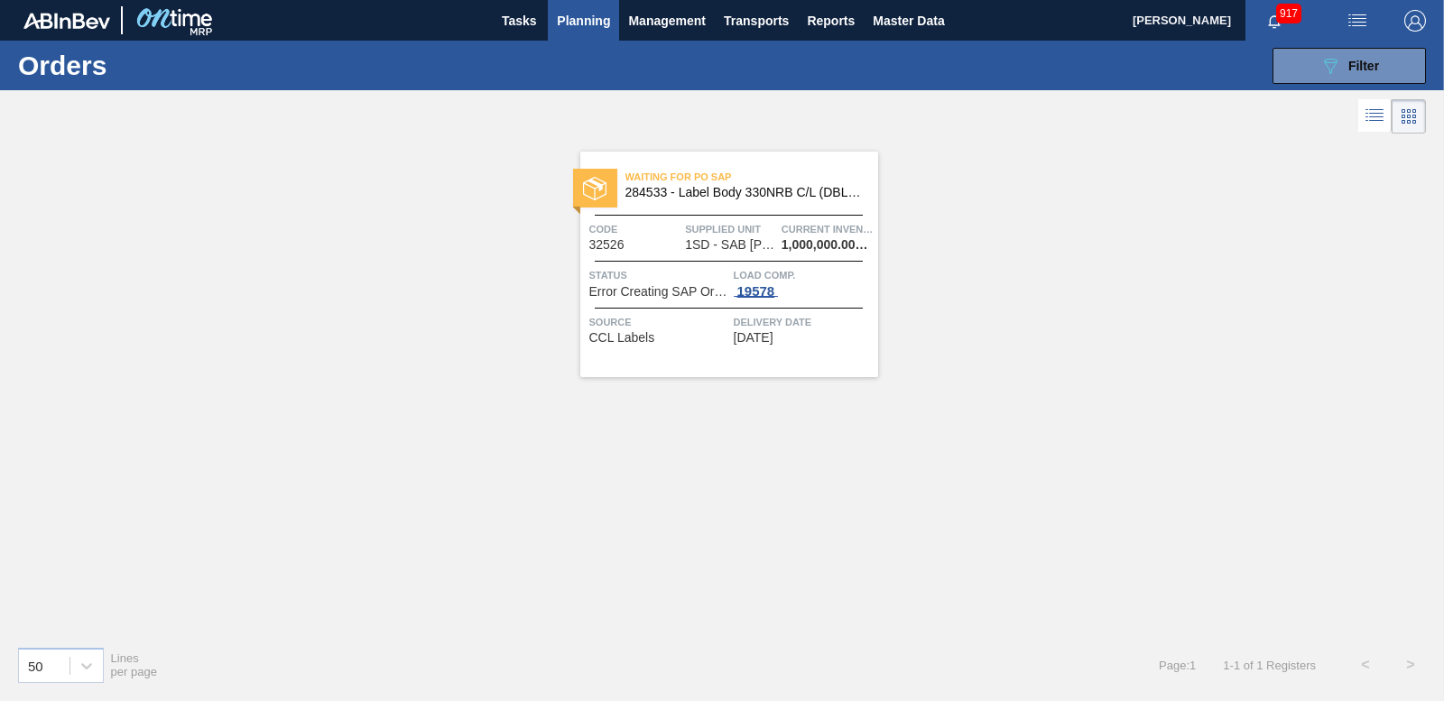
click at [755, 294] on div "19578" at bounding box center [756, 291] width 45 height 14
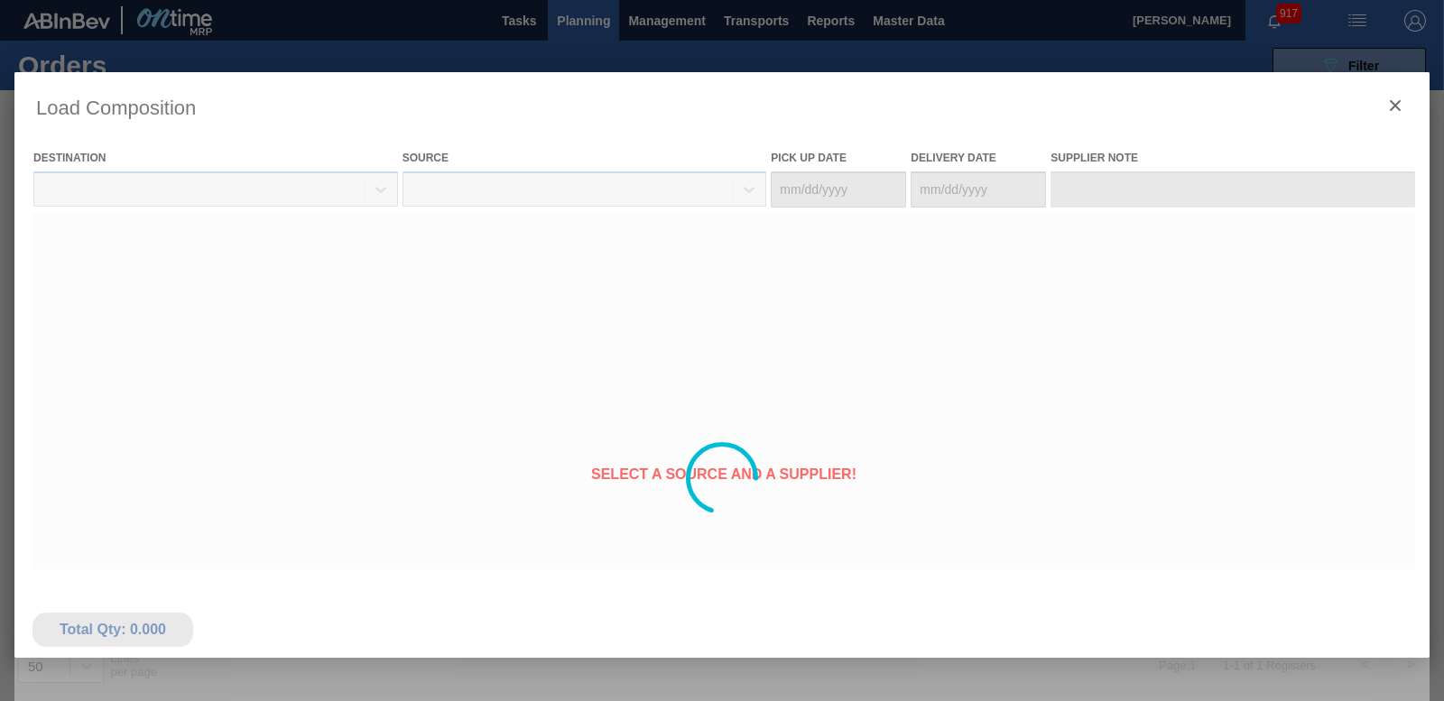
type Date "[DATE]"
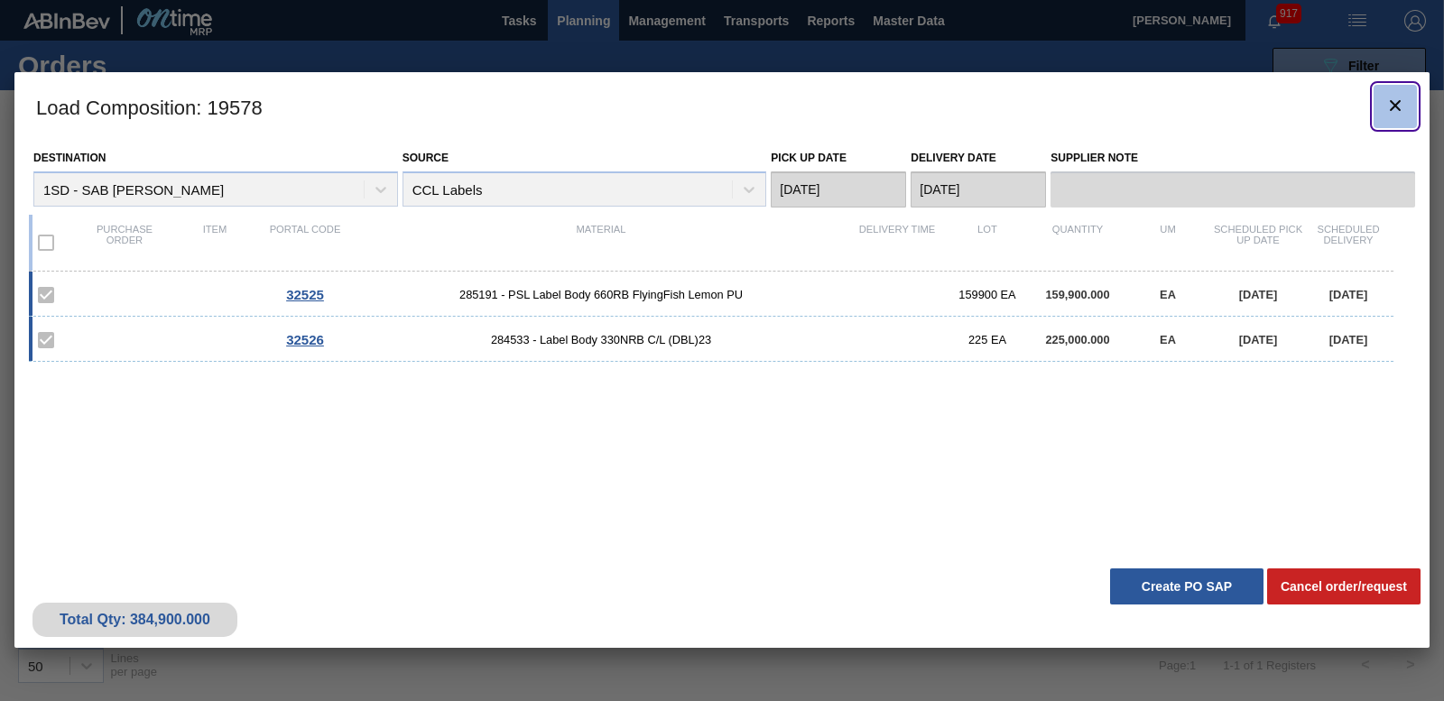
click at [1401, 112] on icon "botão de ícone" at bounding box center [1396, 106] width 22 height 22
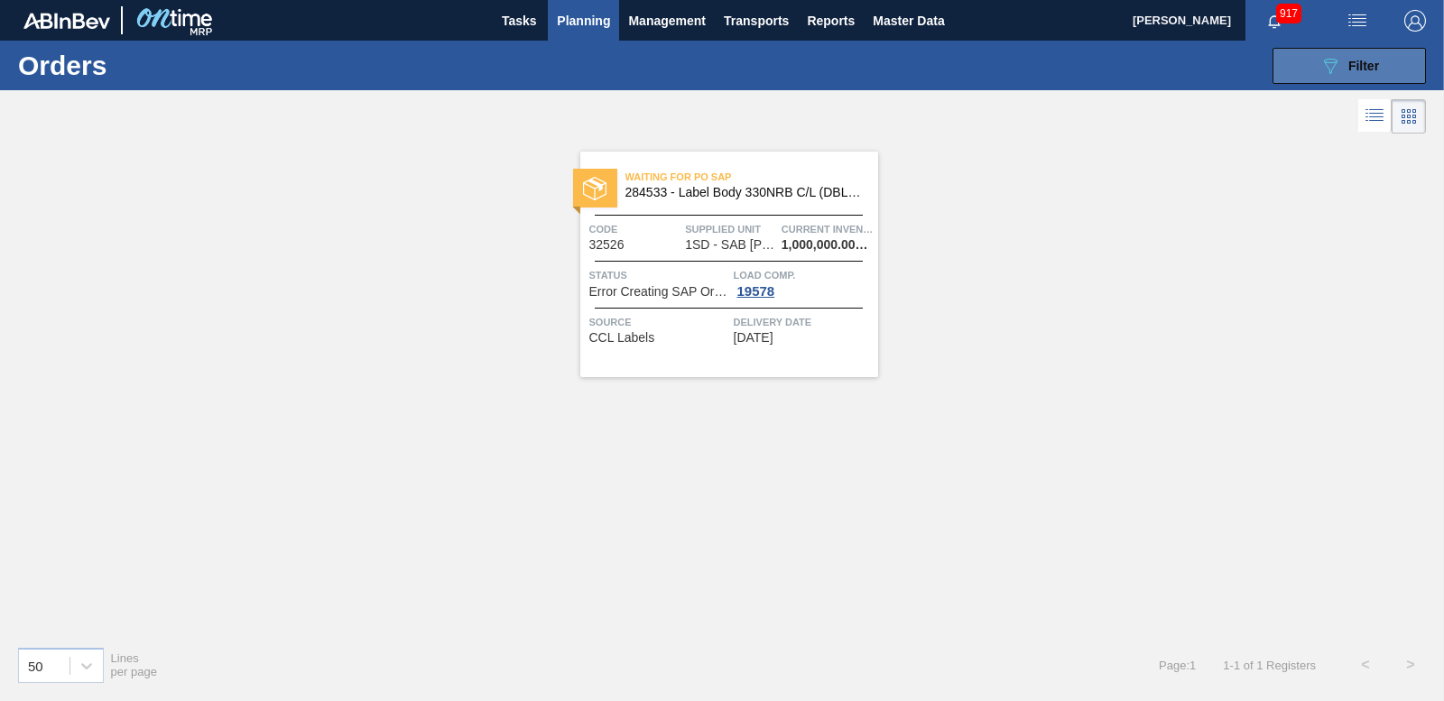
click at [1305, 51] on button "089F7B8B-B2A5-4AFE-B5C0-19BA573D28AC Filter" at bounding box center [1349, 66] width 153 height 36
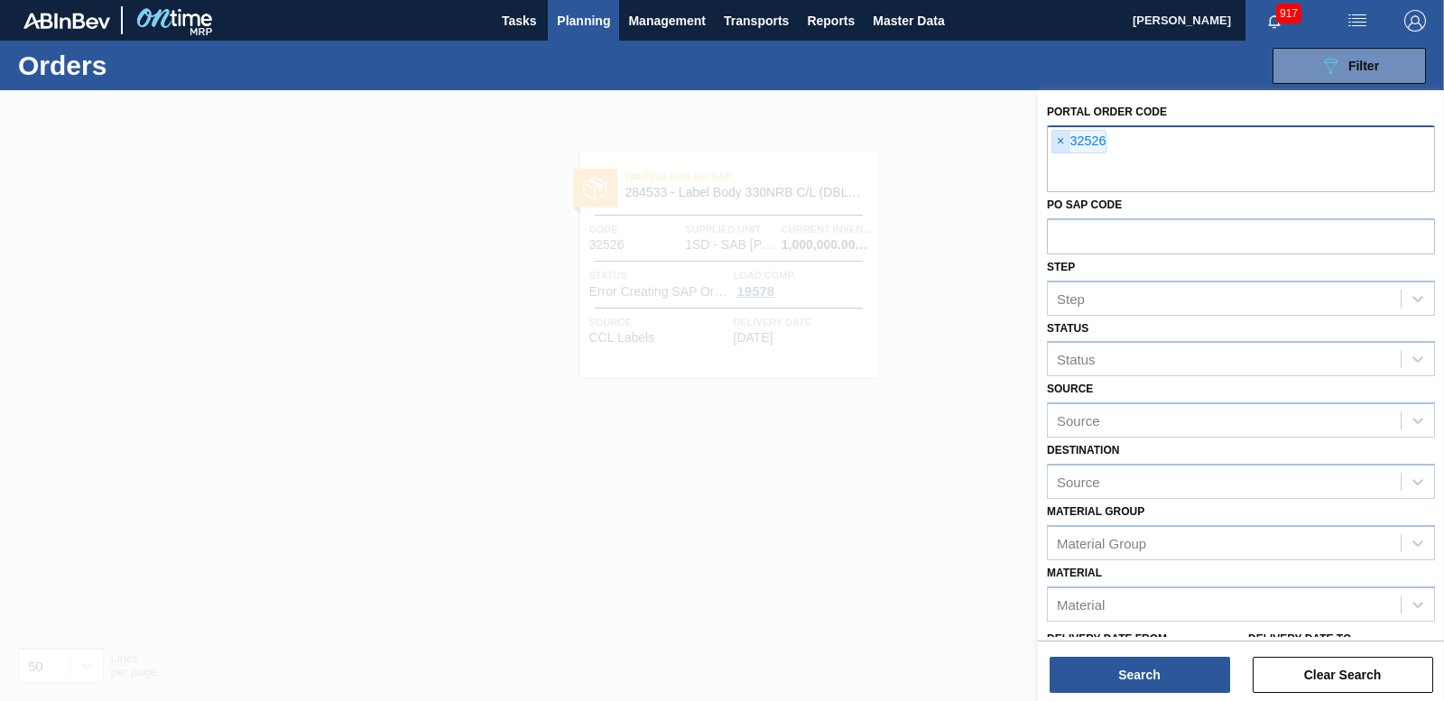
click at [1061, 144] on span "×" at bounding box center [1060, 142] width 17 height 22
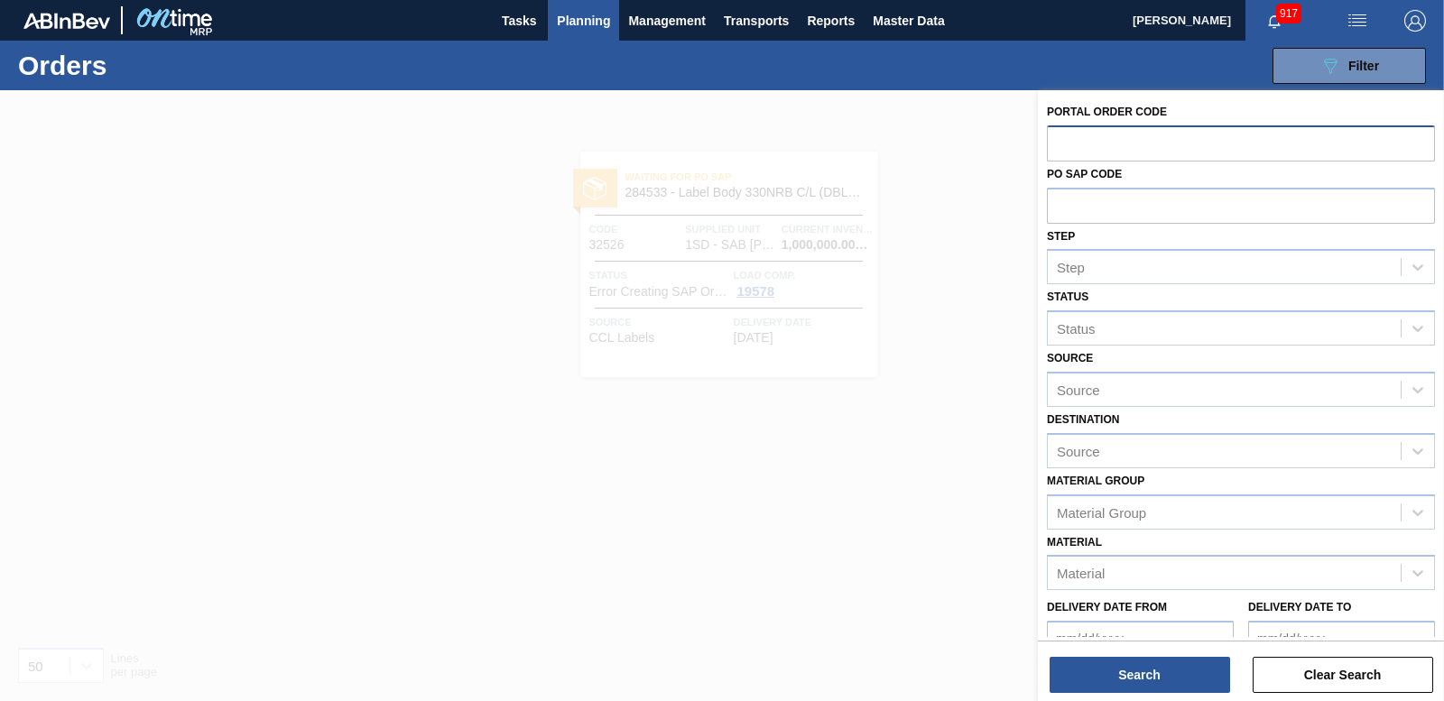
paste input "32554"
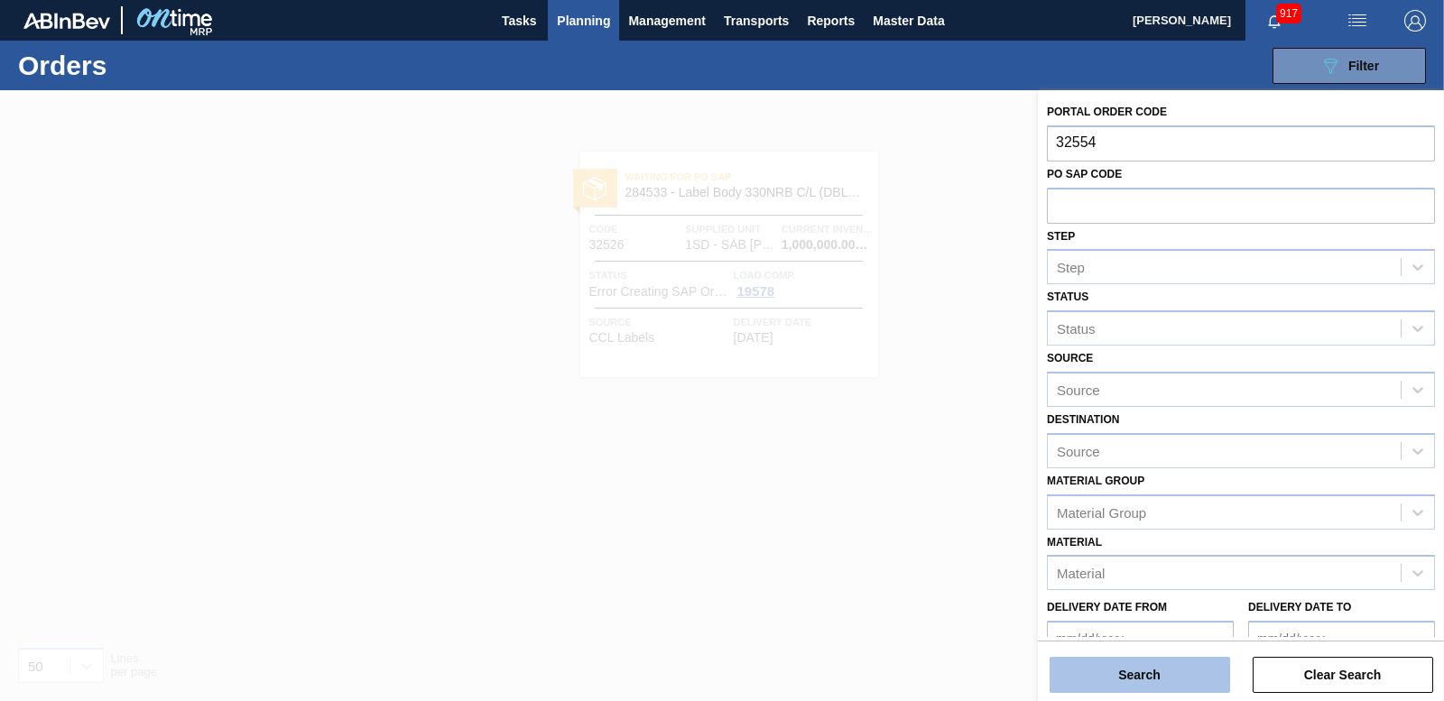
type input "32554"
click at [1173, 680] on button "Search" at bounding box center [1140, 675] width 181 height 36
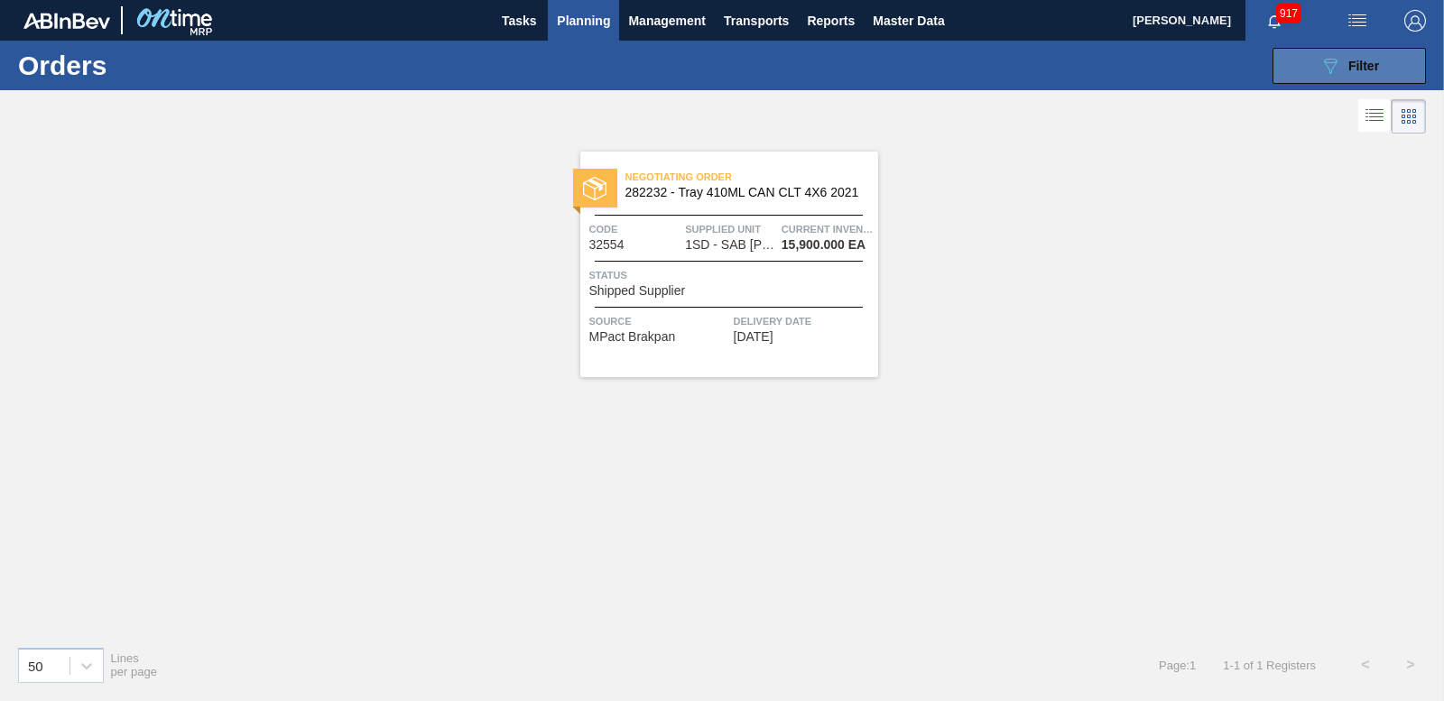
click at [1341, 83] on button "089F7B8B-B2A5-4AFE-B5C0-19BA573D28AC Filter" at bounding box center [1349, 66] width 153 height 36
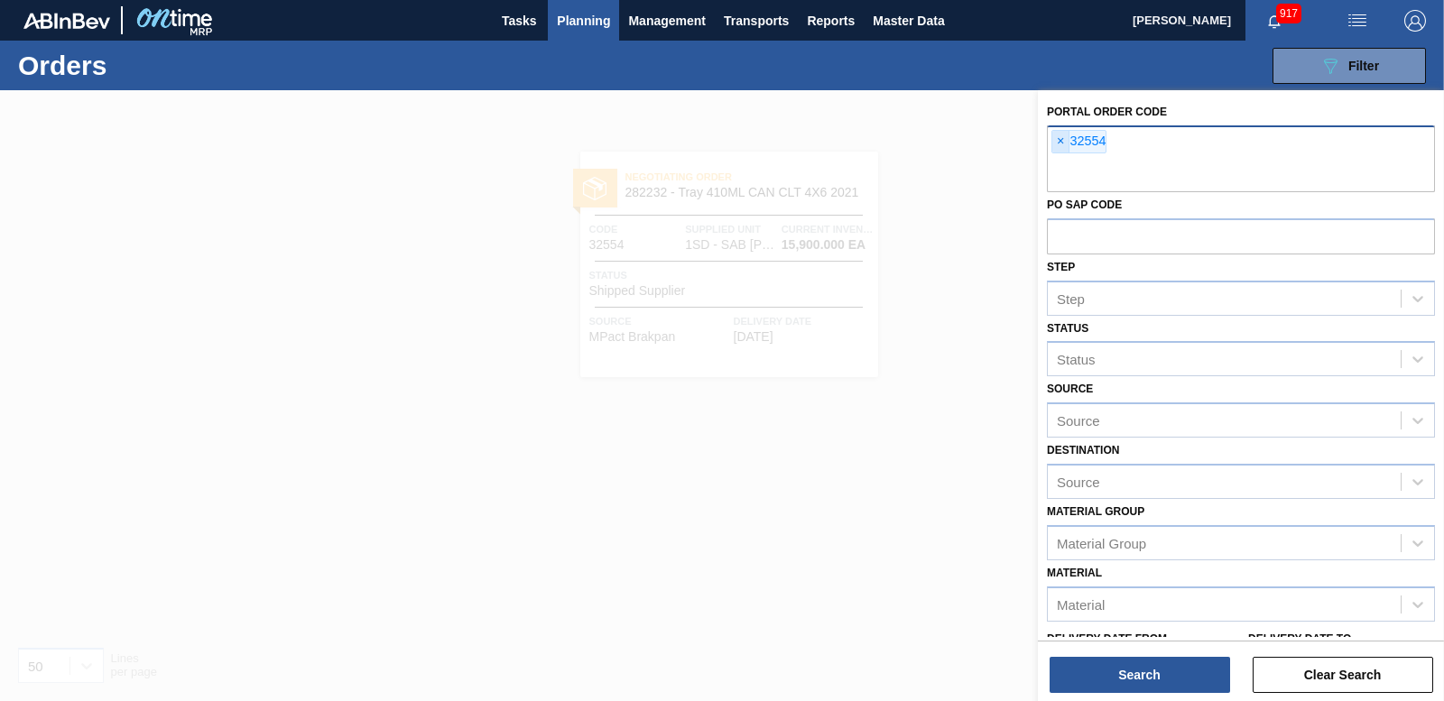
click at [1061, 144] on span "×" at bounding box center [1060, 142] width 17 height 22
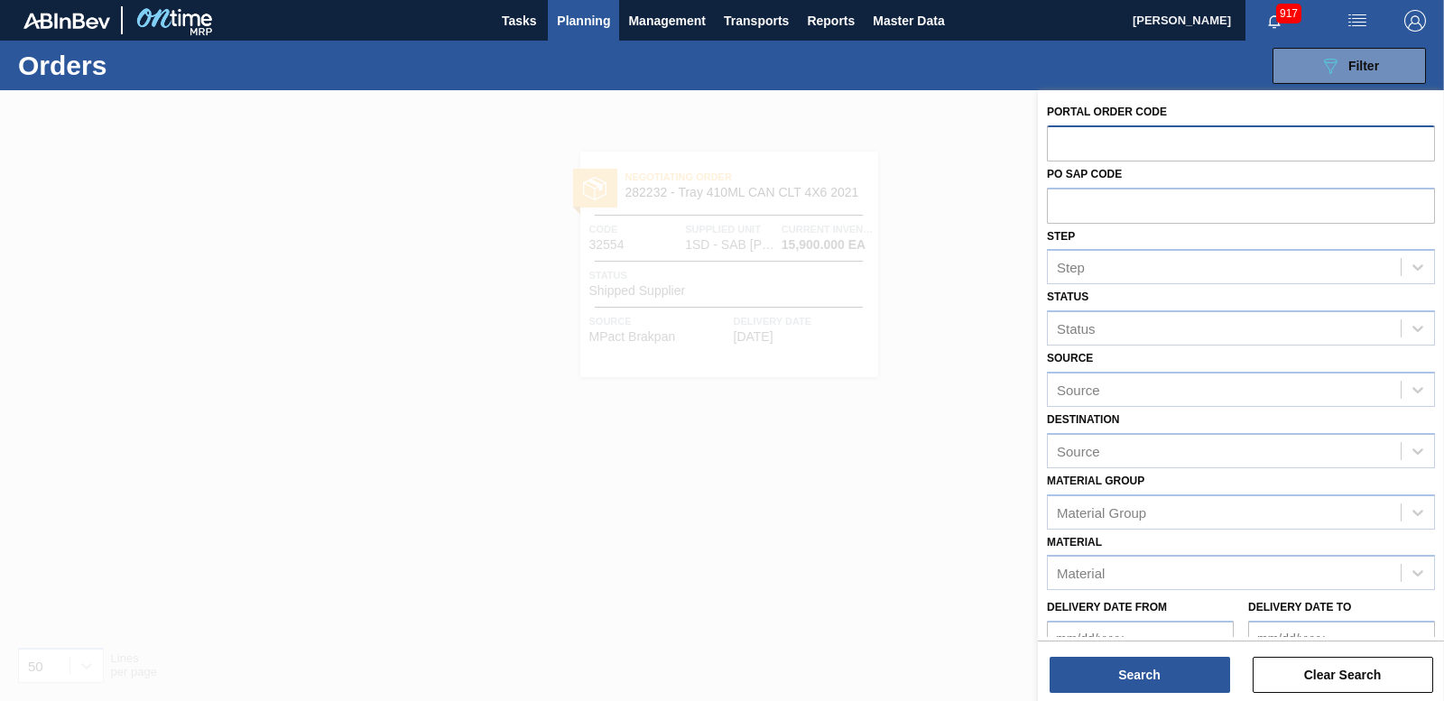
paste input "32555"
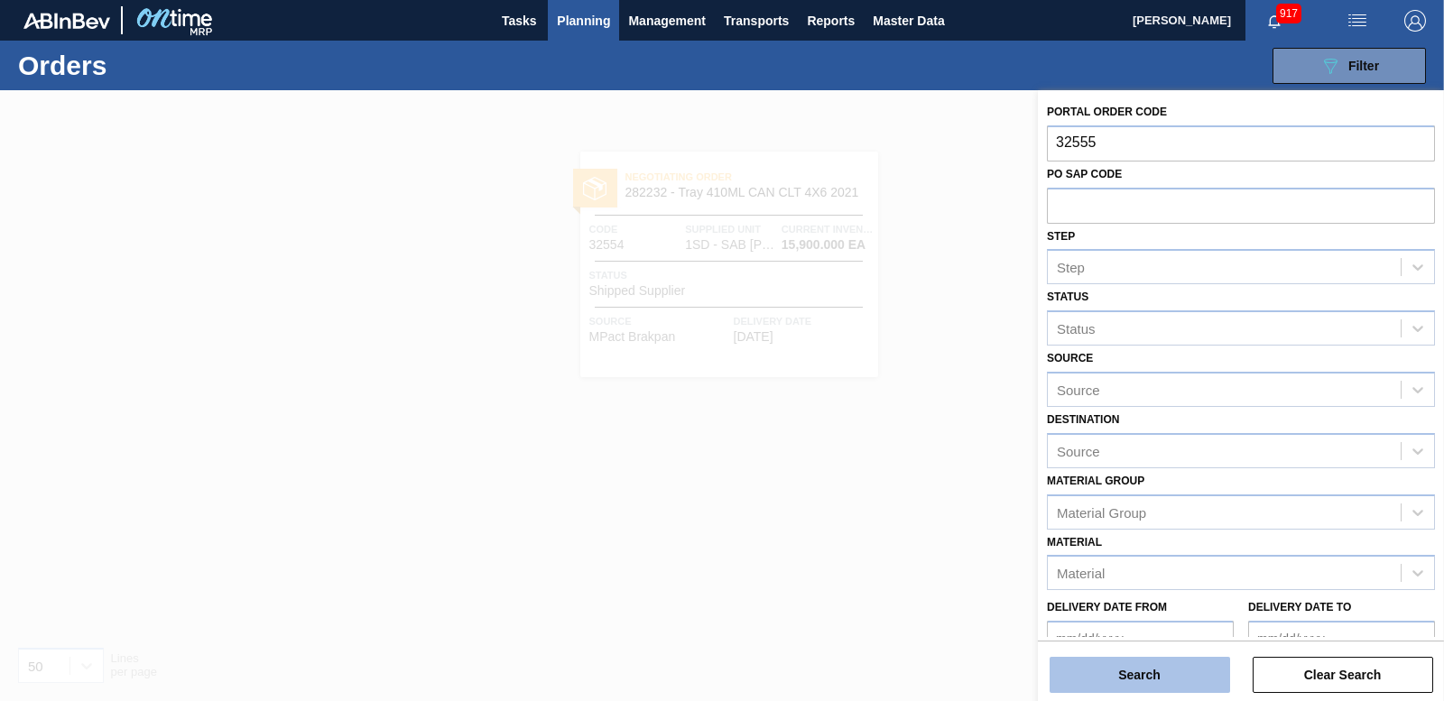
type input "32555"
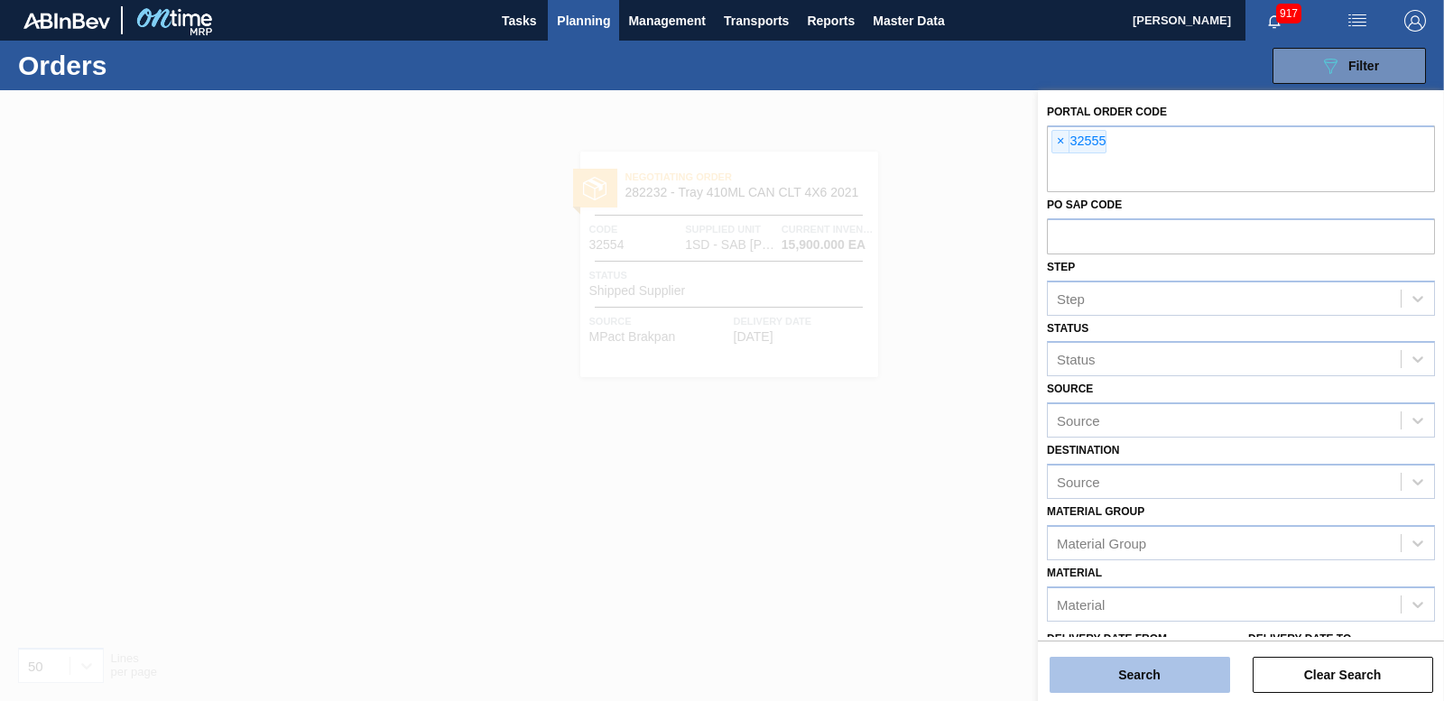
click at [1147, 674] on button "Search" at bounding box center [1140, 675] width 181 height 36
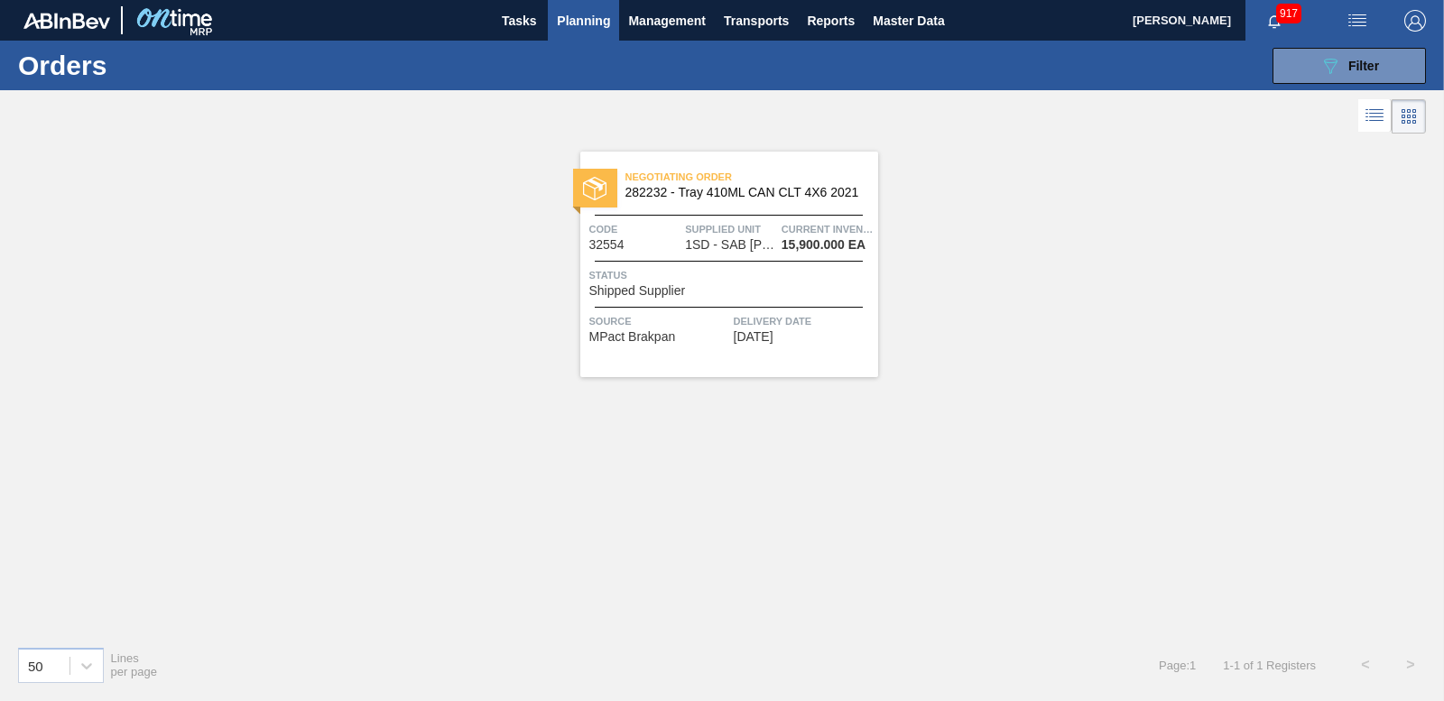
click at [1368, 89] on div "089F7B8B-B2A5-4AFE-B5C0-19BA573D28AC Filter Portal Order Code × 32555 PO SAP Co…" at bounding box center [857, 66] width 1155 height 54
click at [1304, 73] on button "089F7B8B-B2A5-4AFE-B5C0-19BA573D28AC Filter" at bounding box center [1349, 66] width 153 height 36
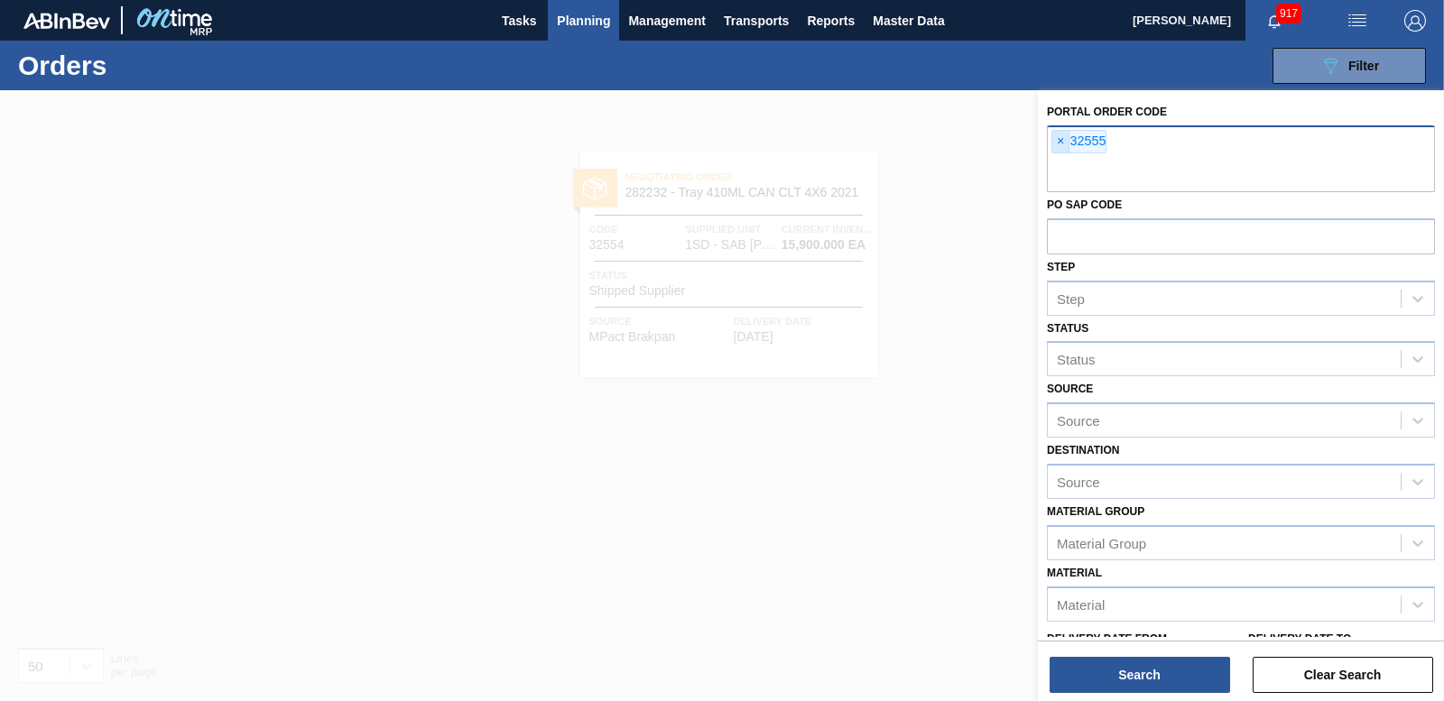
click at [1054, 142] on span "×" at bounding box center [1060, 142] width 17 height 22
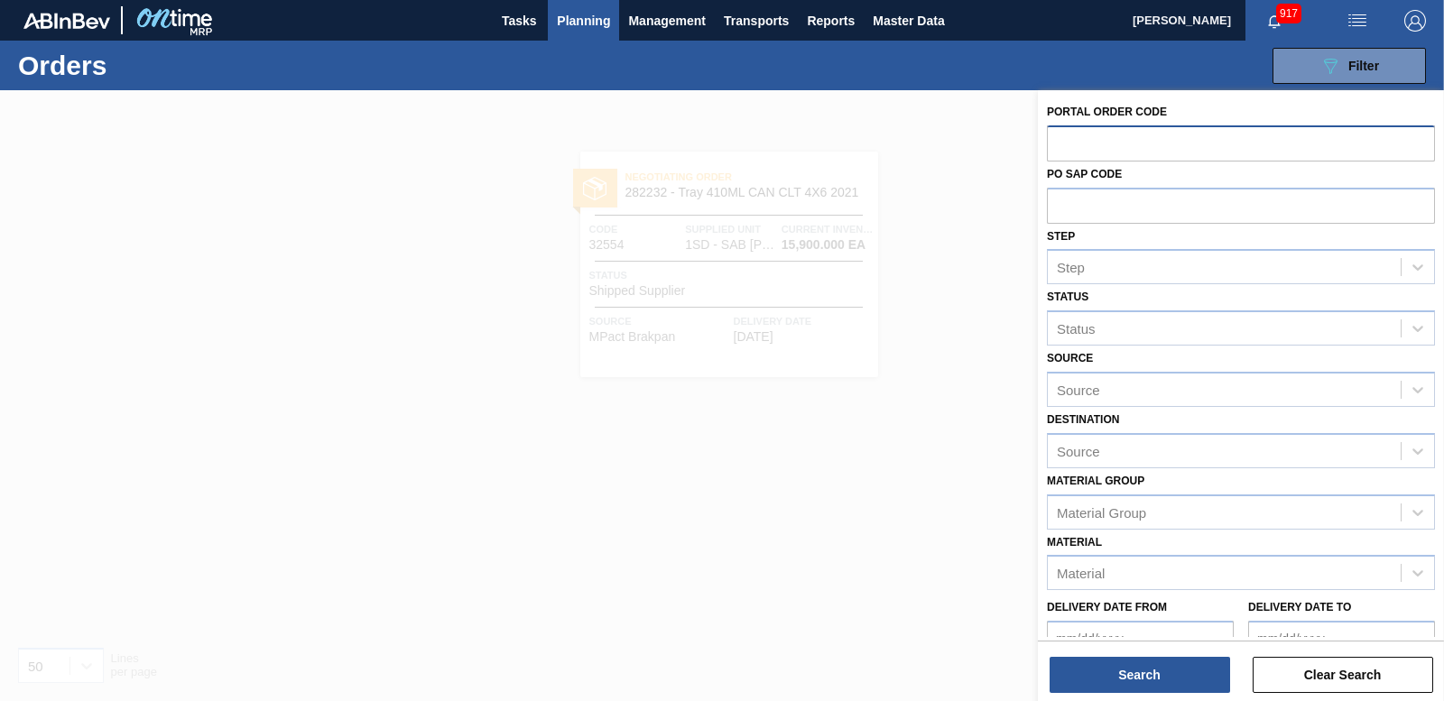
paste input "32553"
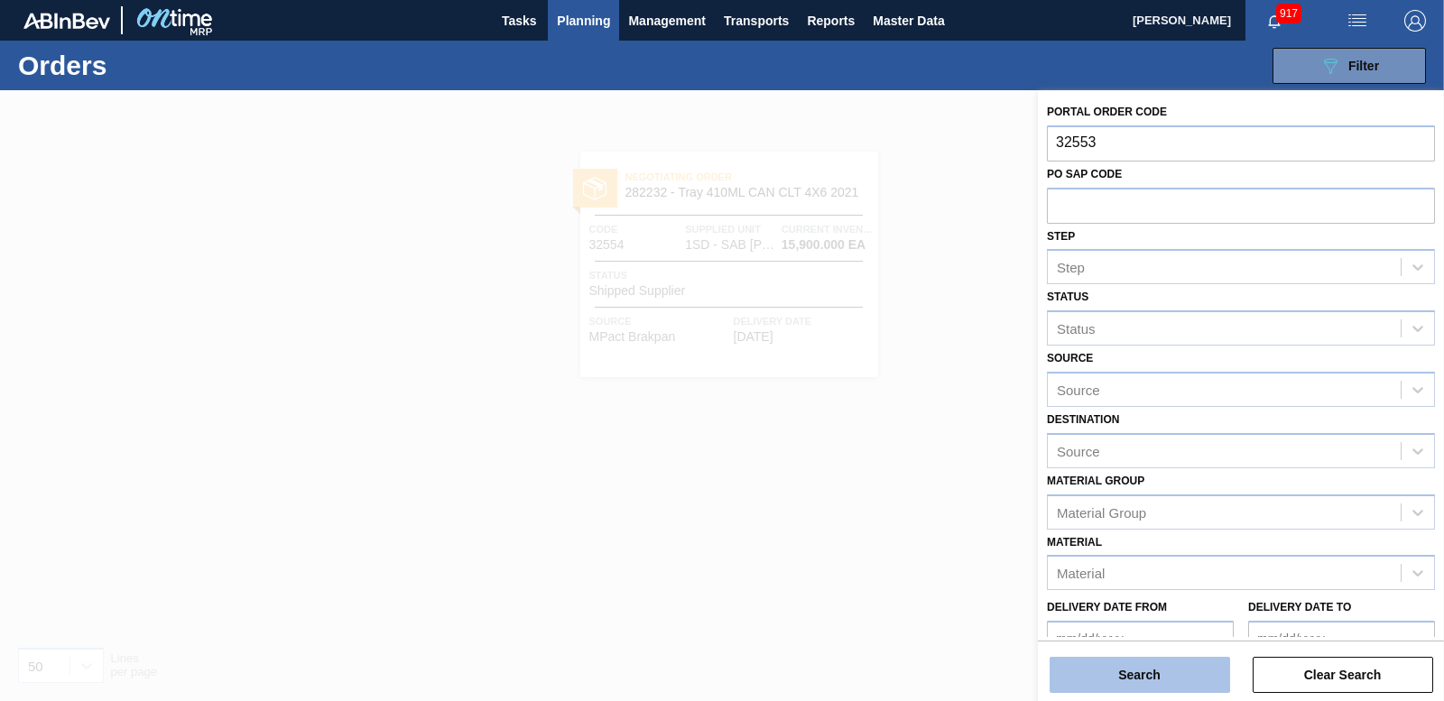
type input "32553"
click at [1158, 664] on button "Search" at bounding box center [1140, 675] width 181 height 36
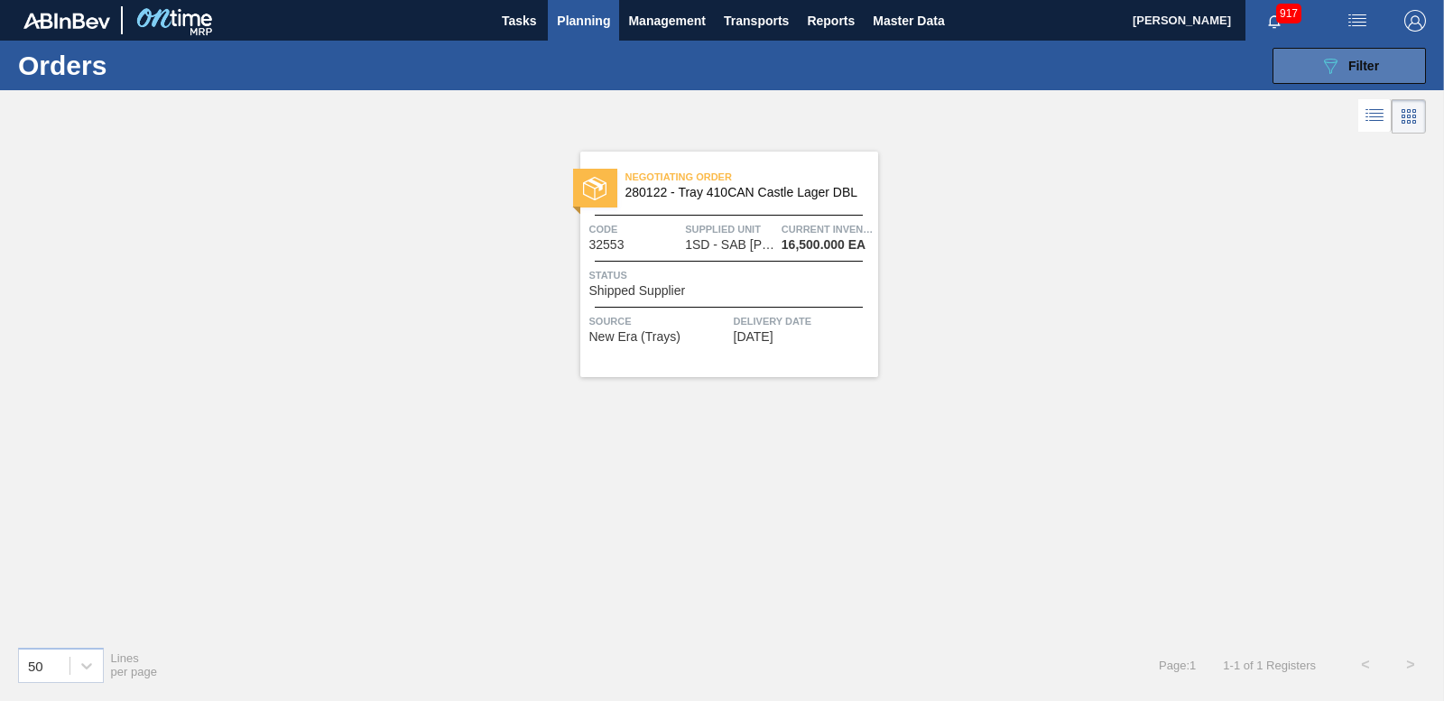
click at [1369, 55] on div "089F7B8B-B2A5-4AFE-B5C0-19BA573D28AC Filter" at bounding box center [1350, 66] width 60 height 22
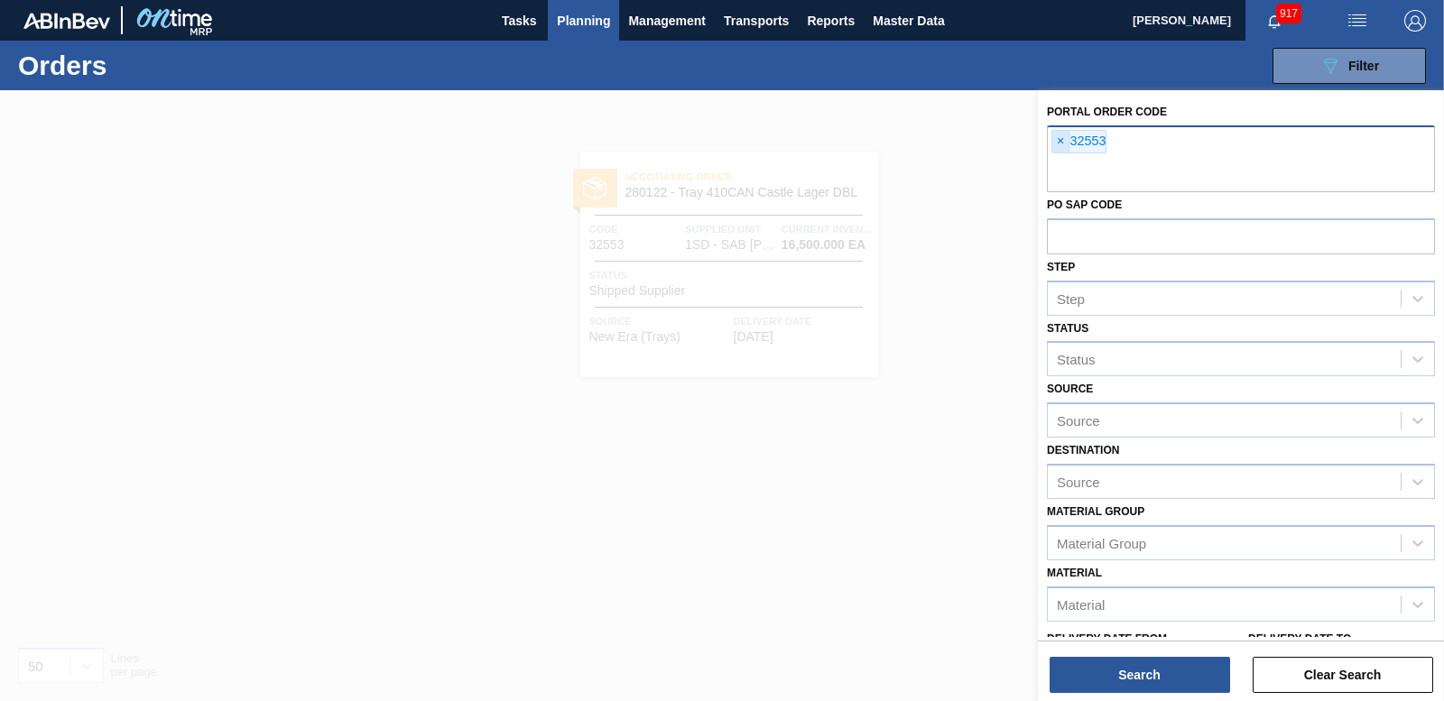
click at [1052, 139] on span "×" at bounding box center [1060, 142] width 17 height 22
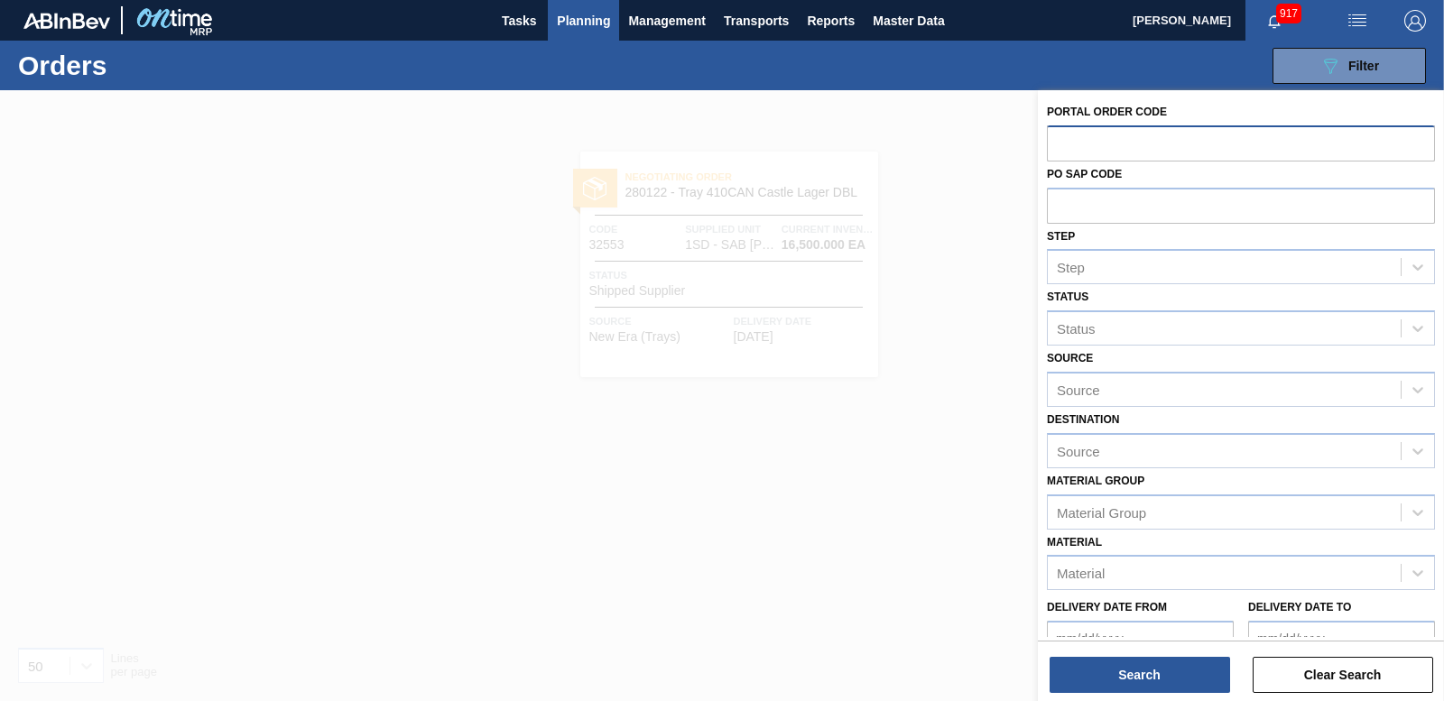
click at [582, 12] on span "Planning" at bounding box center [583, 21] width 53 height 22
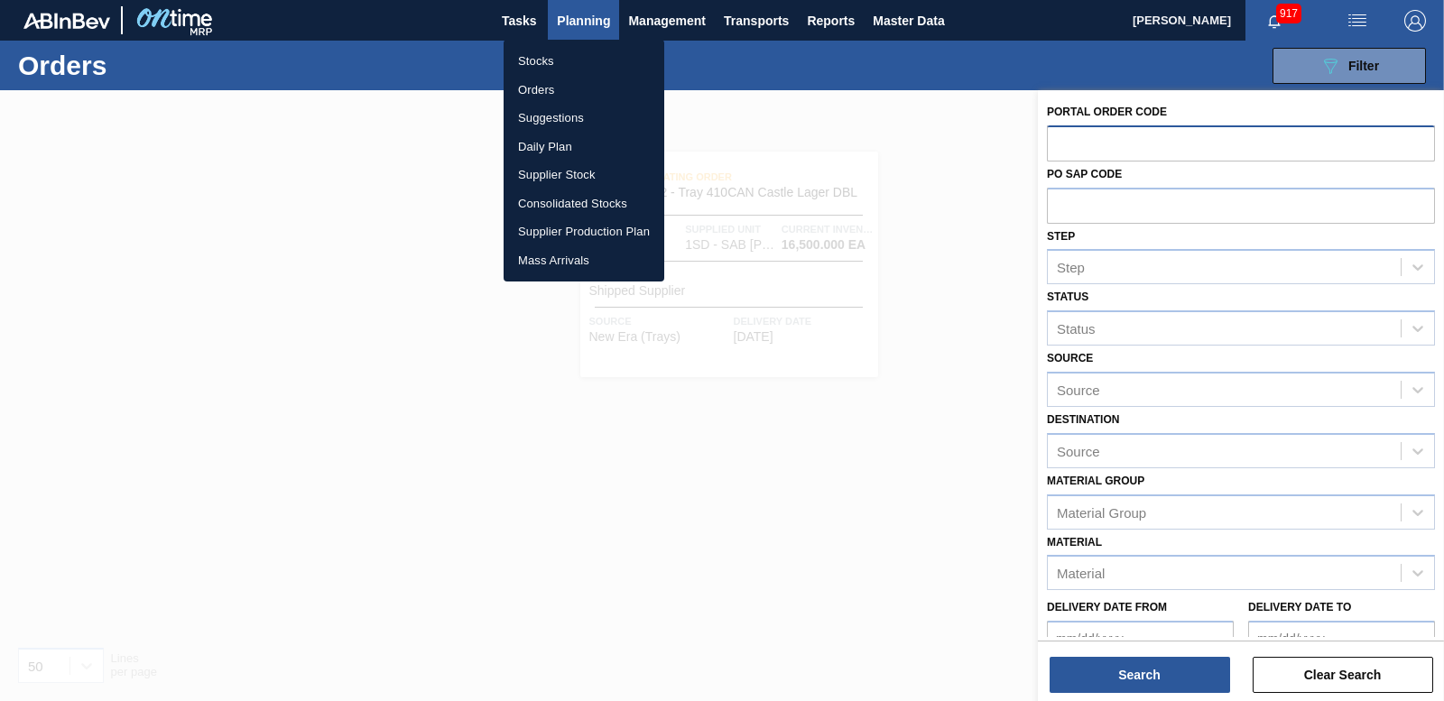
click at [543, 91] on li "Orders" at bounding box center [584, 90] width 161 height 29
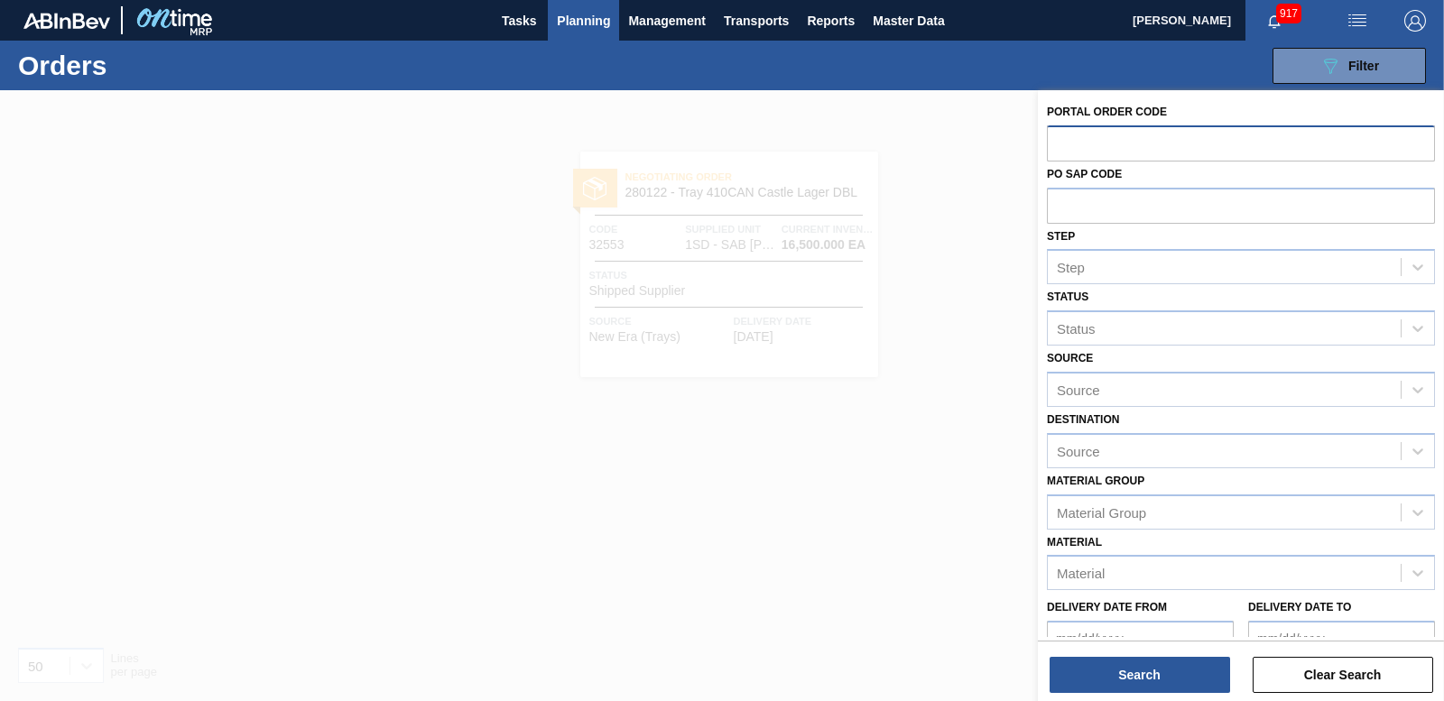
click at [1089, 142] on input "text" at bounding box center [1241, 142] width 388 height 34
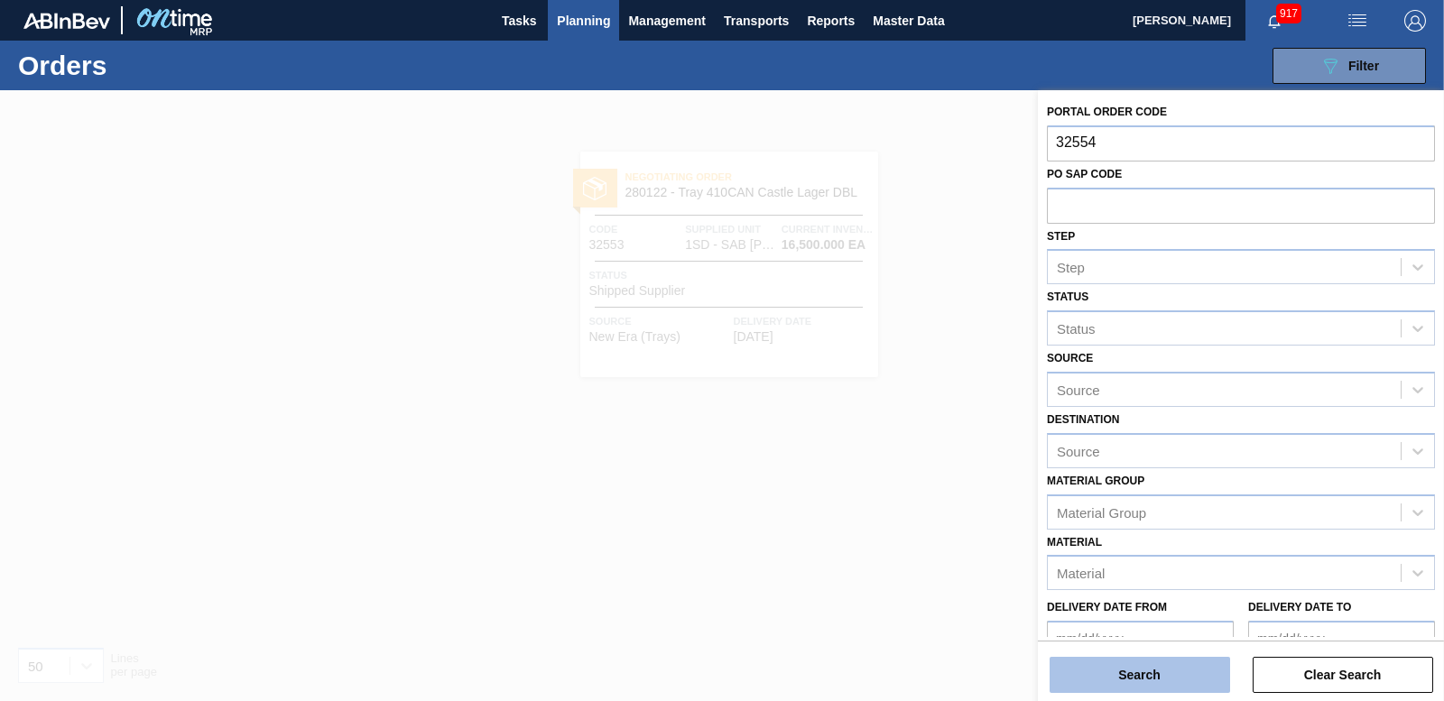
type input "32554"
click at [1161, 677] on button "Search" at bounding box center [1140, 675] width 181 height 36
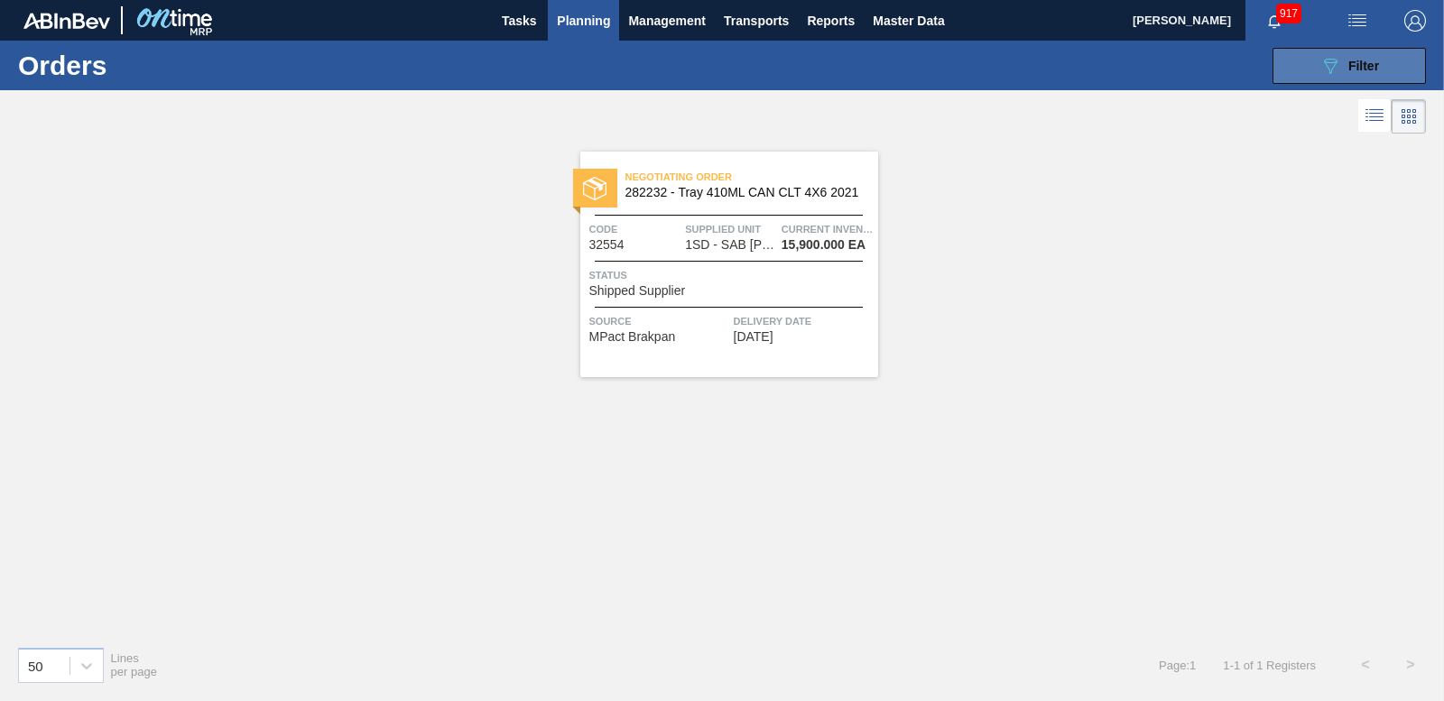
click at [1331, 68] on icon "089F7B8B-B2A5-4AFE-B5C0-19BA573D28AC" at bounding box center [1331, 66] width 22 height 22
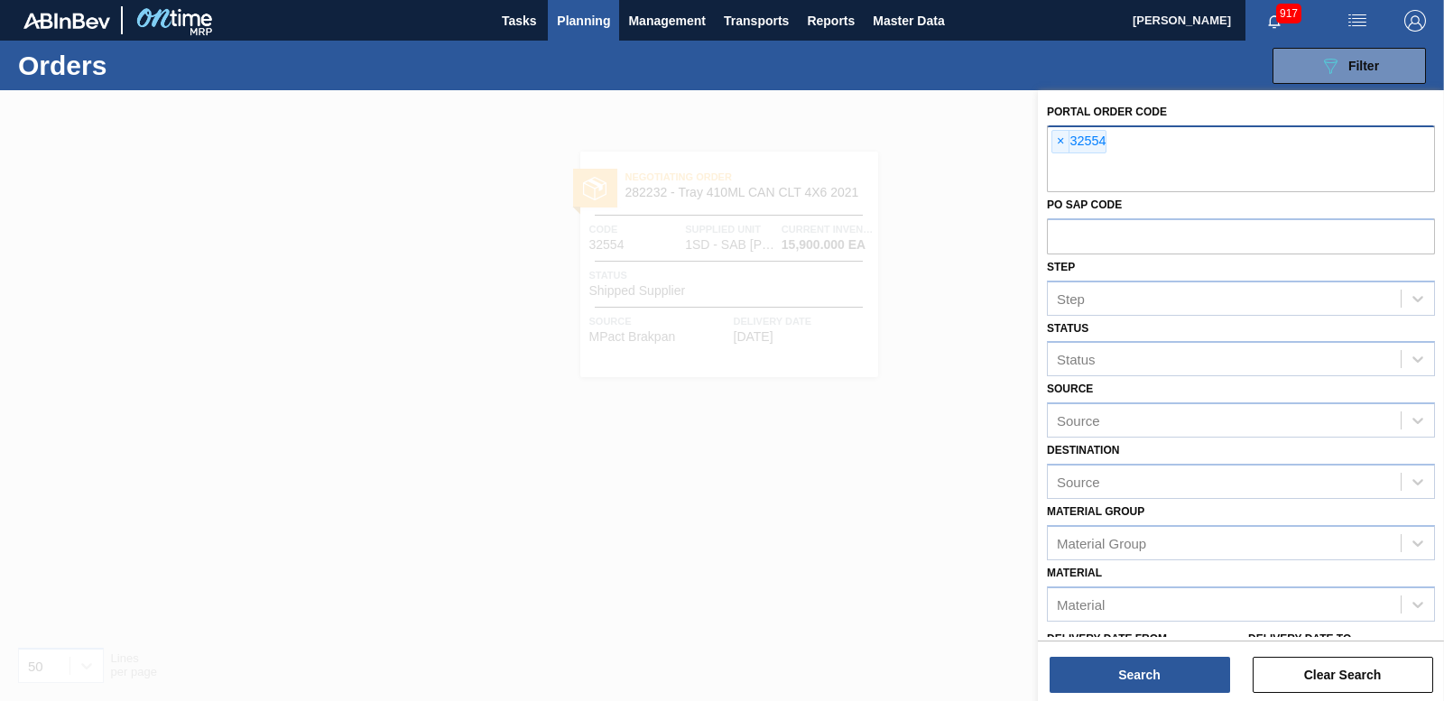
click at [1050, 146] on div "× 32554" at bounding box center [1241, 158] width 388 height 67
click at [1054, 142] on span "×" at bounding box center [1060, 142] width 17 height 22
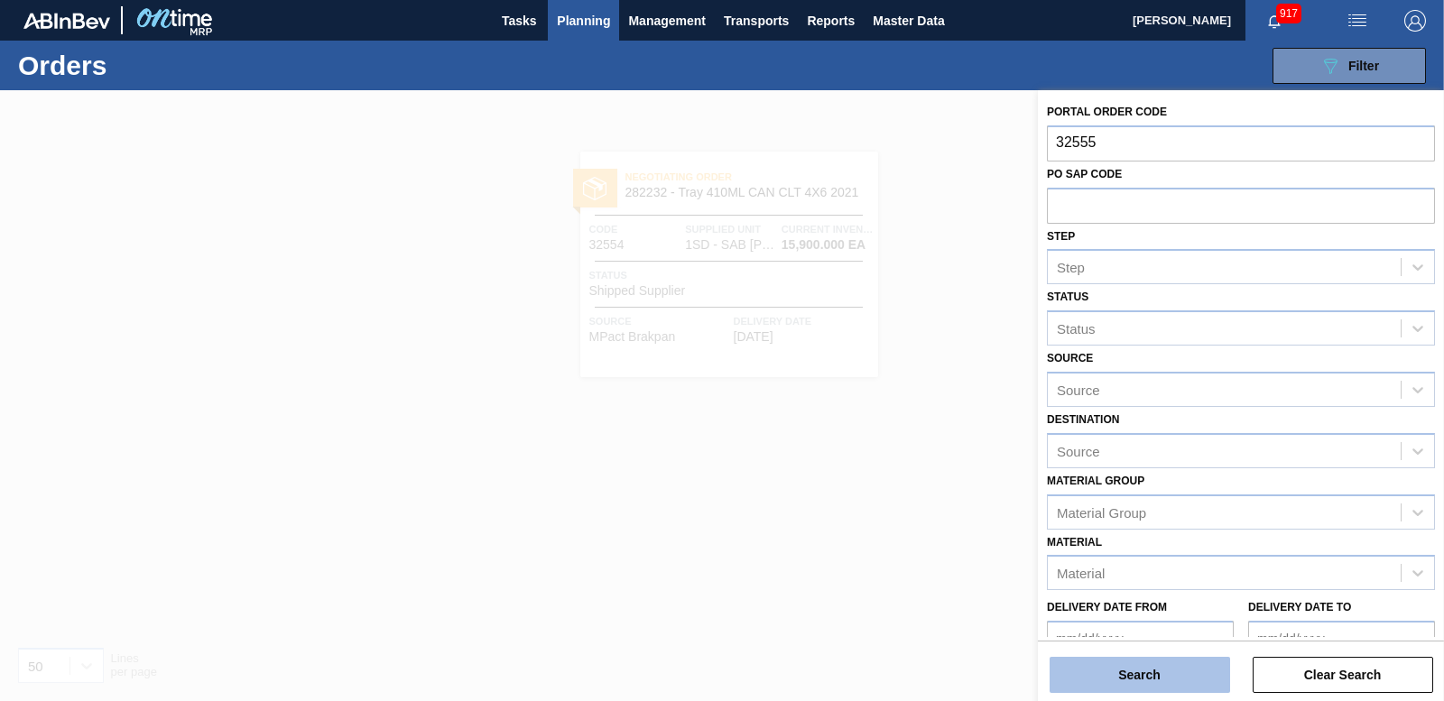
type input "32555"
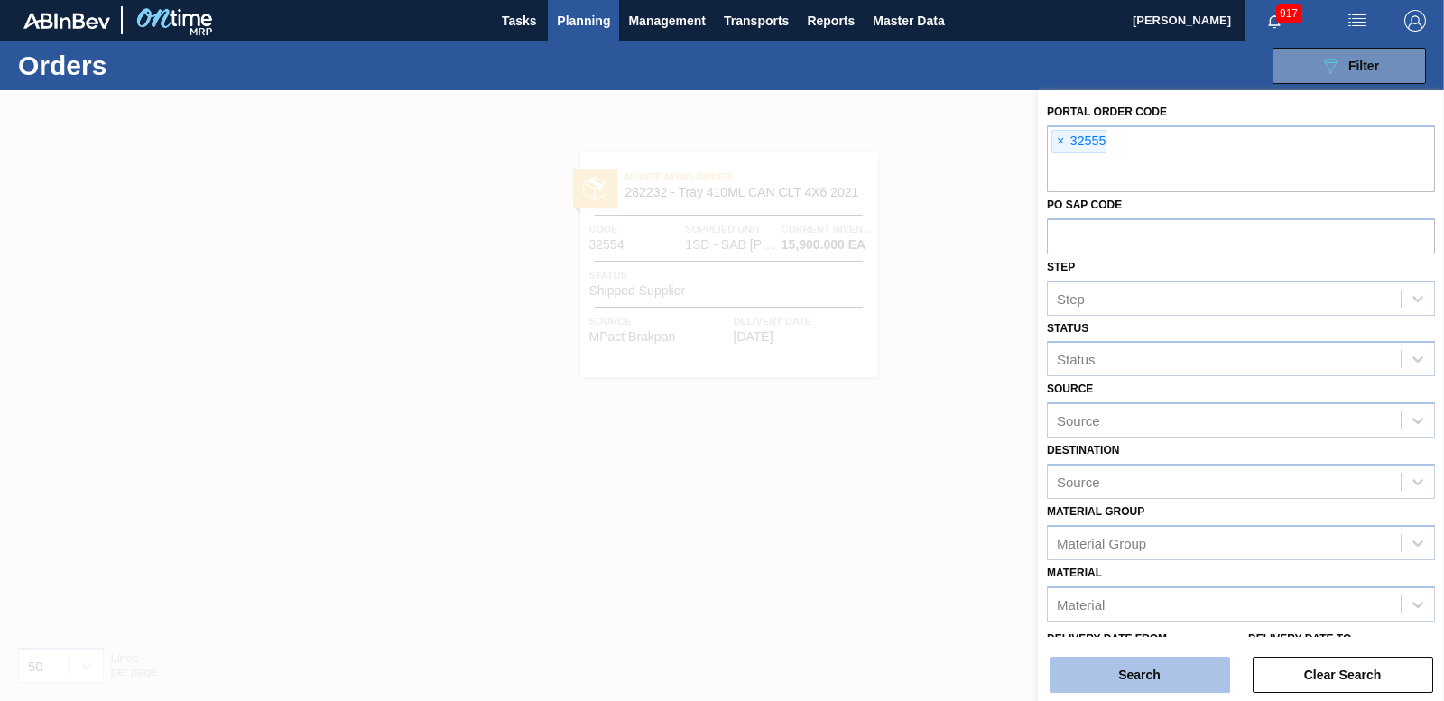
click at [1145, 669] on button "Search" at bounding box center [1140, 675] width 181 height 36
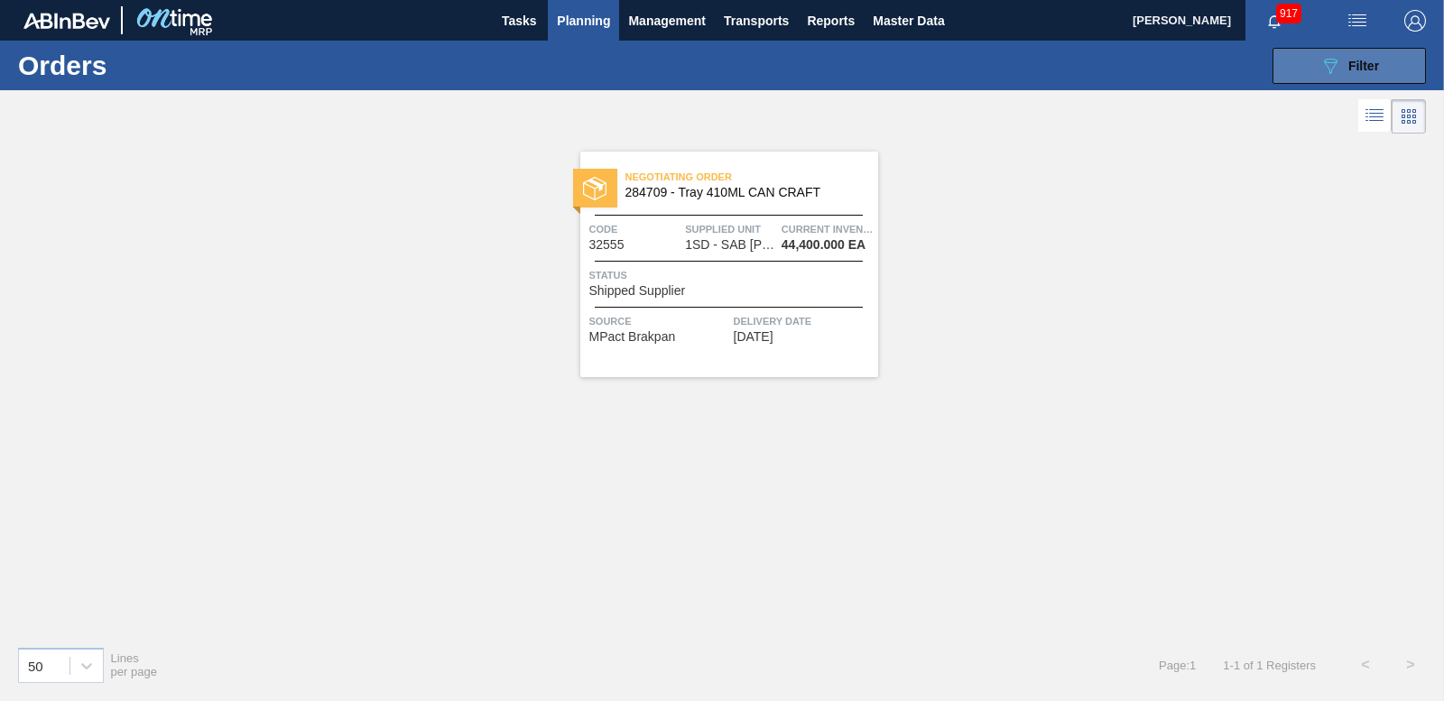
click at [1372, 59] on span "Filter" at bounding box center [1364, 66] width 31 height 14
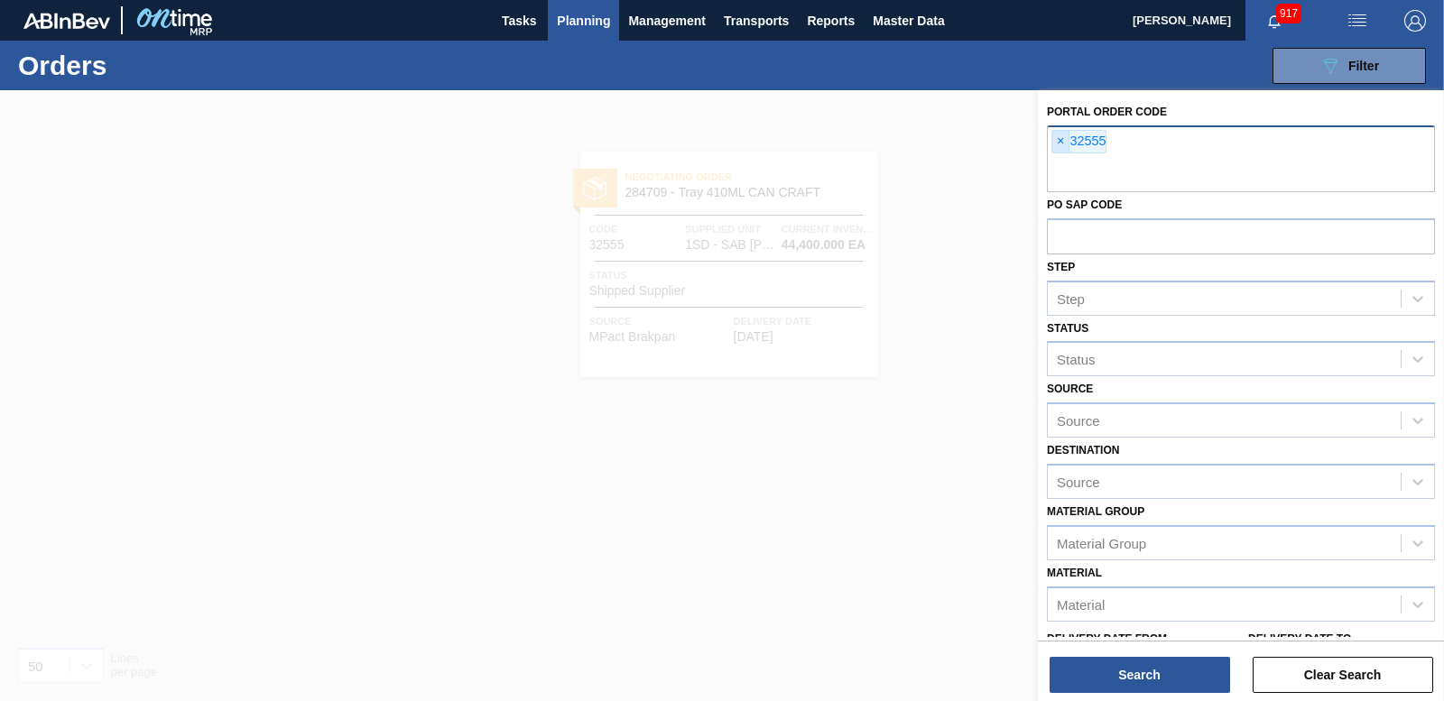
click at [1061, 136] on span "×" at bounding box center [1060, 142] width 17 height 22
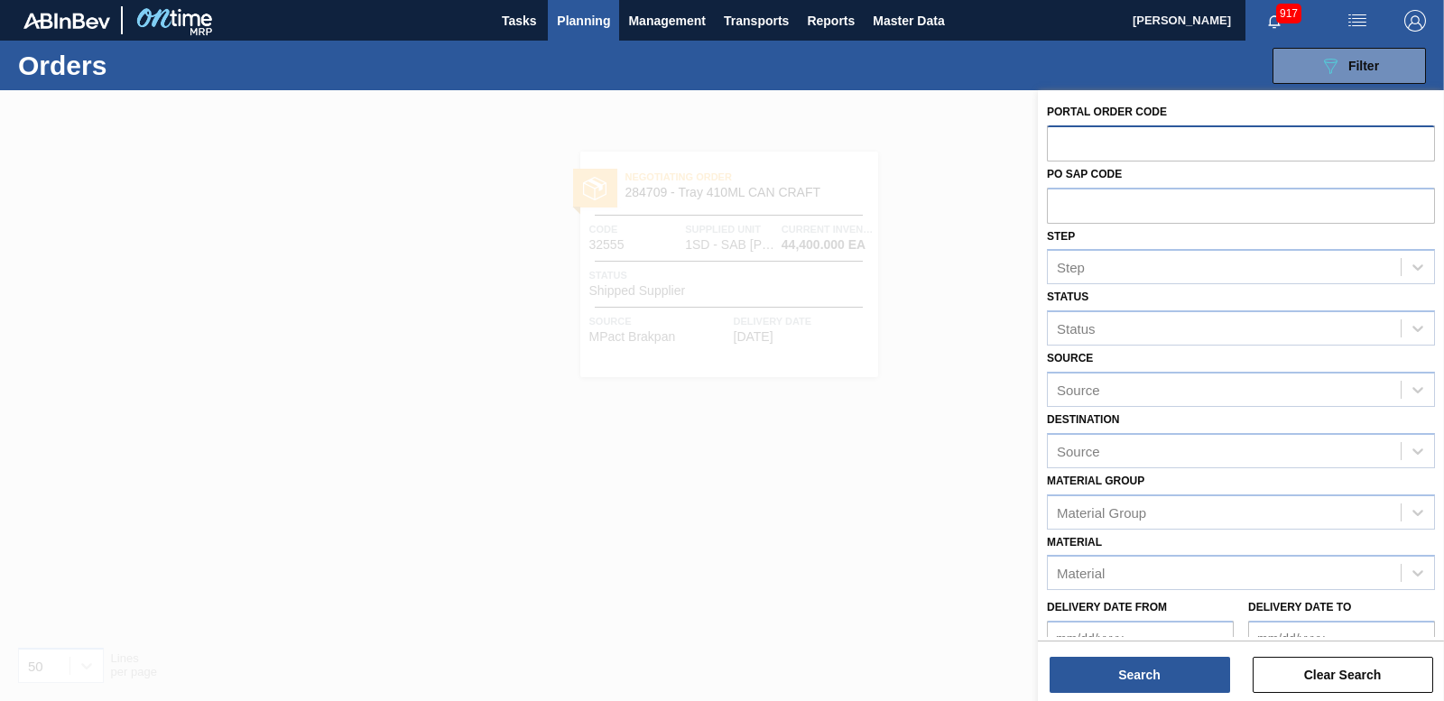
paste input "text"
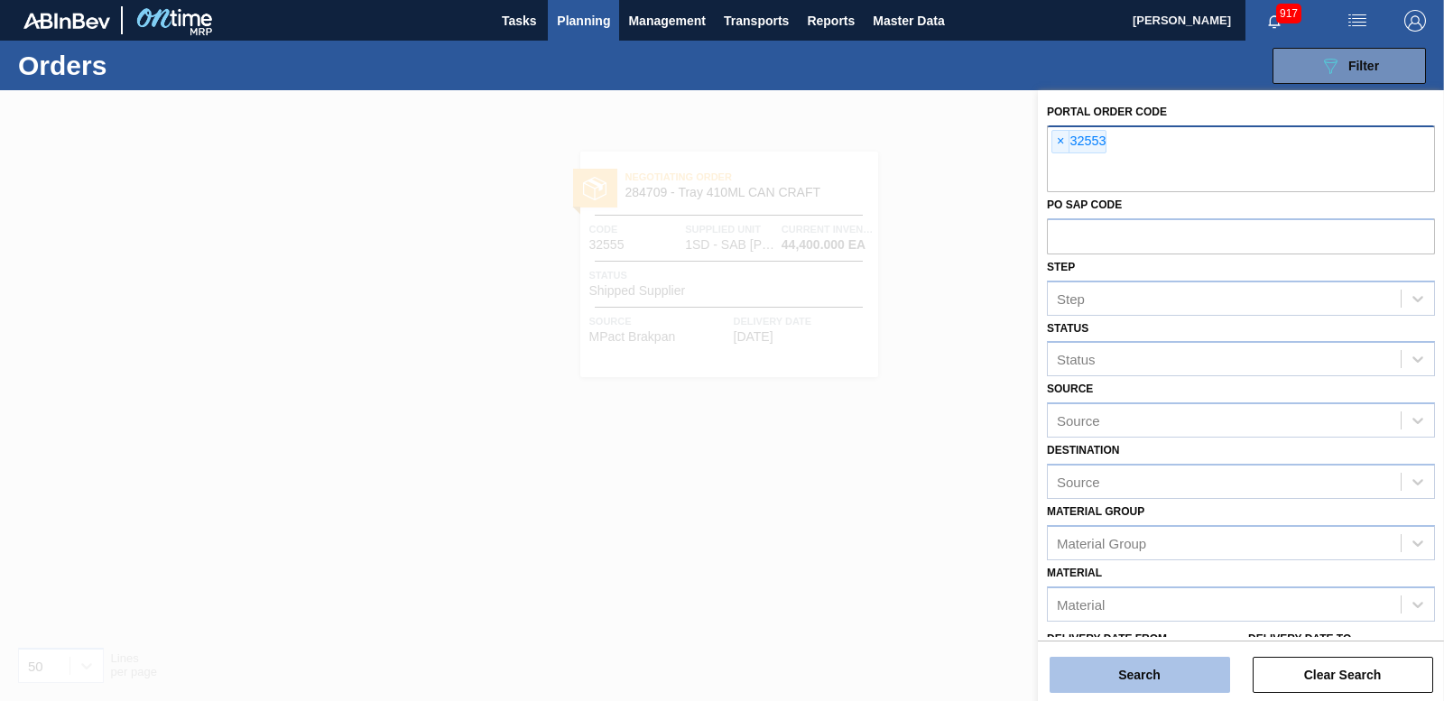
click at [1176, 658] on button "Search" at bounding box center [1140, 675] width 181 height 36
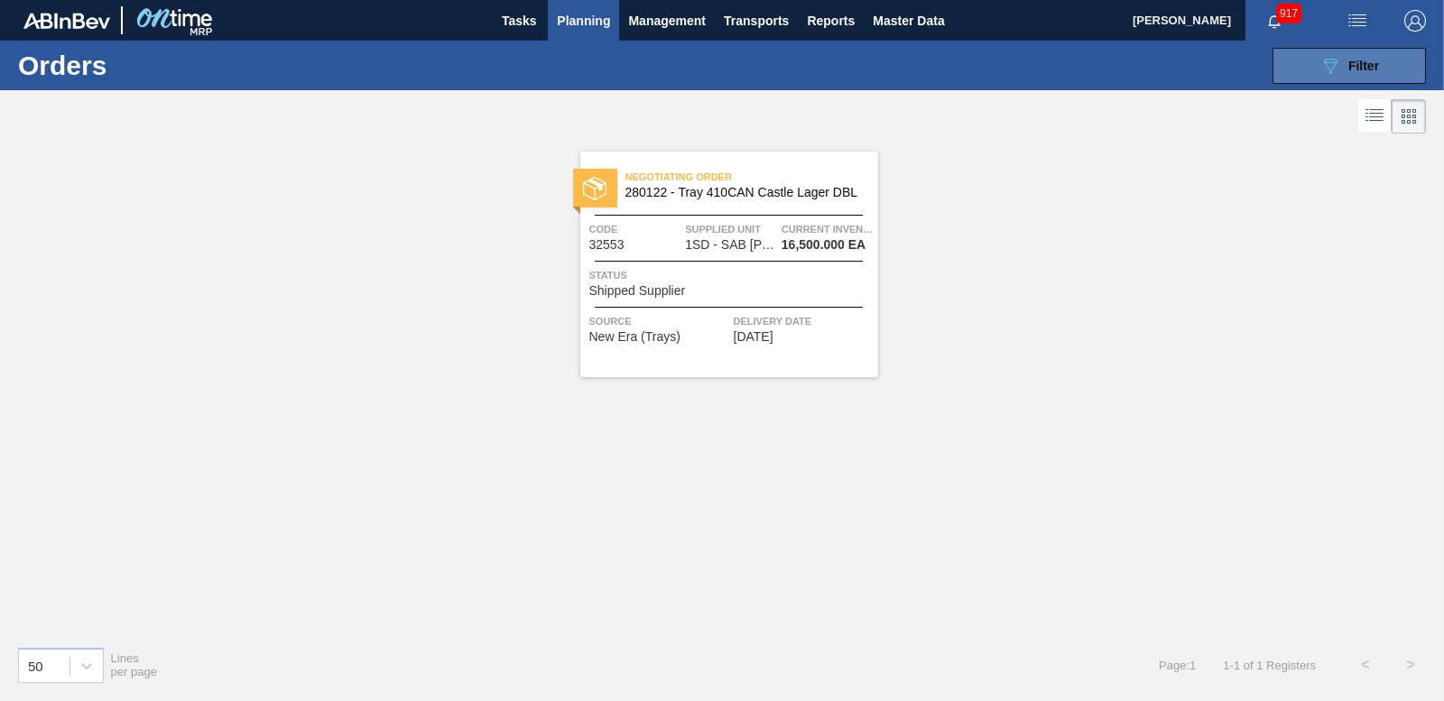
click at [1349, 51] on button "089F7B8B-B2A5-4AFE-B5C0-19BA573D28AC Filter" at bounding box center [1349, 66] width 153 height 36
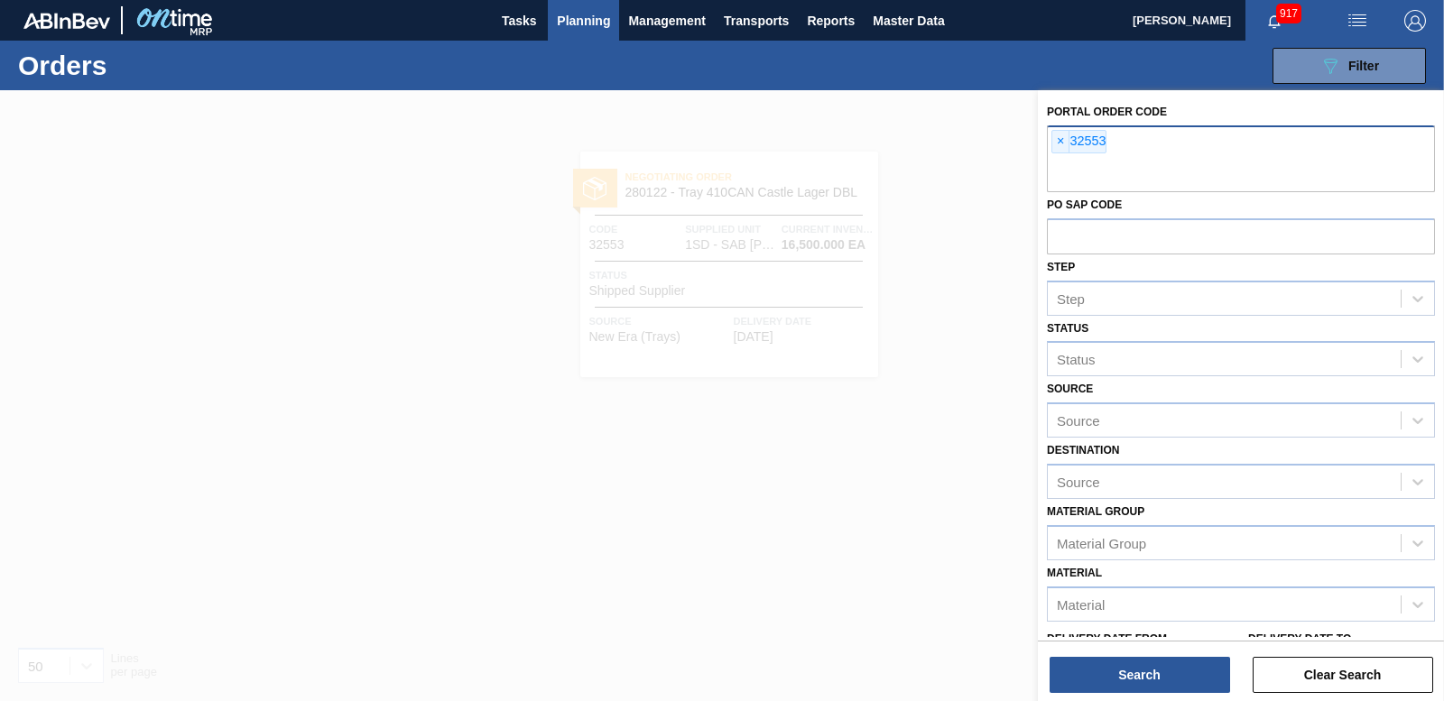
click at [1056, 136] on span "×" at bounding box center [1060, 142] width 17 height 22
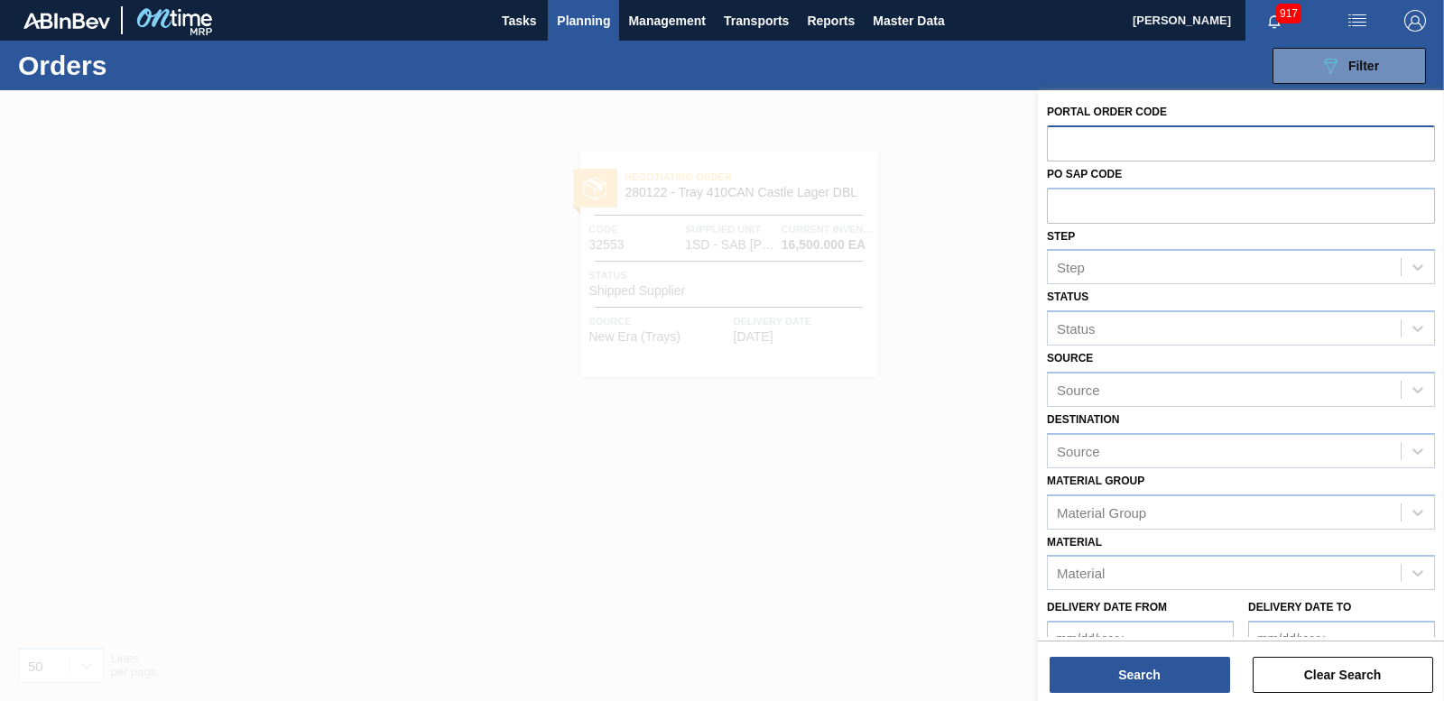
click at [1061, 136] on input "text" at bounding box center [1241, 142] width 388 height 34
type input "3"
click at [1172, 133] on input "text" at bounding box center [1241, 142] width 388 height 34
paste input "32554"
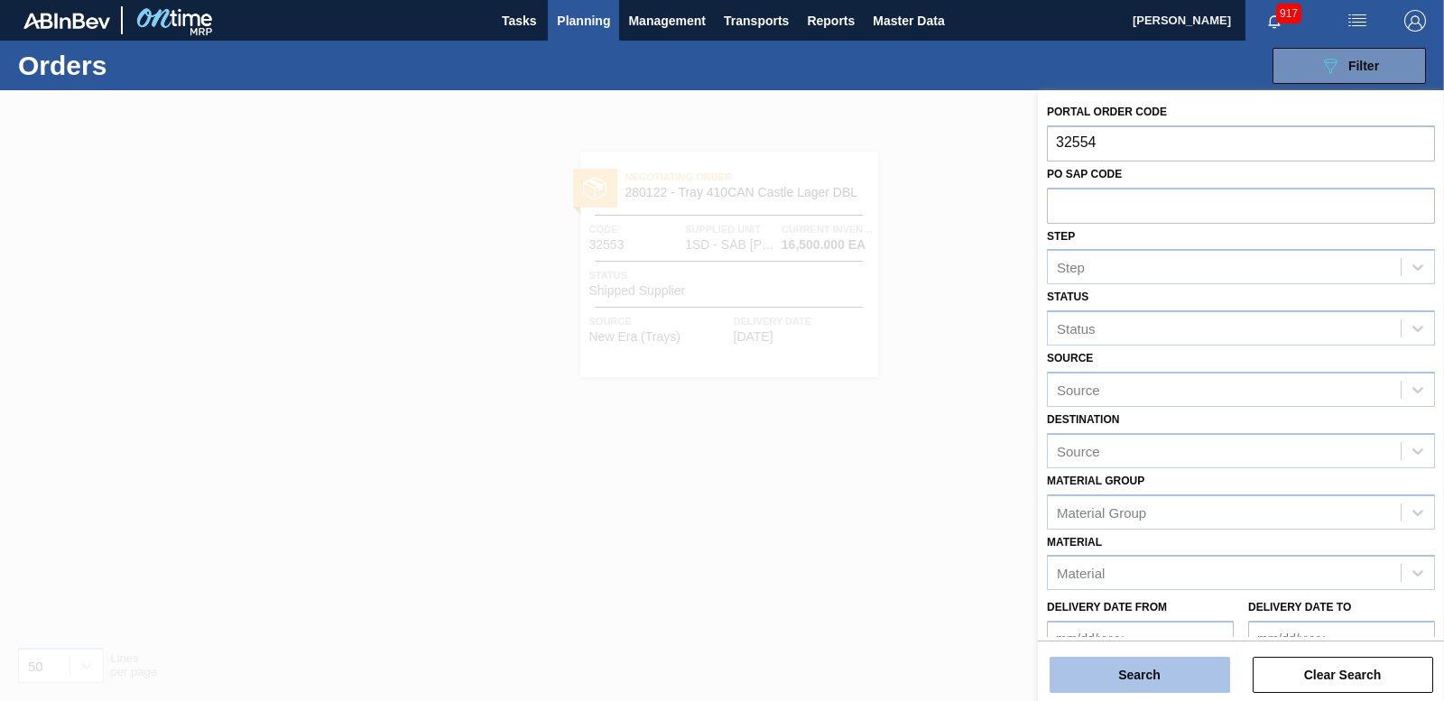
type input "32554"
click at [1173, 670] on button "Search" at bounding box center [1140, 675] width 181 height 36
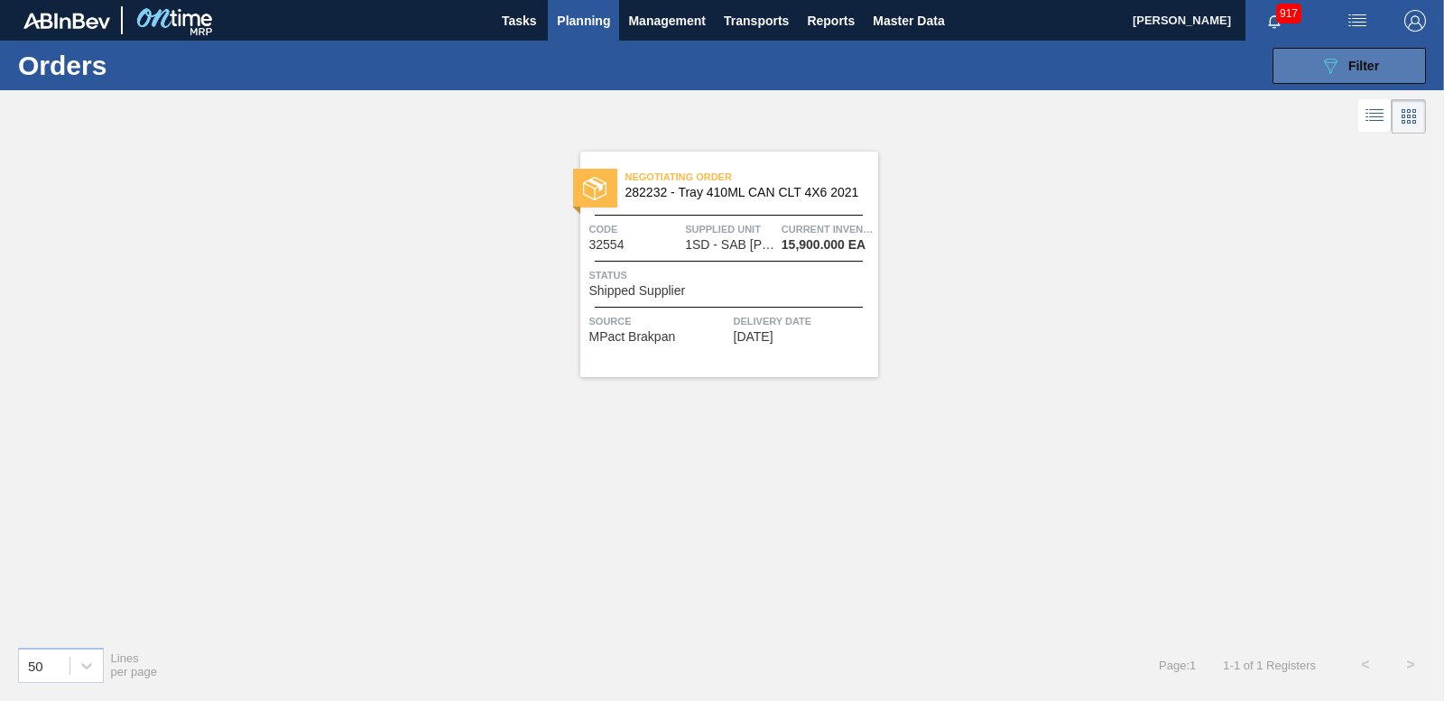
click at [1365, 51] on button "089F7B8B-B2A5-4AFE-B5C0-19BA573D28AC Filter" at bounding box center [1349, 66] width 153 height 36
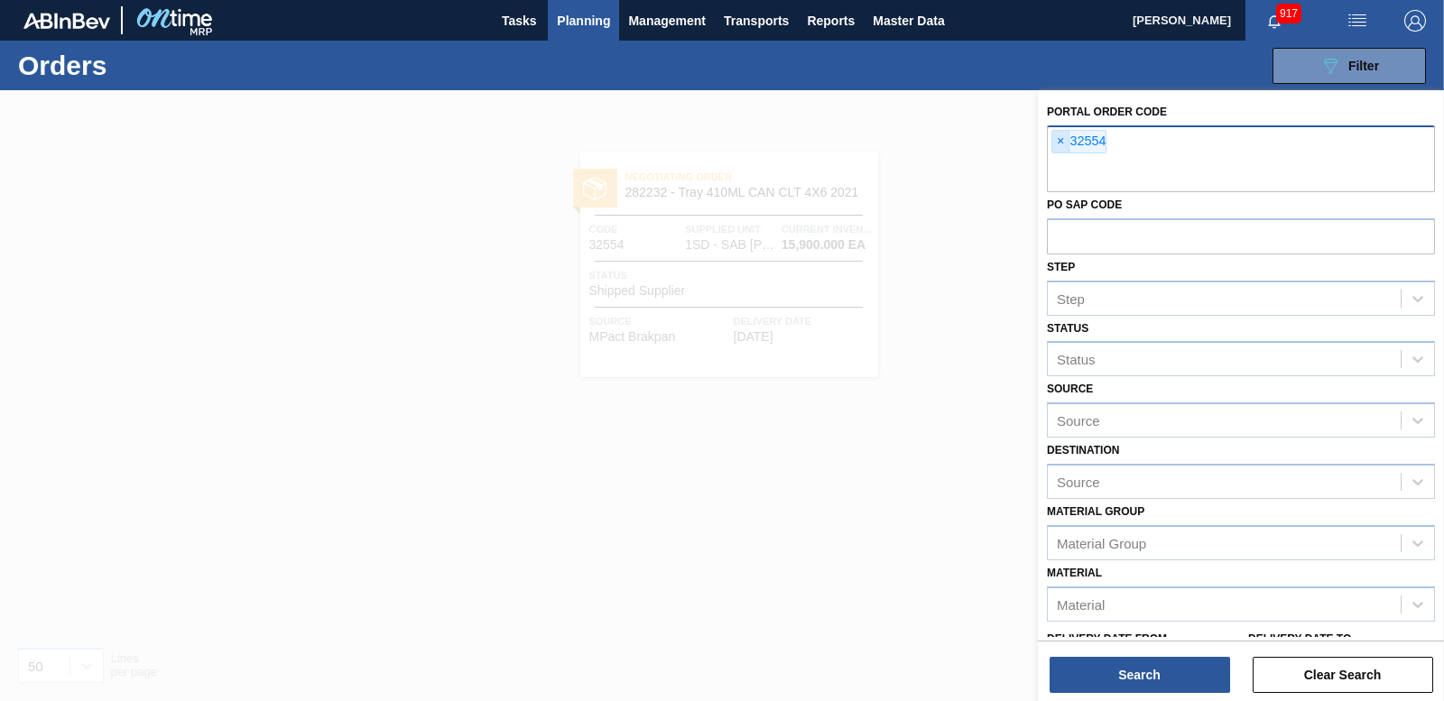
click at [1059, 135] on span "×" at bounding box center [1060, 142] width 17 height 22
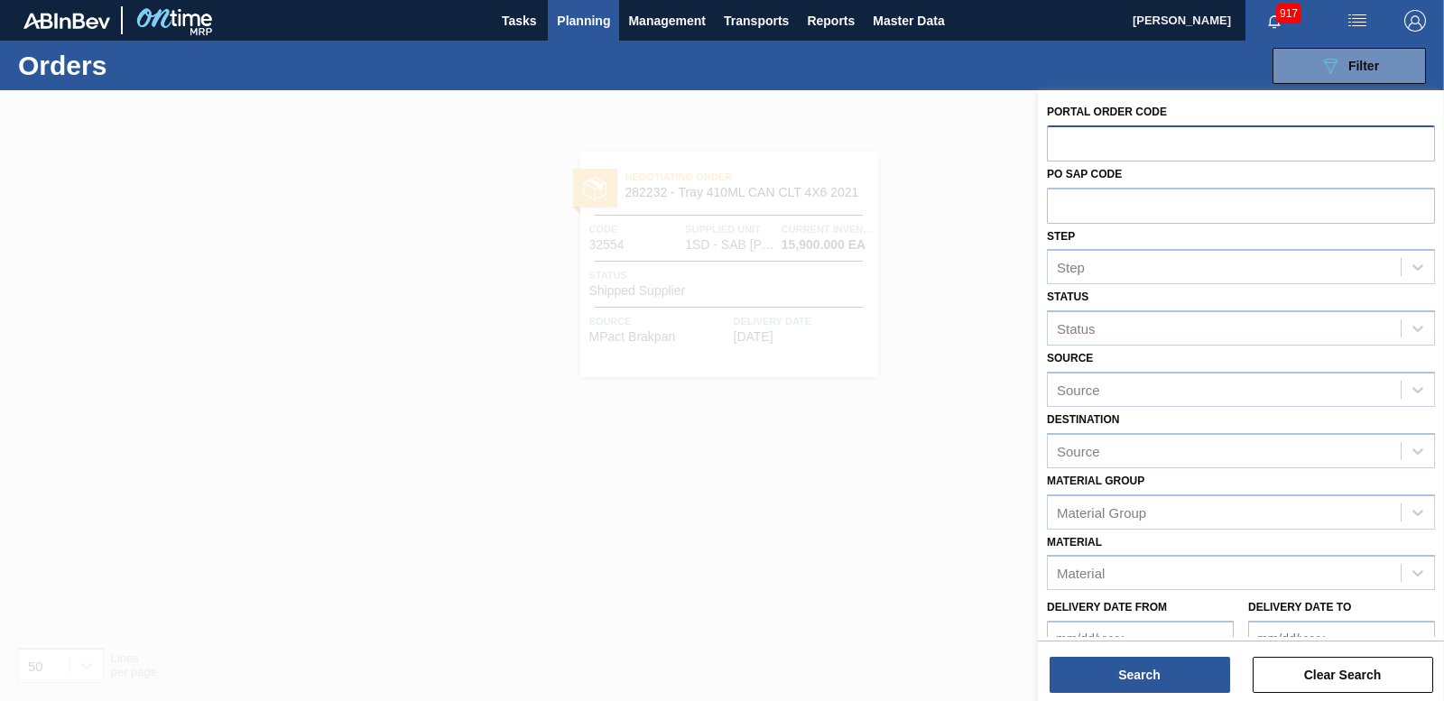
paste input "32555"
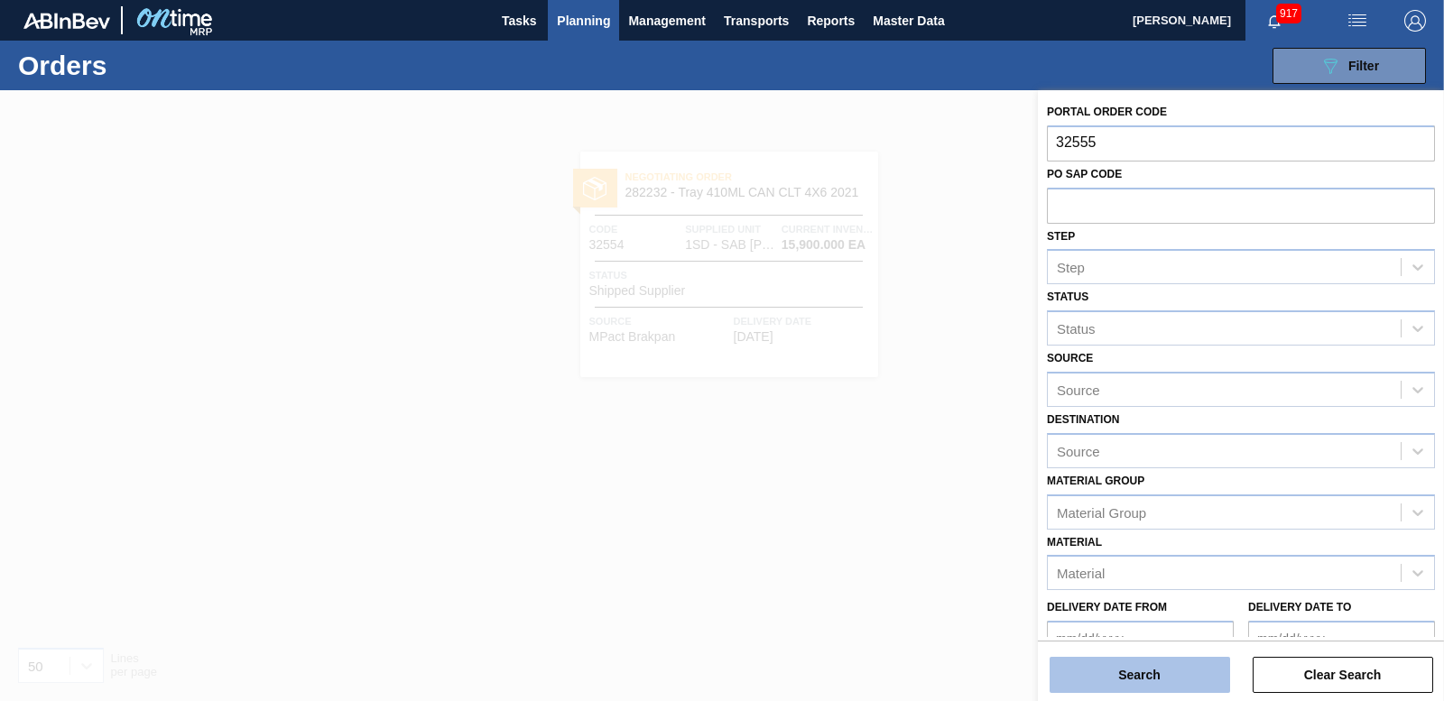
type input "32555"
click at [1071, 672] on button "Search" at bounding box center [1140, 675] width 181 height 36
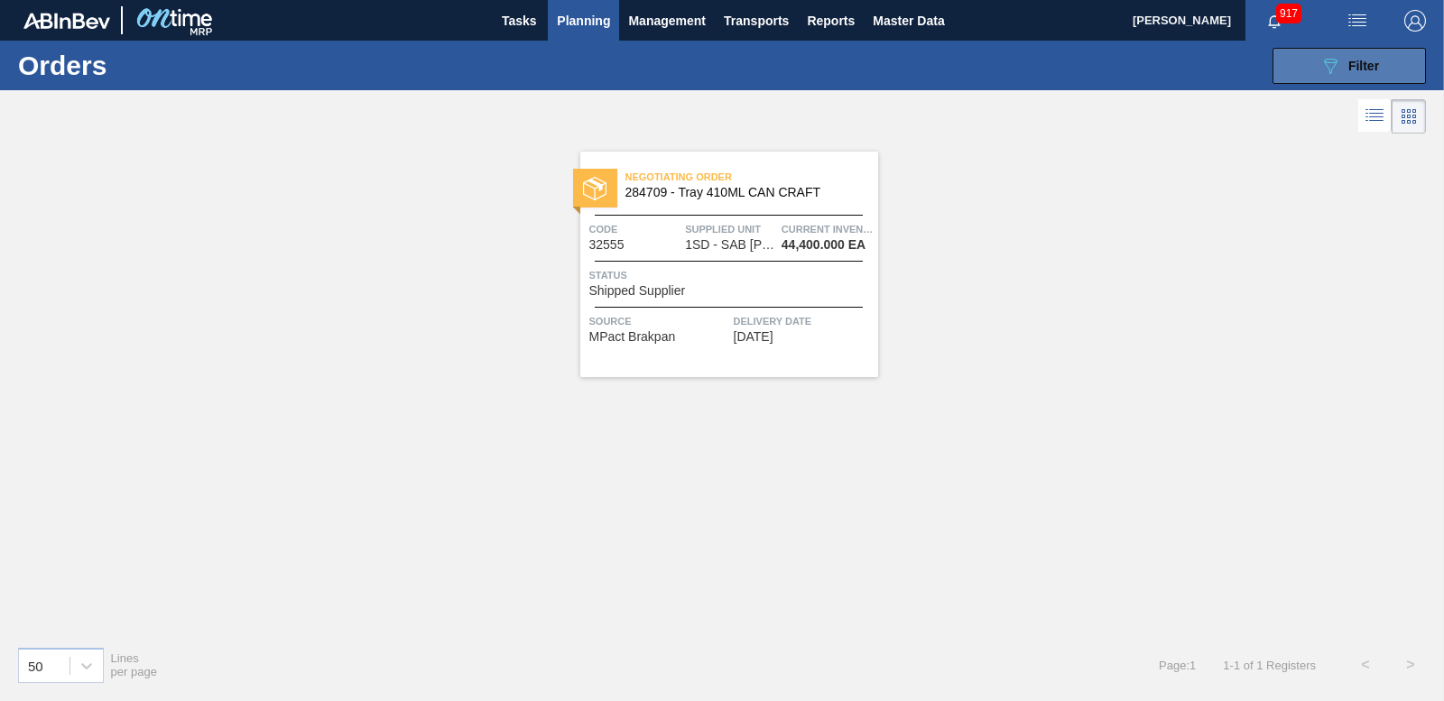
click at [1358, 69] on span "Filter" at bounding box center [1364, 66] width 31 height 14
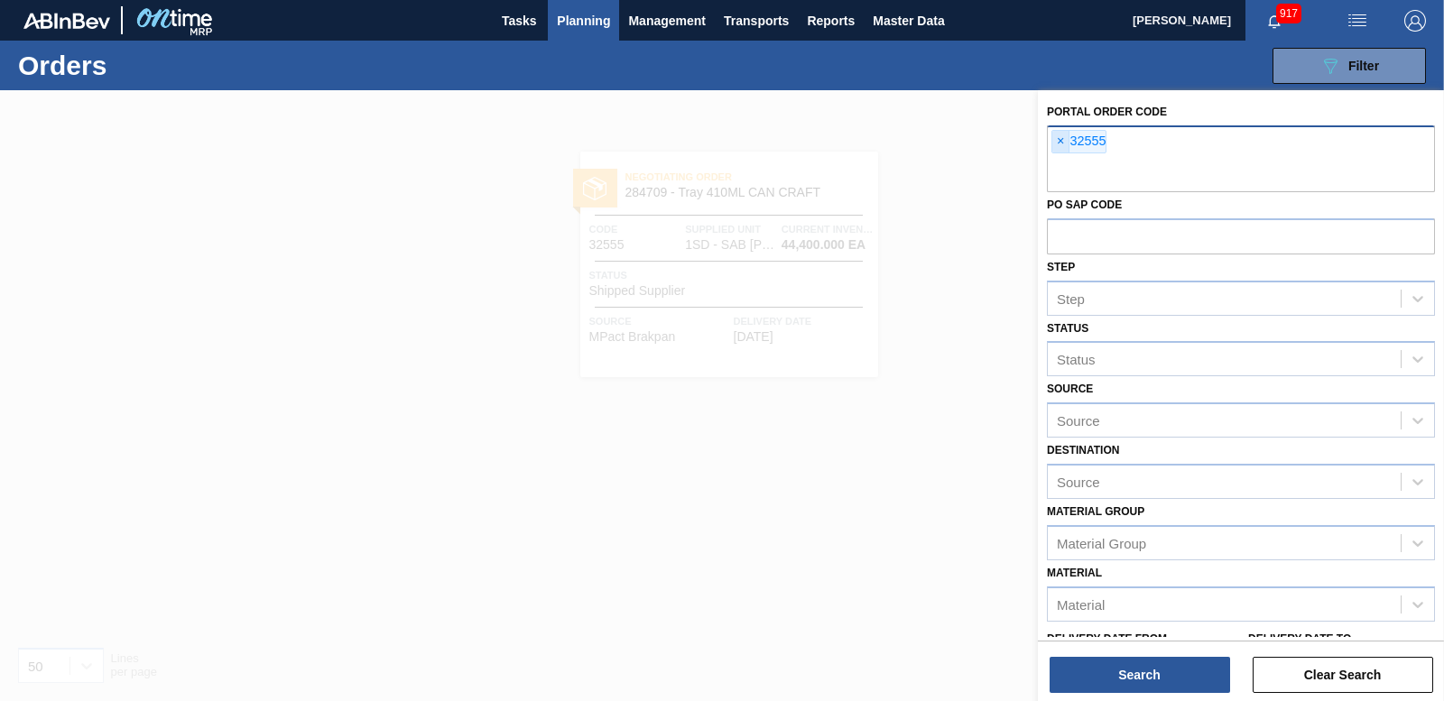
click at [1061, 140] on span "×" at bounding box center [1060, 142] width 17 height 22
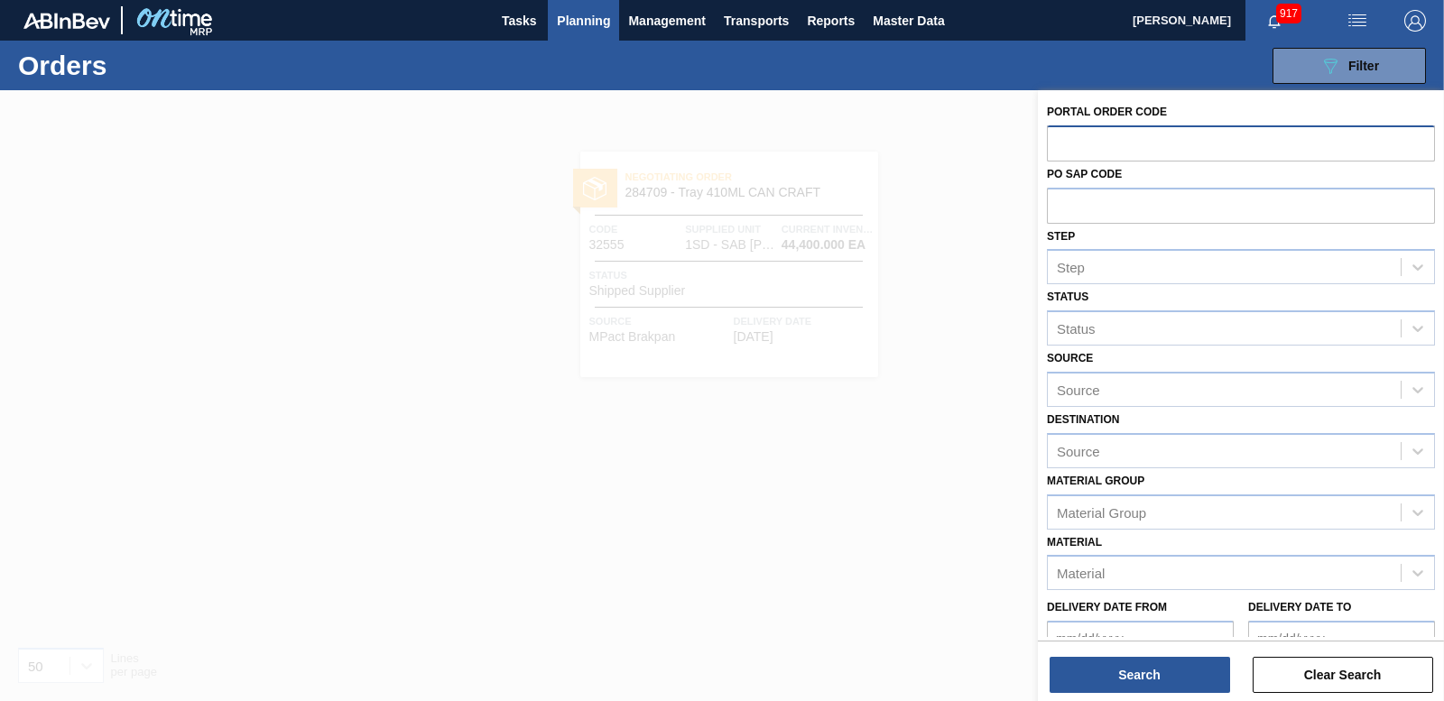
paste input "32553"
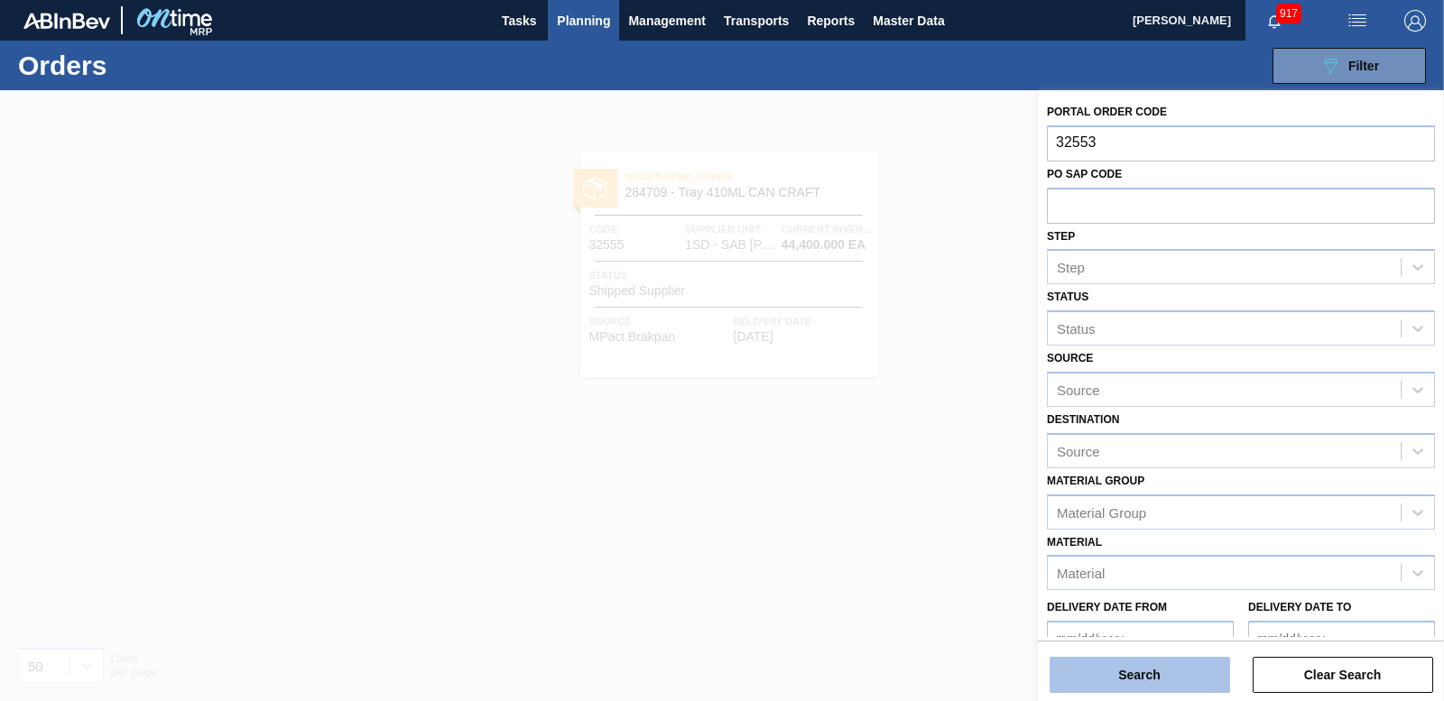
type input "32553"
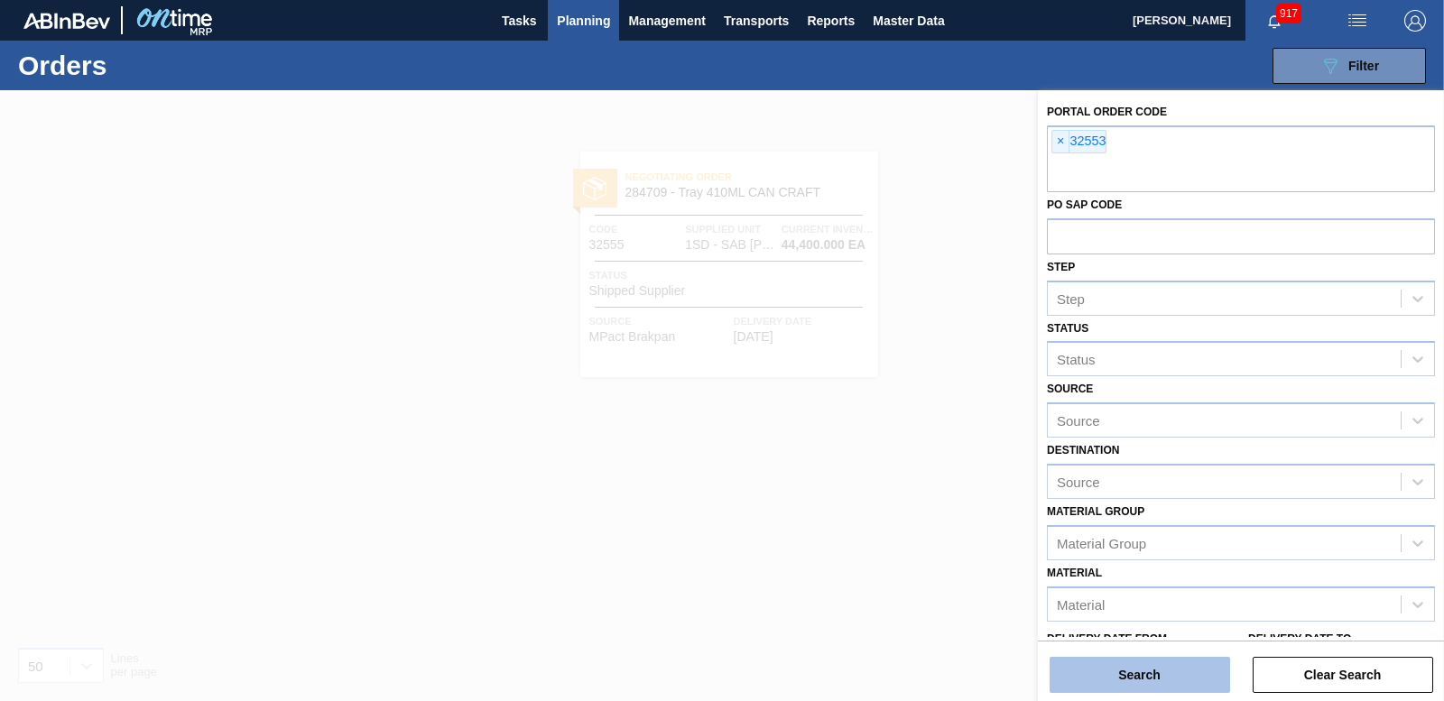
click at [1137, 660] on button "Search" at bounding box center [1140, 675] width 181 height 36
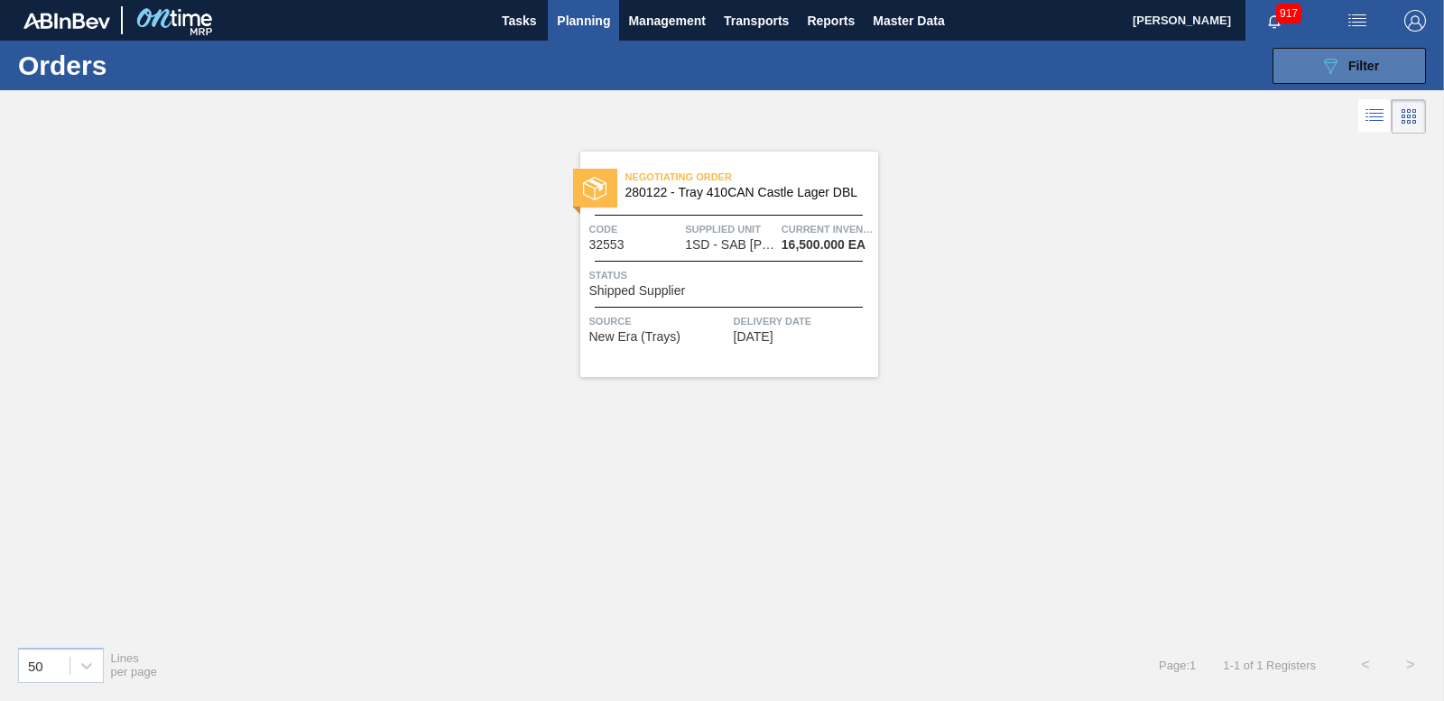
click at [1322, 67] on icon "089F7B8B-B2A5-4AFE-B5C0-19BA573D28AC" at bounding box center [1331, 66] width 22 height 22
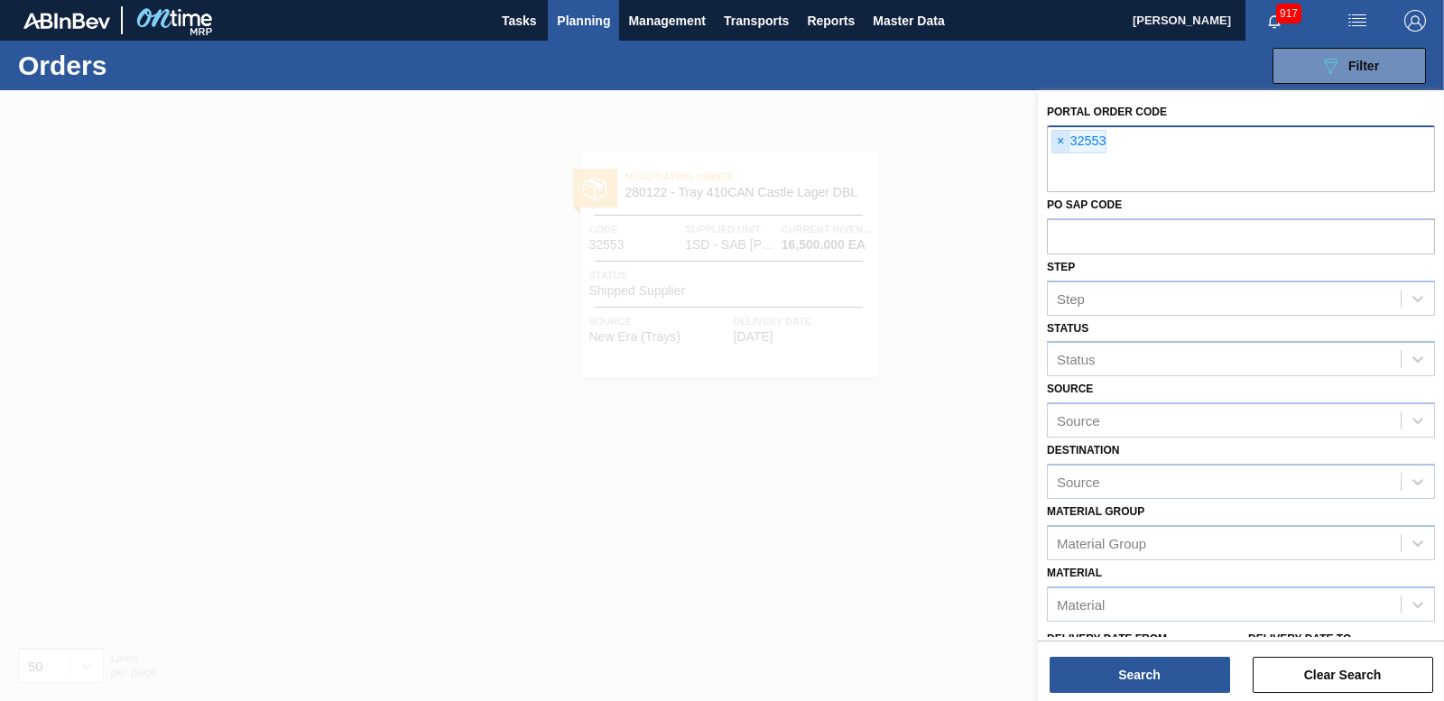
click at [1063, 140] on span "×" at bounding box center [1060, 142] width 17 height 22
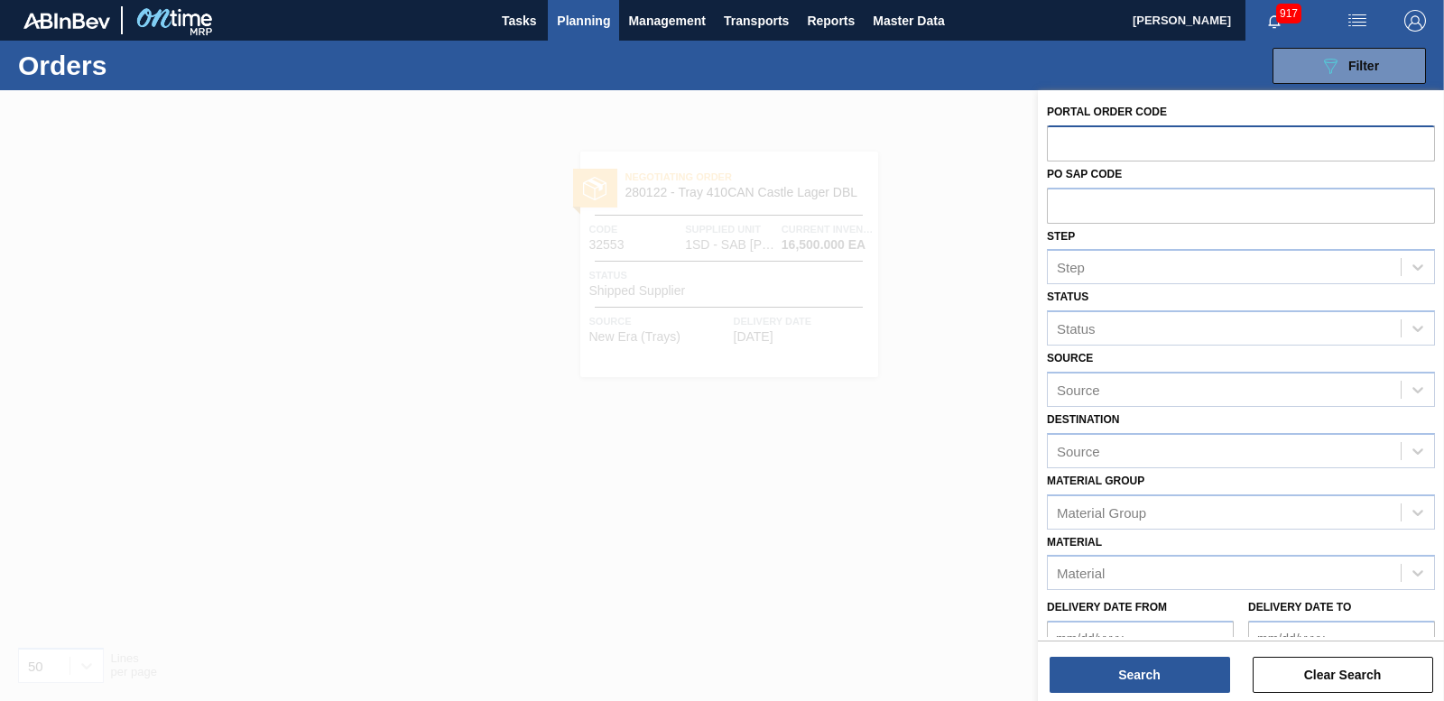
click at [1124, 142] on input "text" at bounding box center [1241, 142] width 388 height 34
paste input "32525"
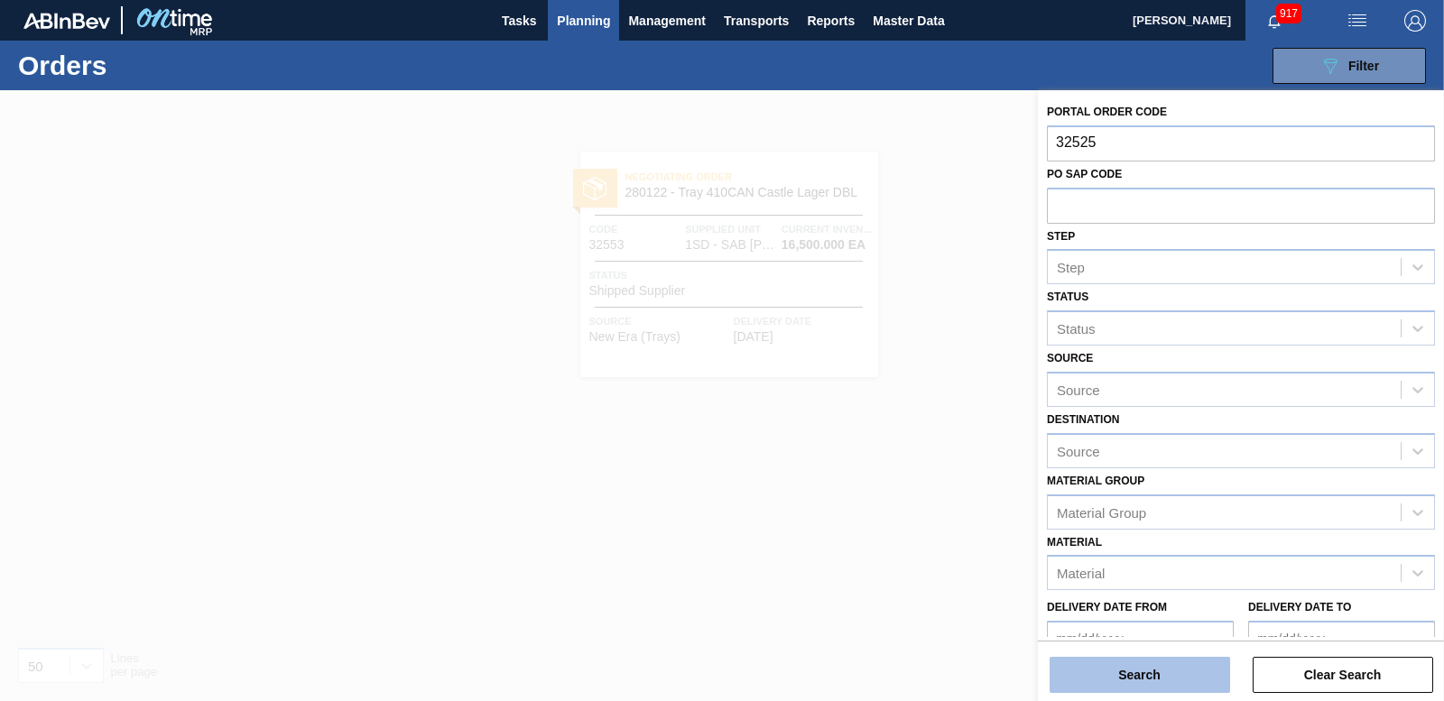
type input "32525"
click at [1158, 686] on button "Search" at bounding box center [1140, 675] width 181 height 36
